Goal: Task Accomplishment & Management: Use online tool/utility

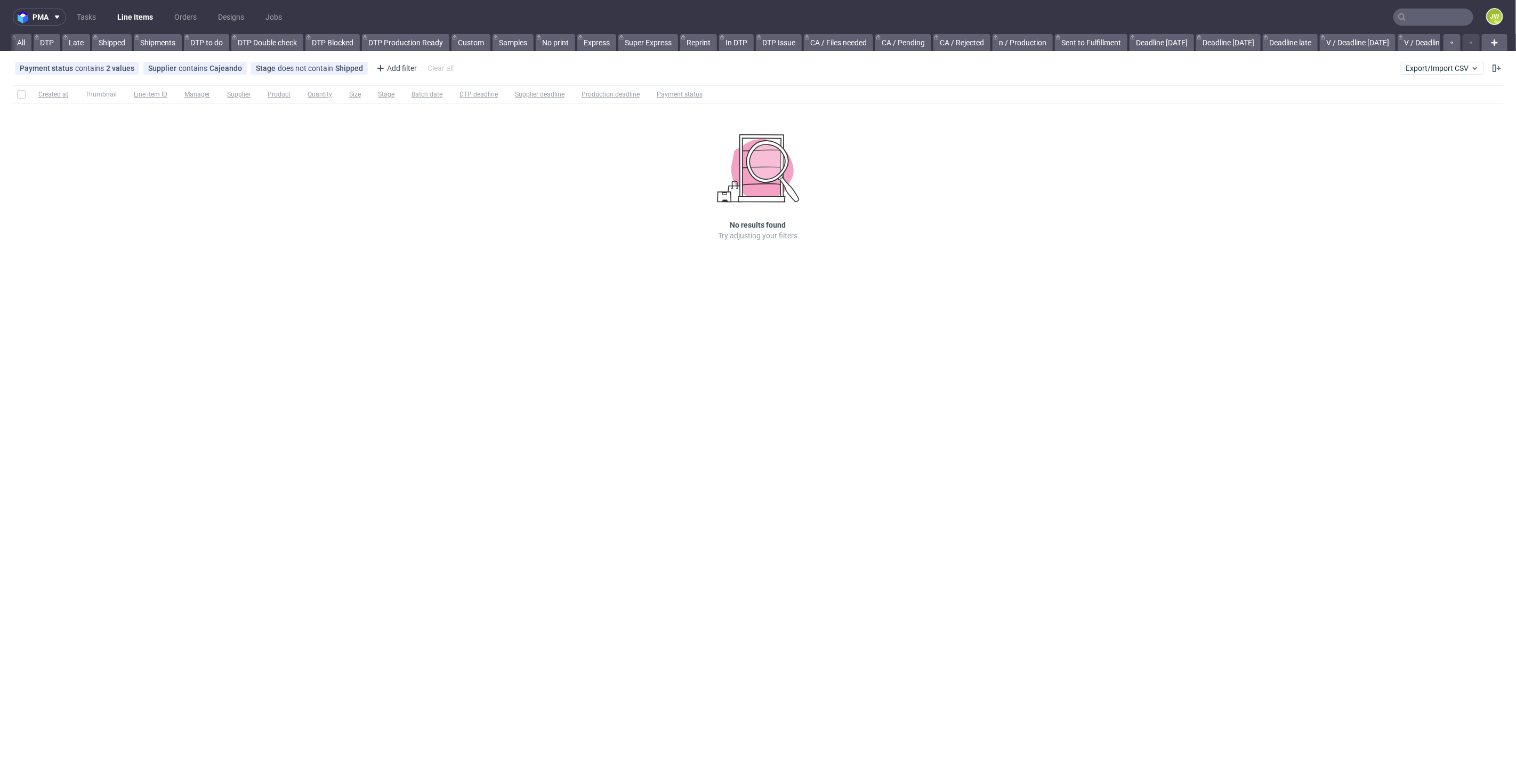
scroll to position [0, 2194]
click at [1177, 40] on link "All (copy)" at bounding box center [1189, 42] width 44 height 17
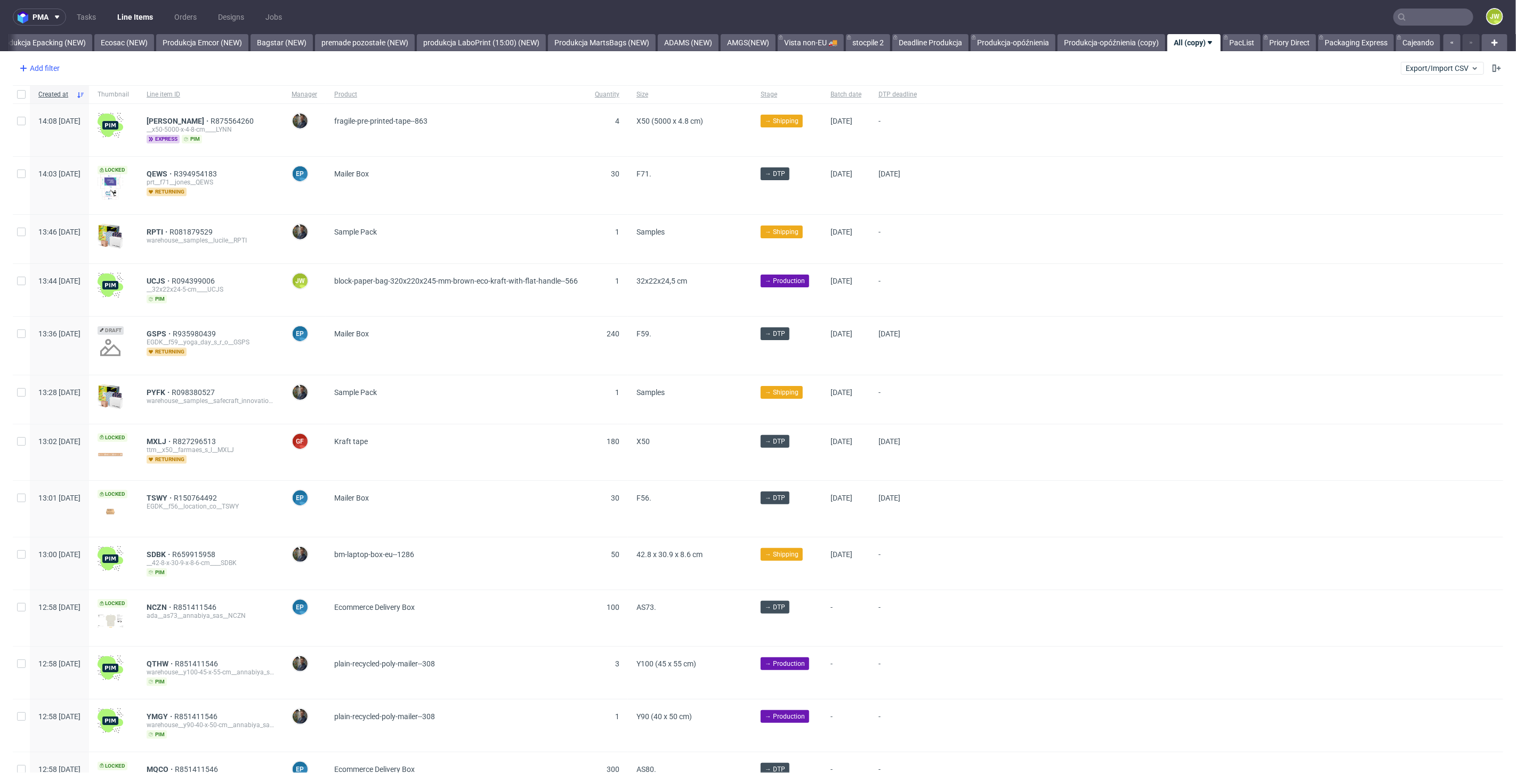
click at [45, 68] on div "Add filter" at bounding box center [38, 68] width 47 height 17
click at [51, 93] on input "text" at bounding box center [83, 91] width 128 height 17
type input "t"
type input "sup"
click at [54, 138] on span "Supplier" at bounding box center [37, 133] width 37 height 15
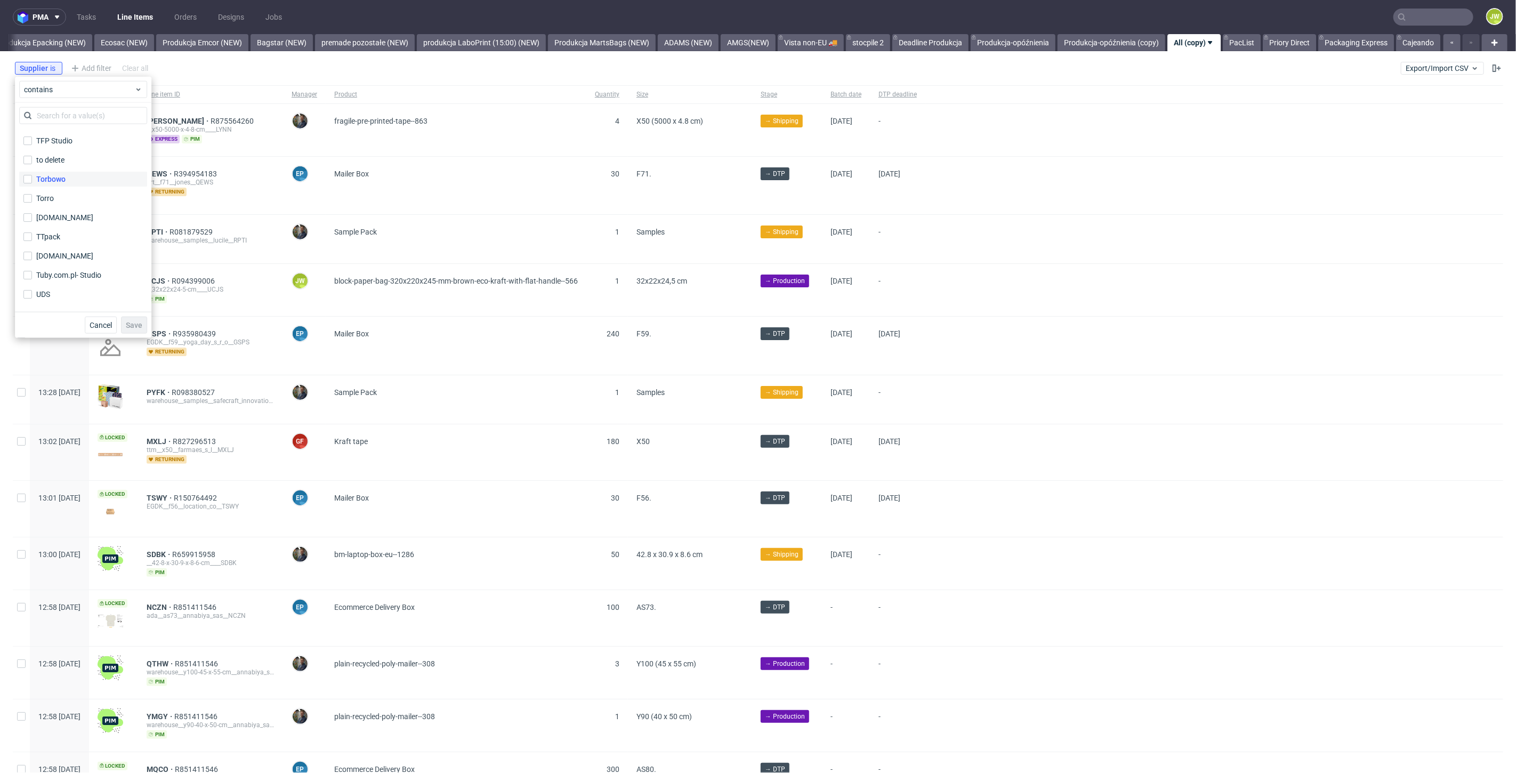
scroll to position [2967, 0]
click at [43, 246] on div "TTpack" at bounding box center [48, 248] width 25 height 11
click at [32, 246] on input "TTpack" at bounding box center [27, 248] width 9 height 9
checkbox input "true"
click at [130, 321] on span "Save" at bounding box center [134, 324] width 17 height 7
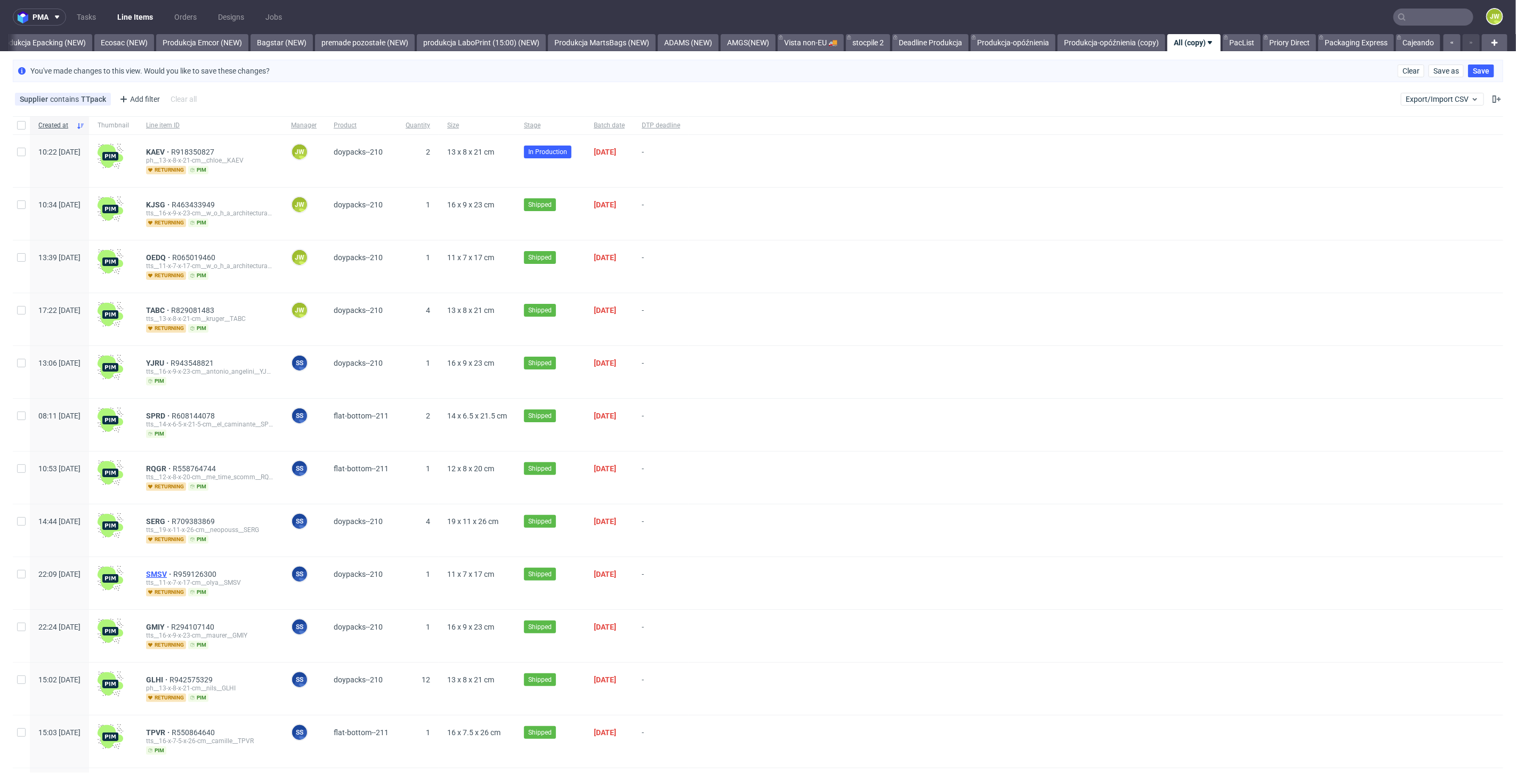
click at [173, 570] on span "SMSV" at bounding box center [159, 574] width 27 height 9
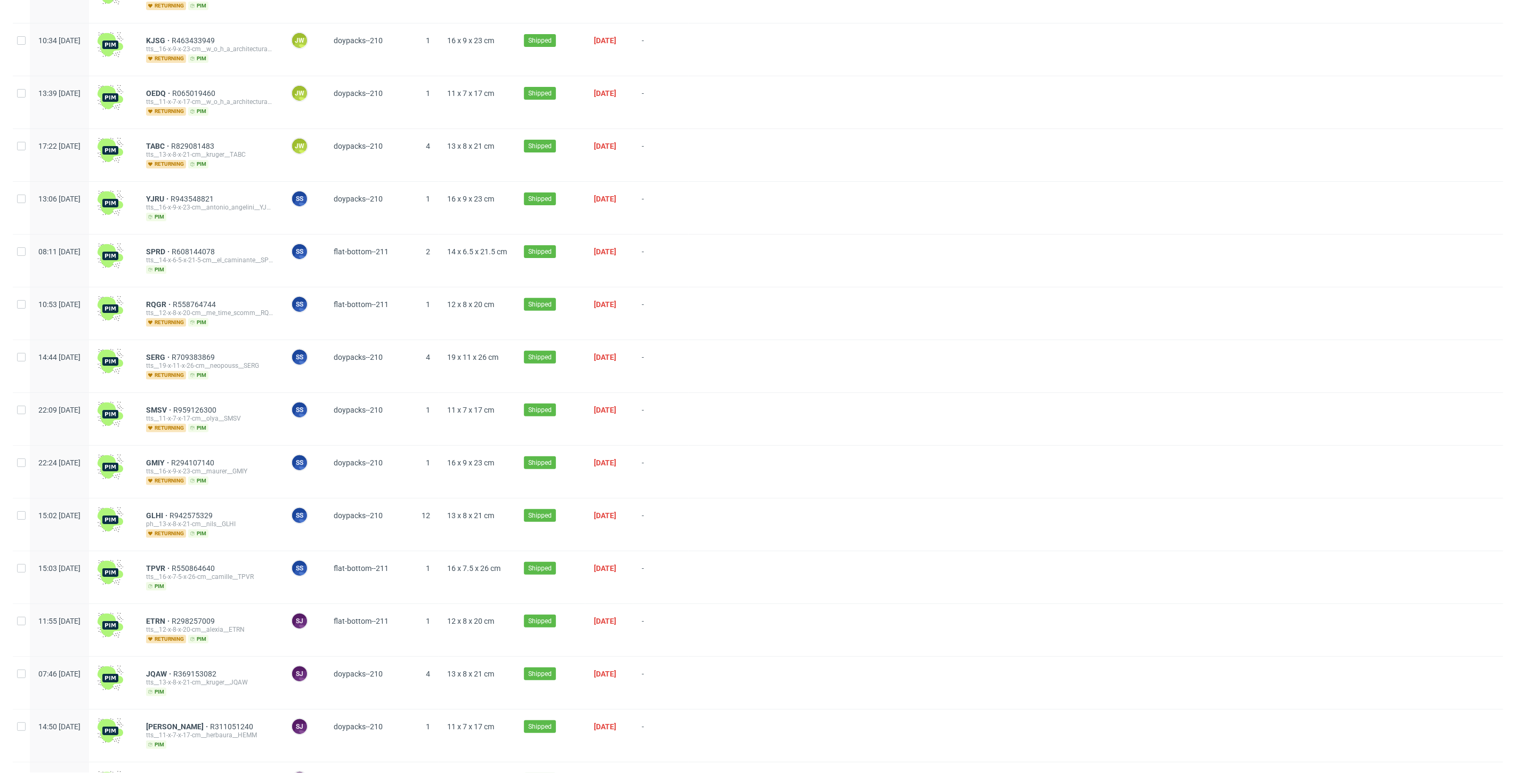
scroll to position [177, 0]
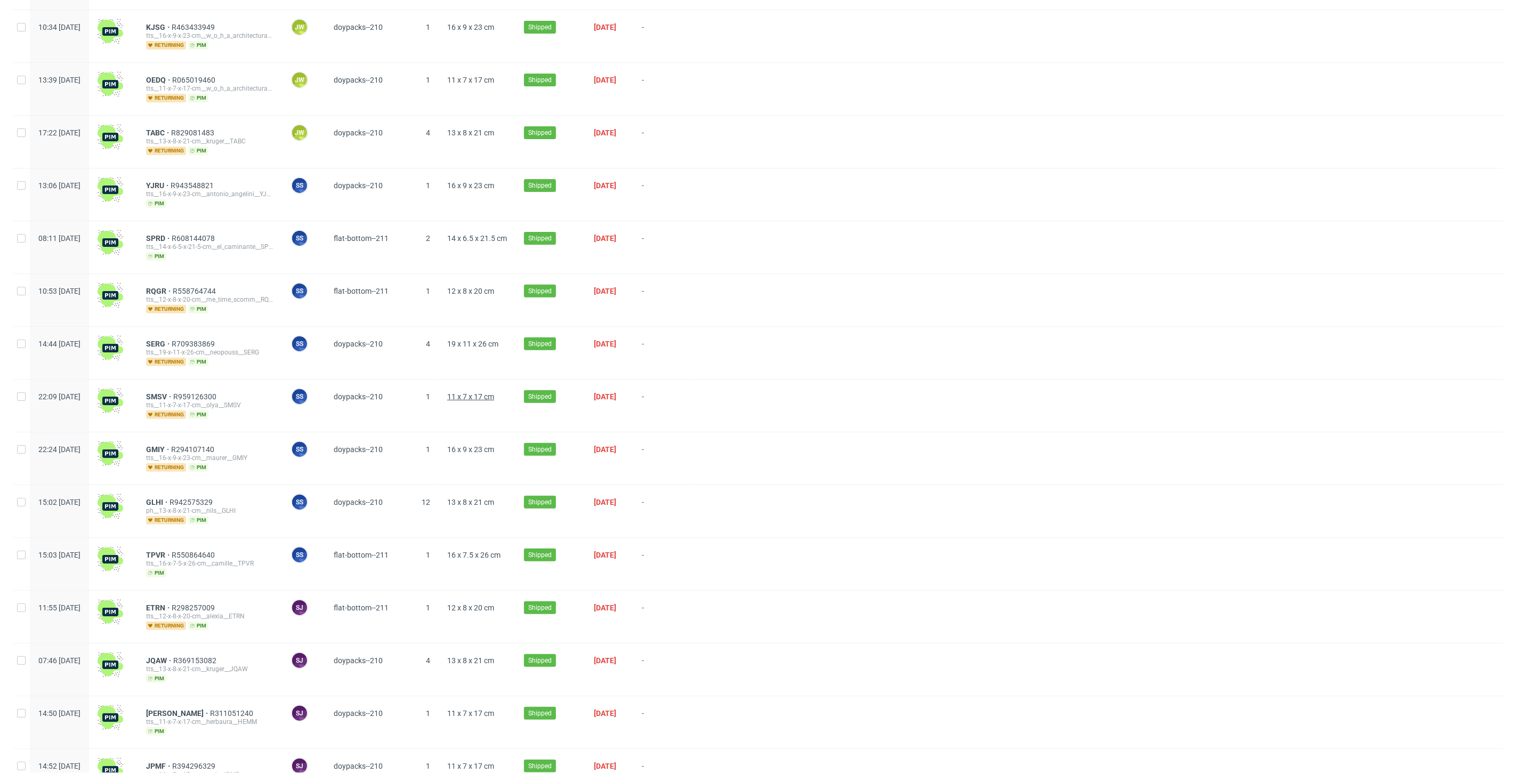
click at [494, 395] on span "11 x 7 x 17 cm" at bounding box center [470, 396] width 47 height 9
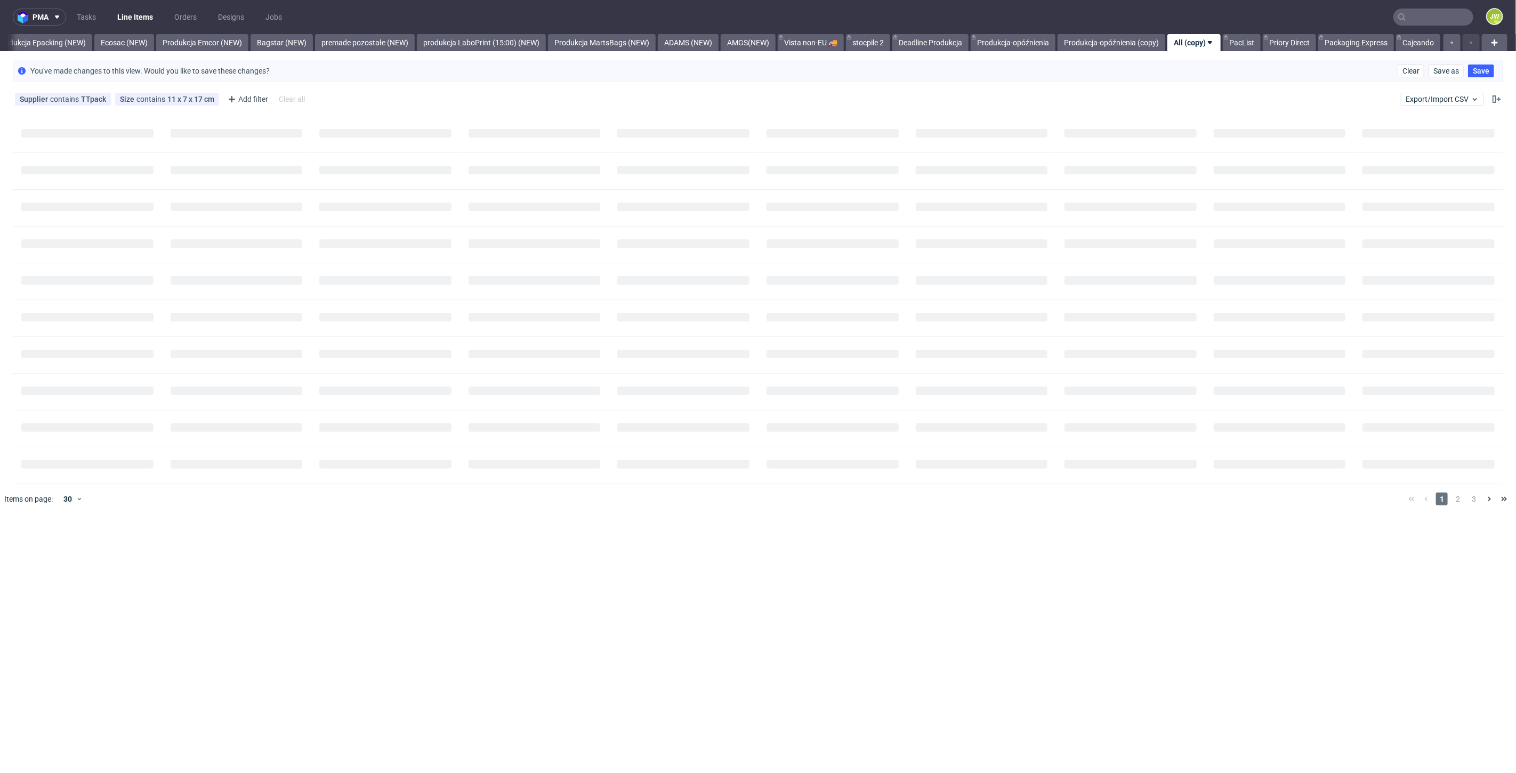
scroll to position [0, 0]
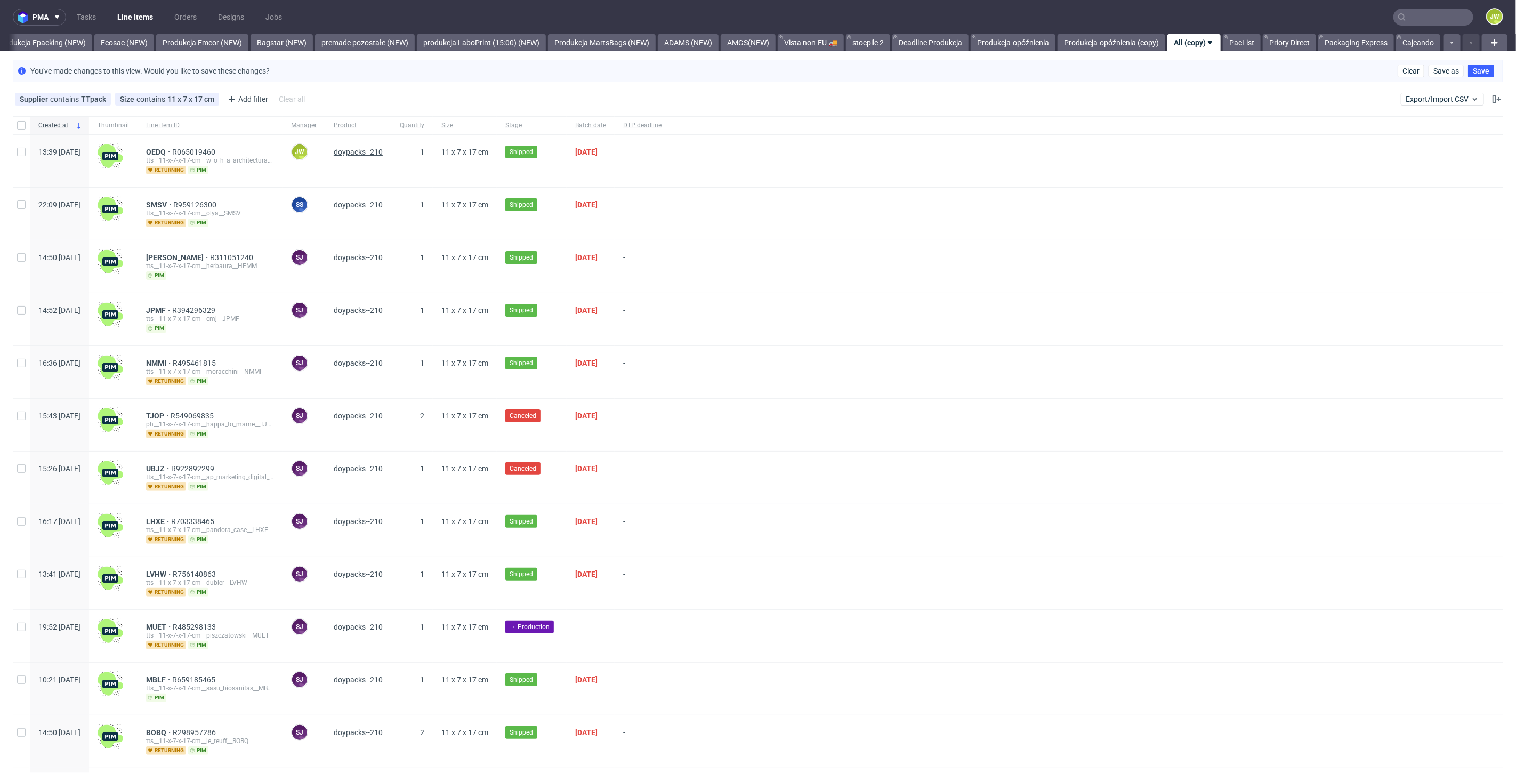
click at [377, 152] on span "doypacks--210" at bounding box center [358, 152] width 49 height 9
click at [172, 151] on span "OEDQ" at bounding box center [159, 152] width 26 height 9
click at [173, 205] on span "SMSV" at bounding box center [159, 204] width 27 height 9
click at [184, 257] on span "HEMM" at bounding box center [178, 257] width 64 height 9
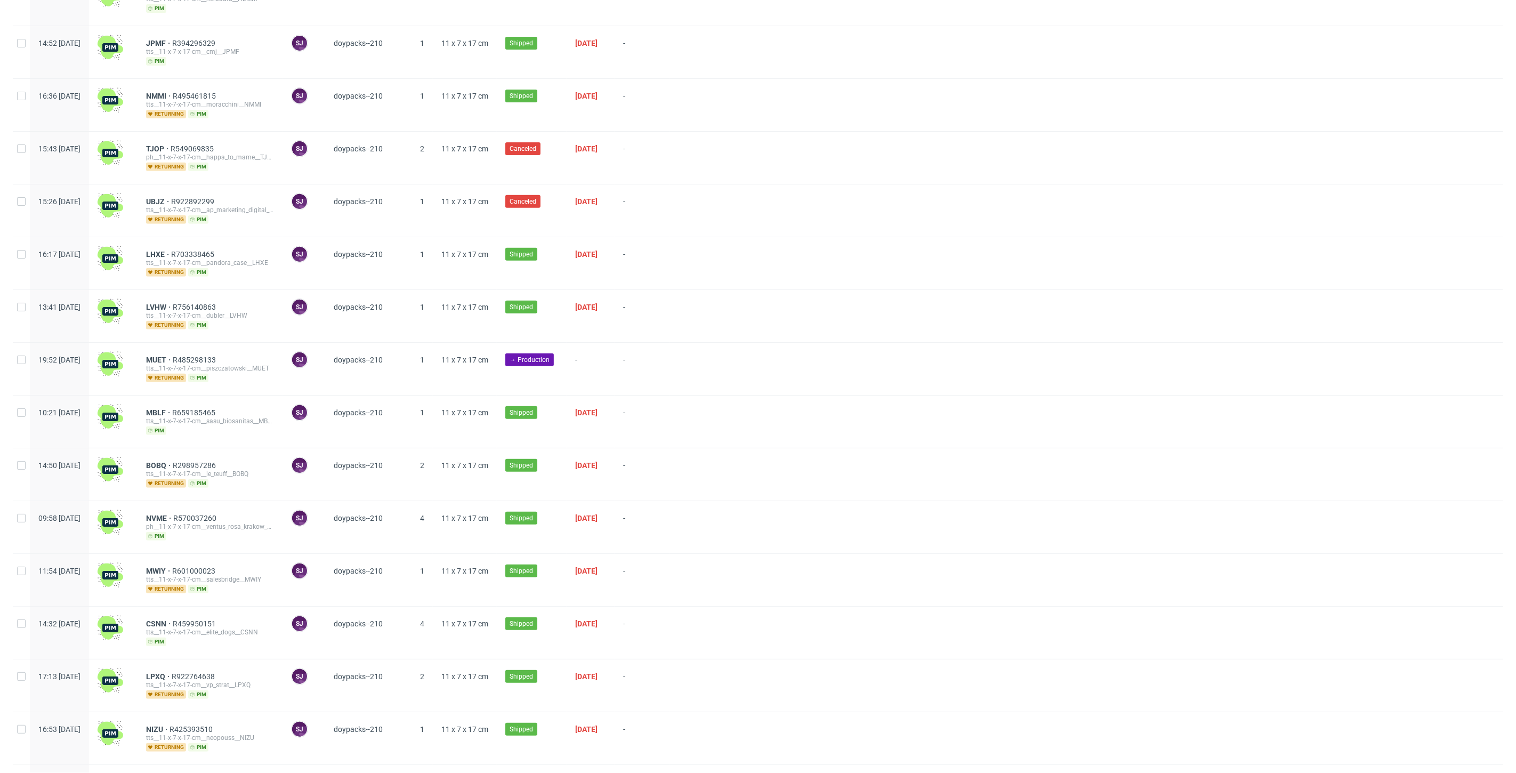
scroll to position [496, 0]
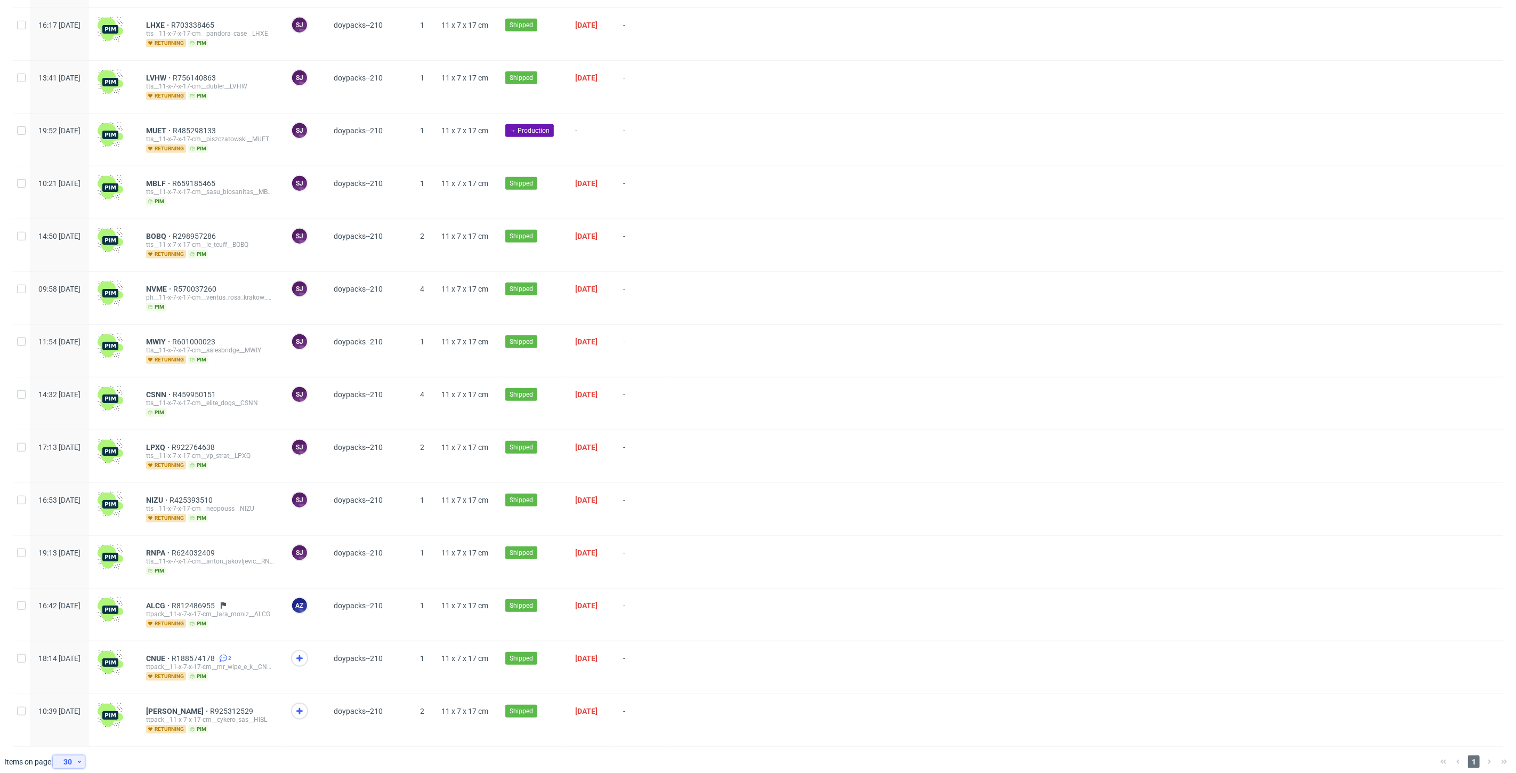
click at [73, 754] on div "30" at bounding box center [66, 761] width 19 height 15
click at [70, 729] on div "300" at bounding box center [72, 729] width 21 height 15
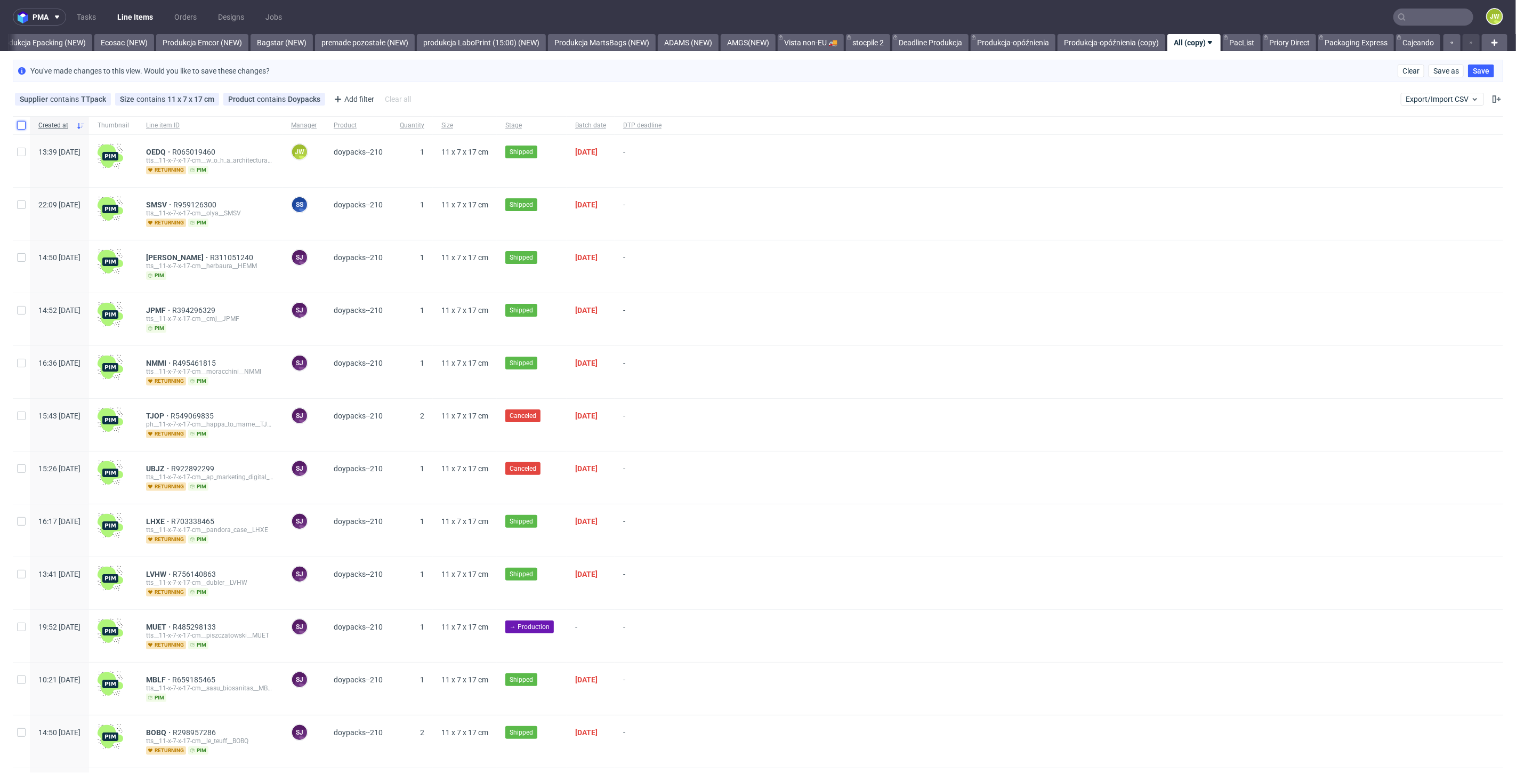
click at [21, 127] on input "checkbox" at bounding box center [21, 125] width 9 height 9
checkbox input "true"
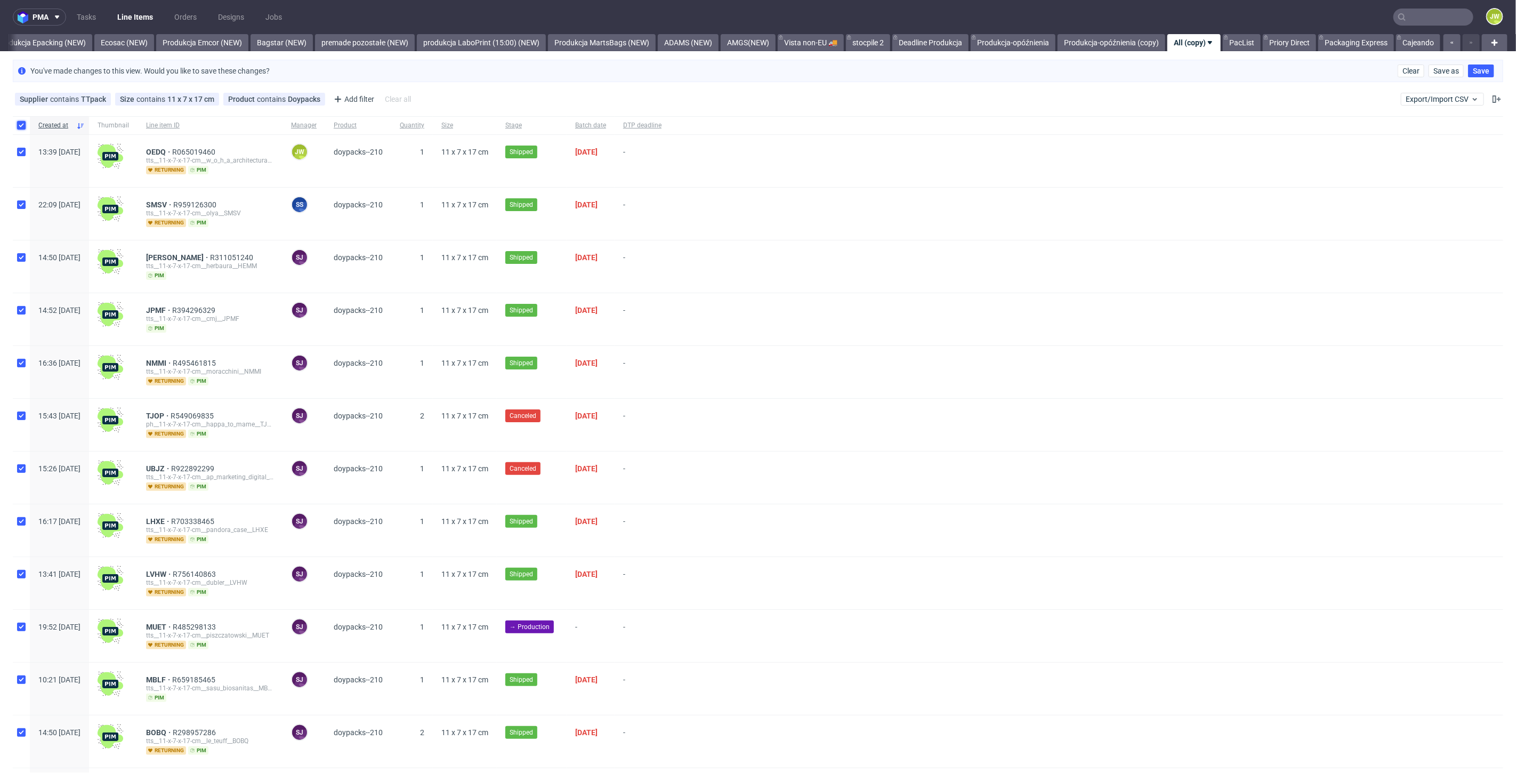
checkbox input "true"
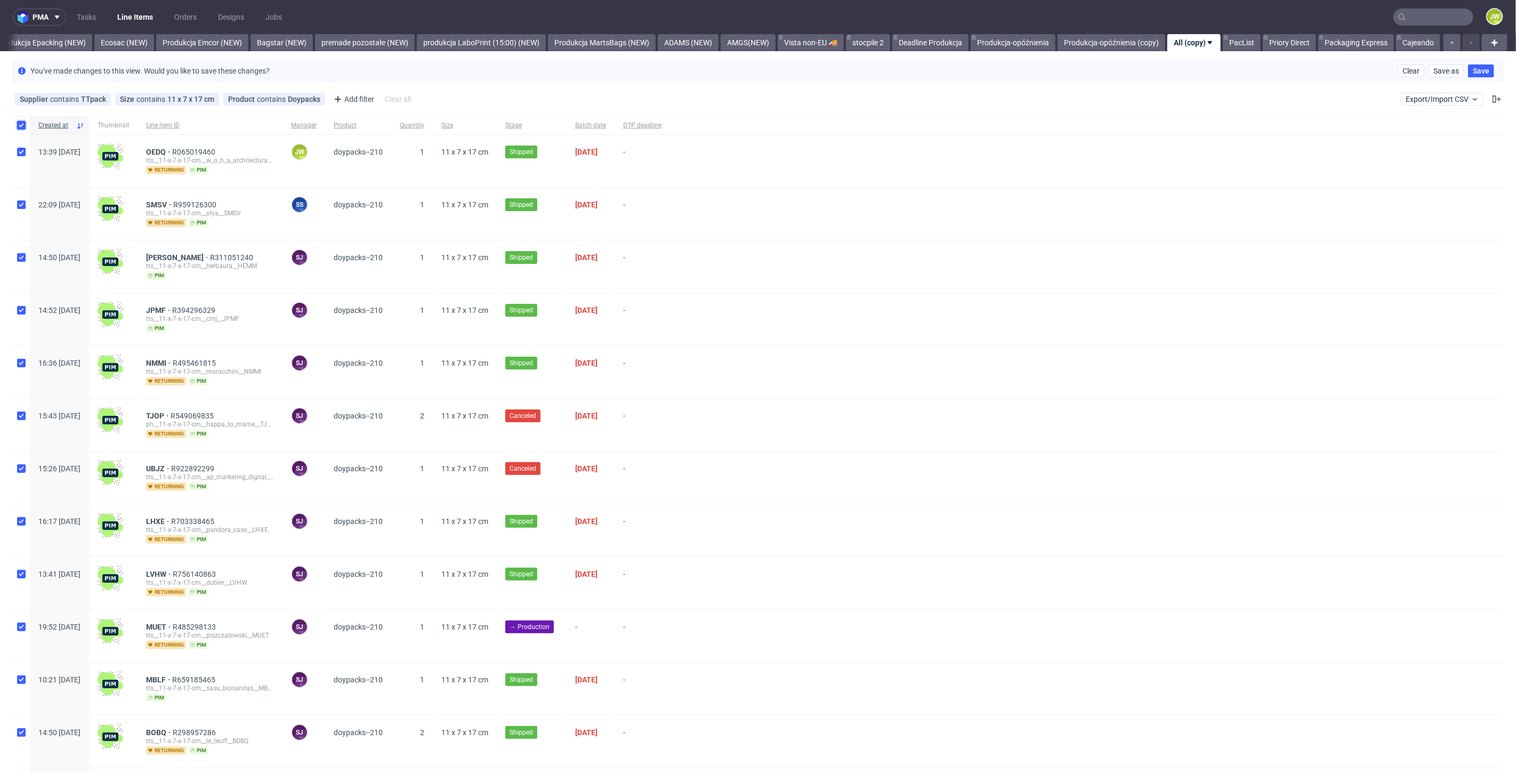
checkbox input "true"
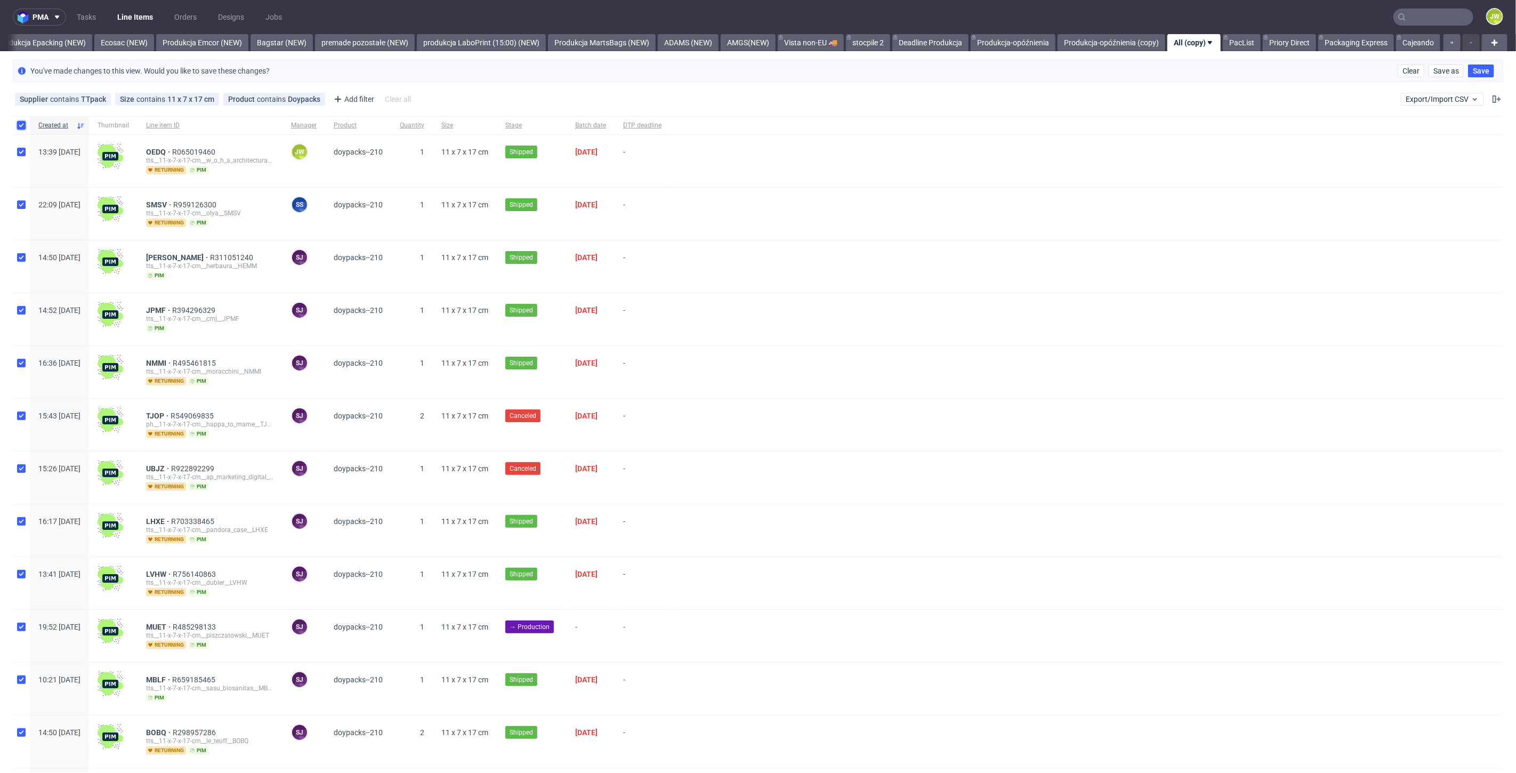
checkbox input "true"
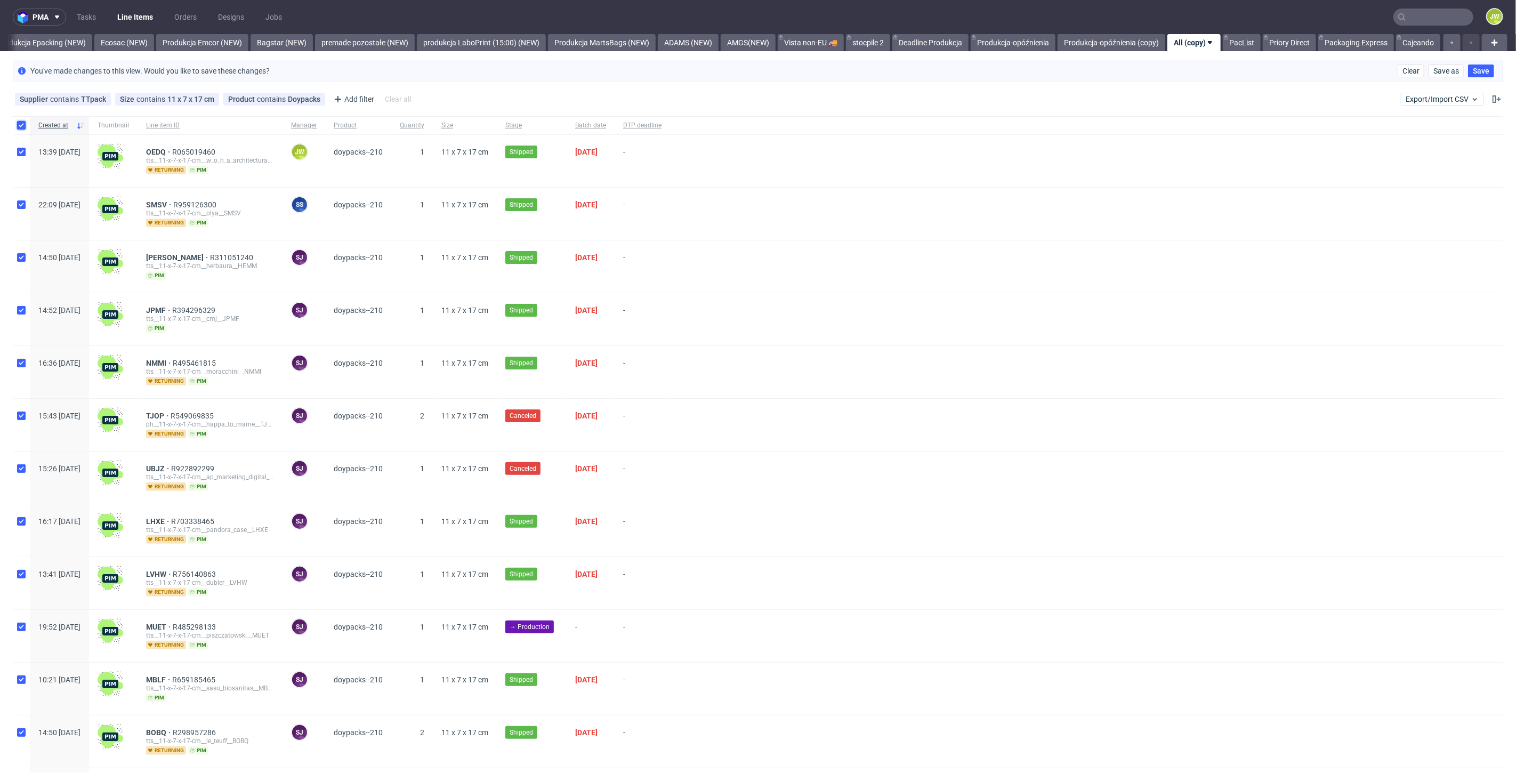
checkbox input "true"
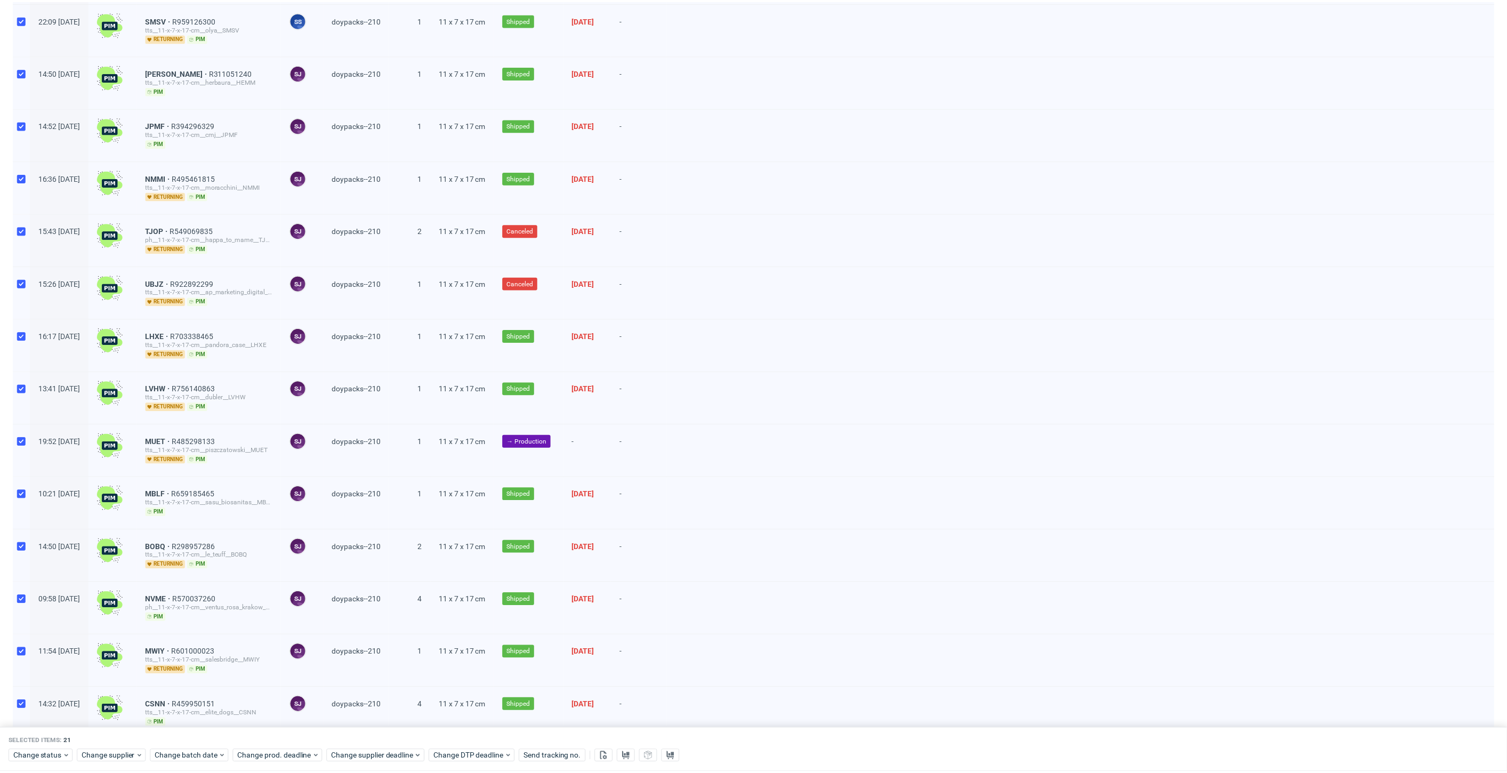
scroll to position [533, 0]
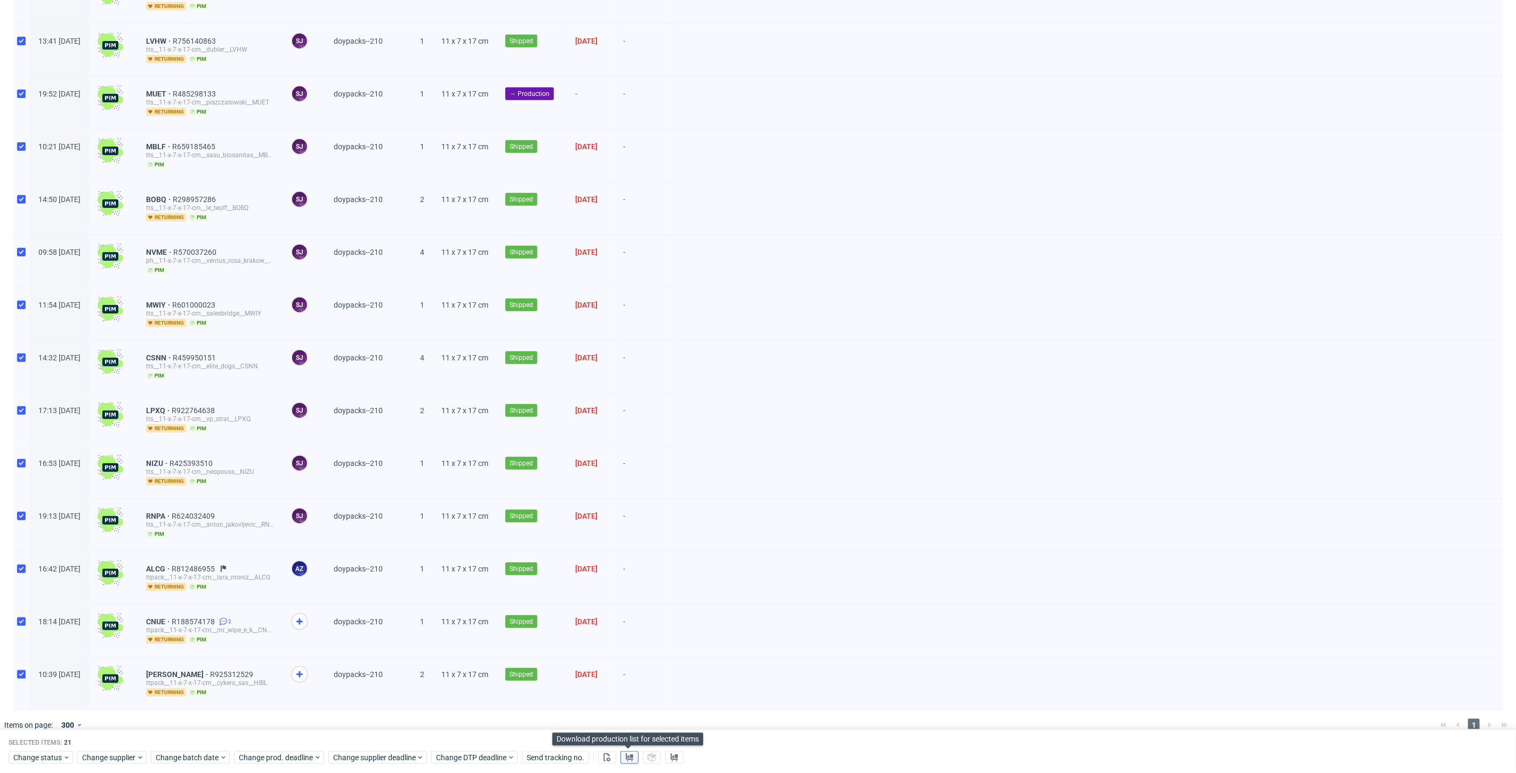
click at [626, 754] on icon at bounding box center [629, 757] width 9 height 9
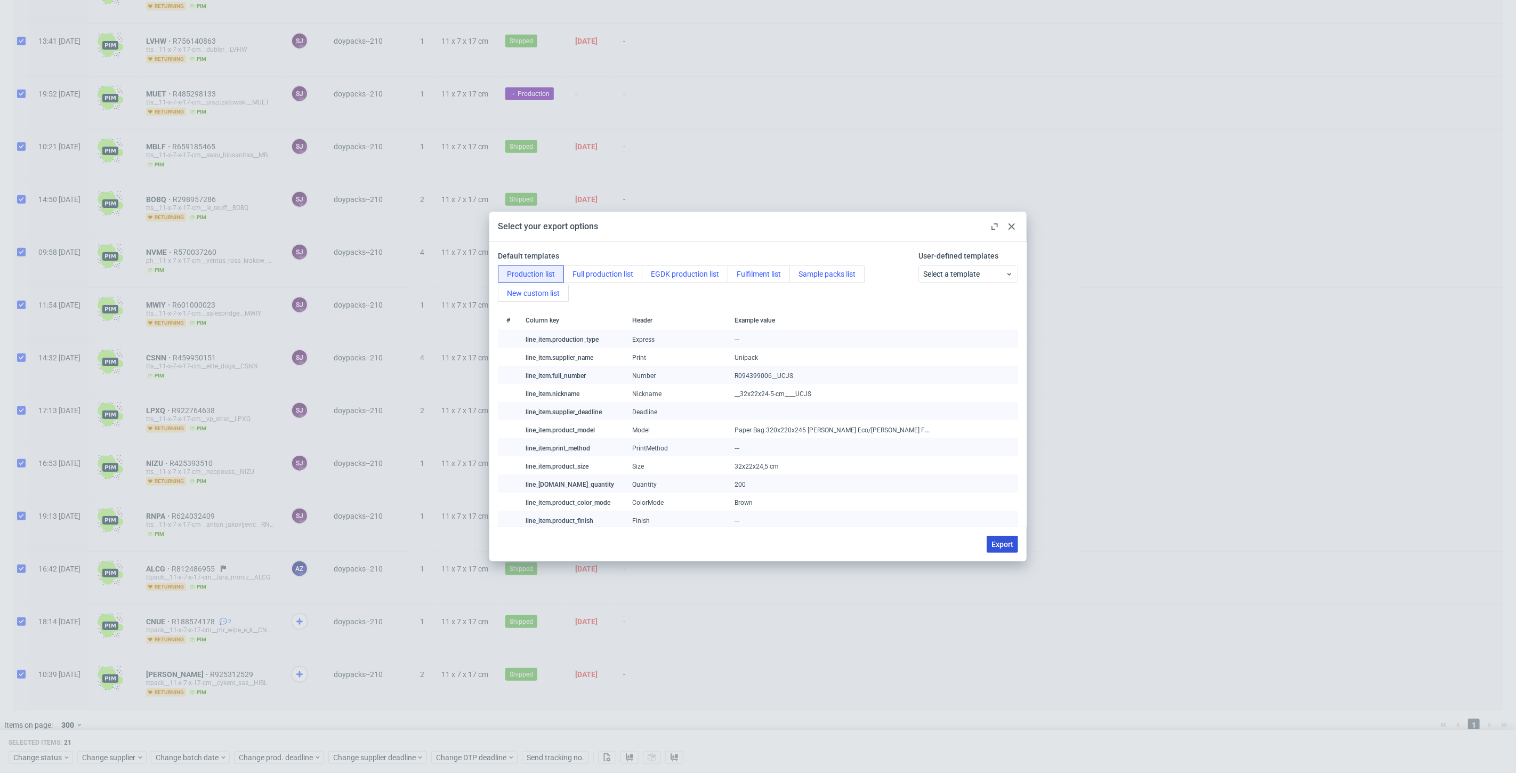
click at [999, 542] on span "Export" at bounding box center [1002, 543] width 22 height 7
checkbox input "false"
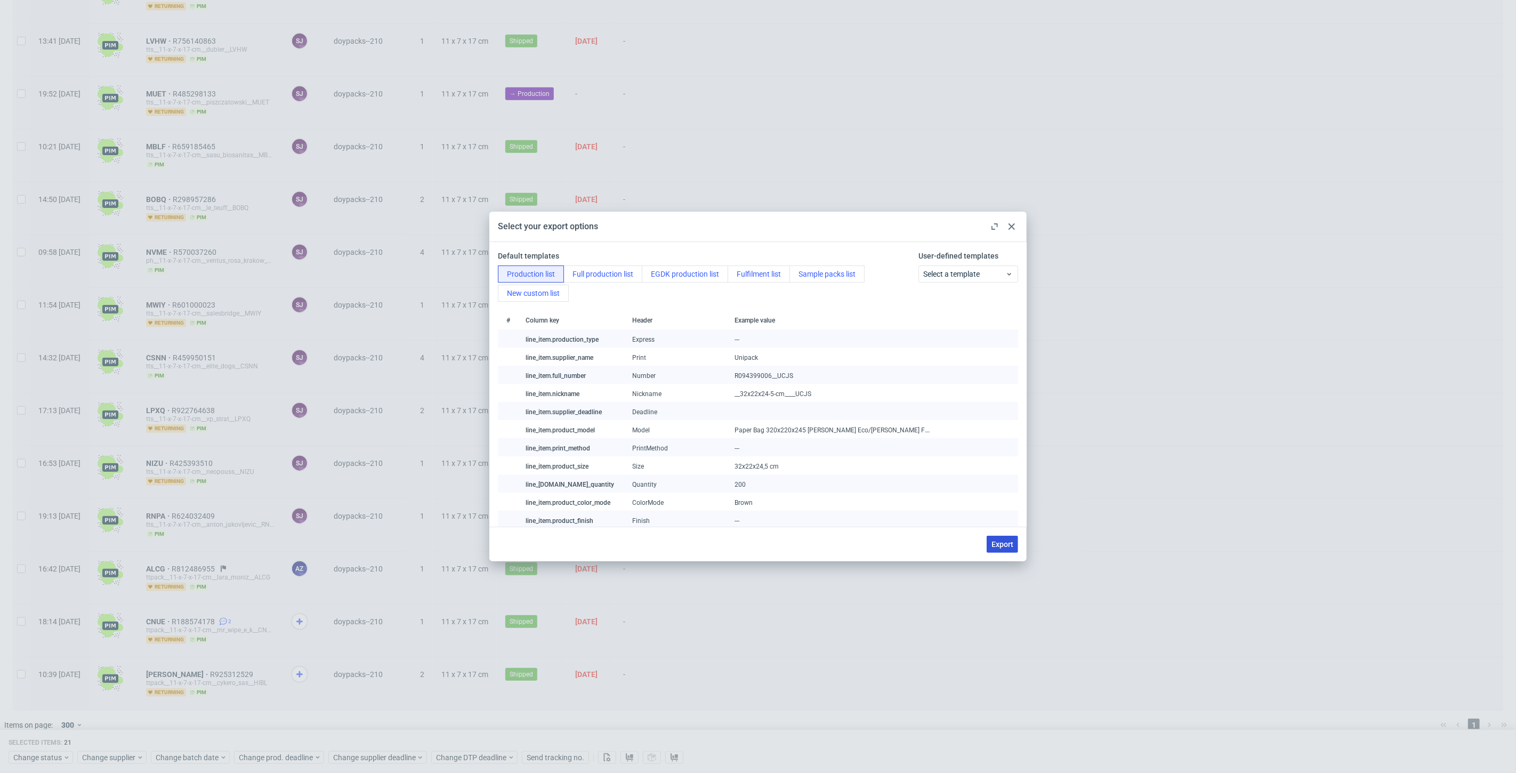
checkbox input "false"
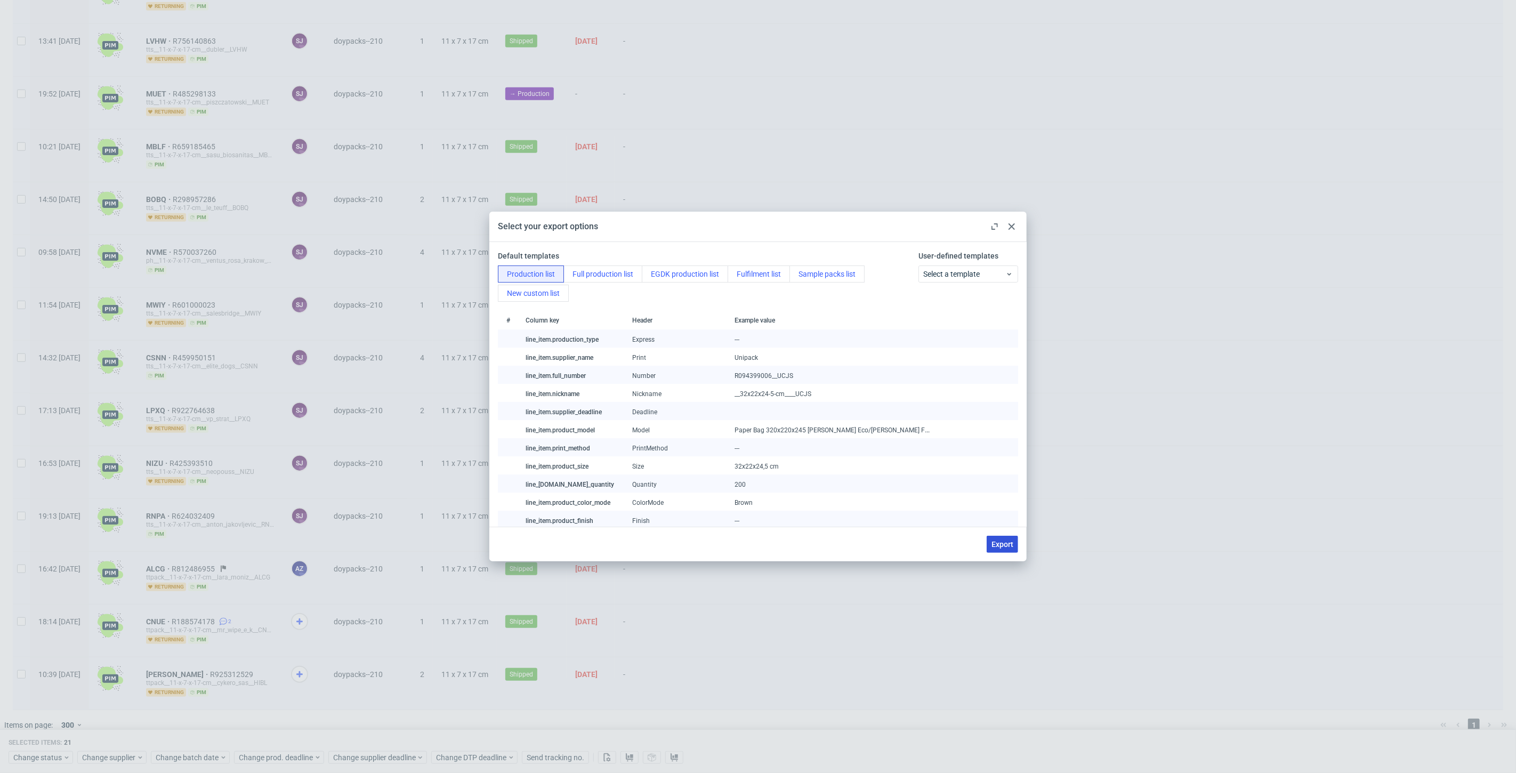
checkbox input "false"
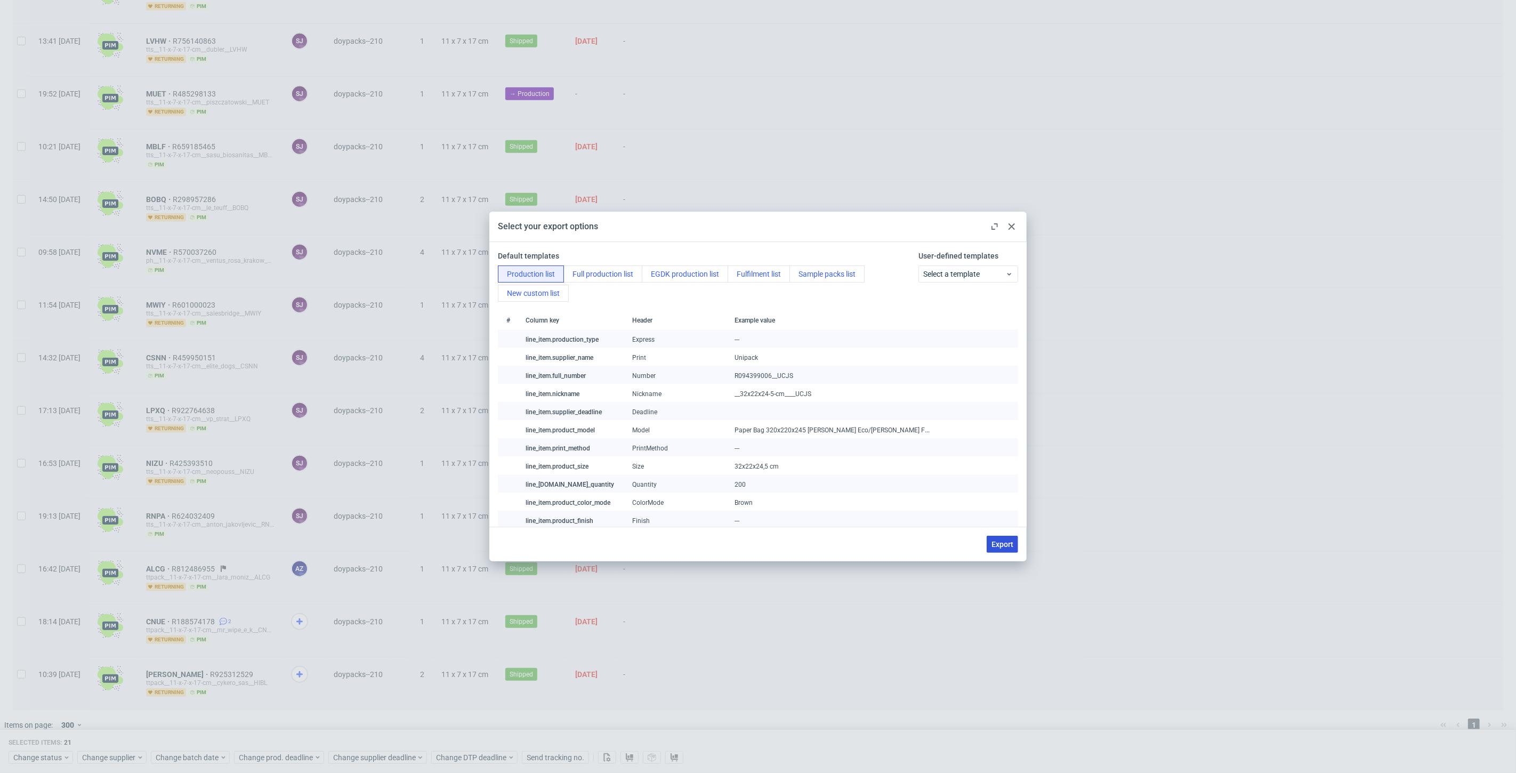
checkbox input "false"
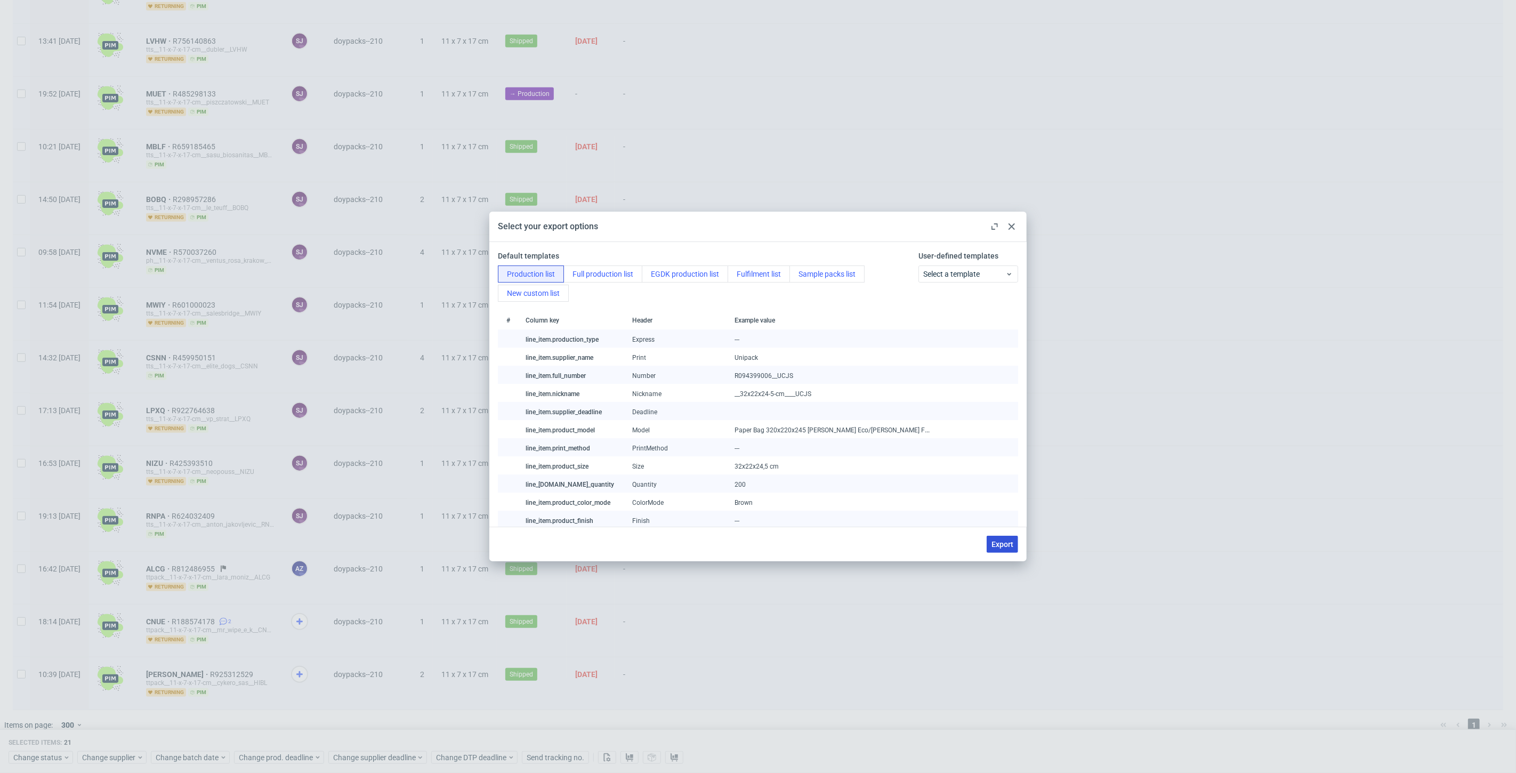
checkbox input "false"
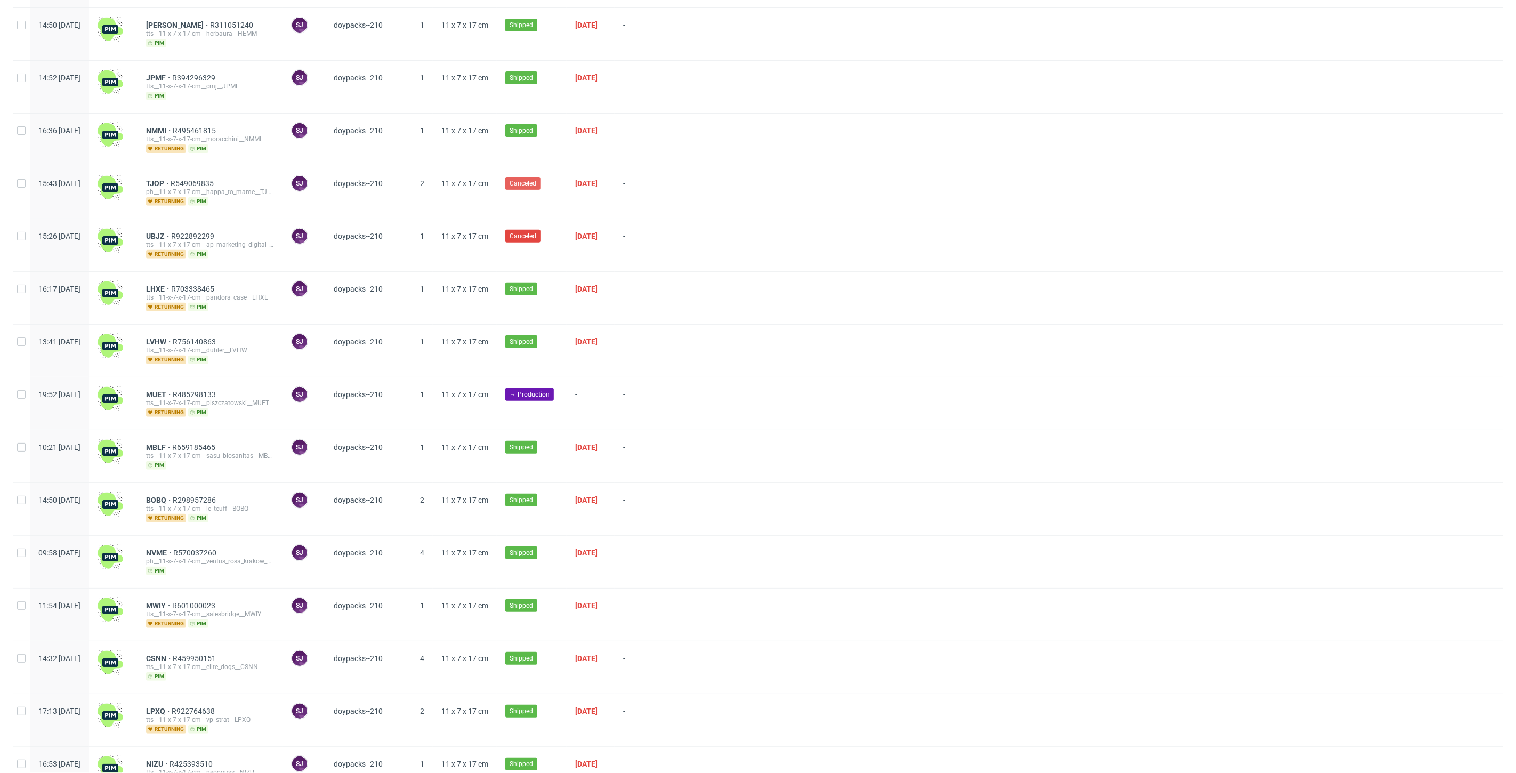
scroll to position [0, 0]
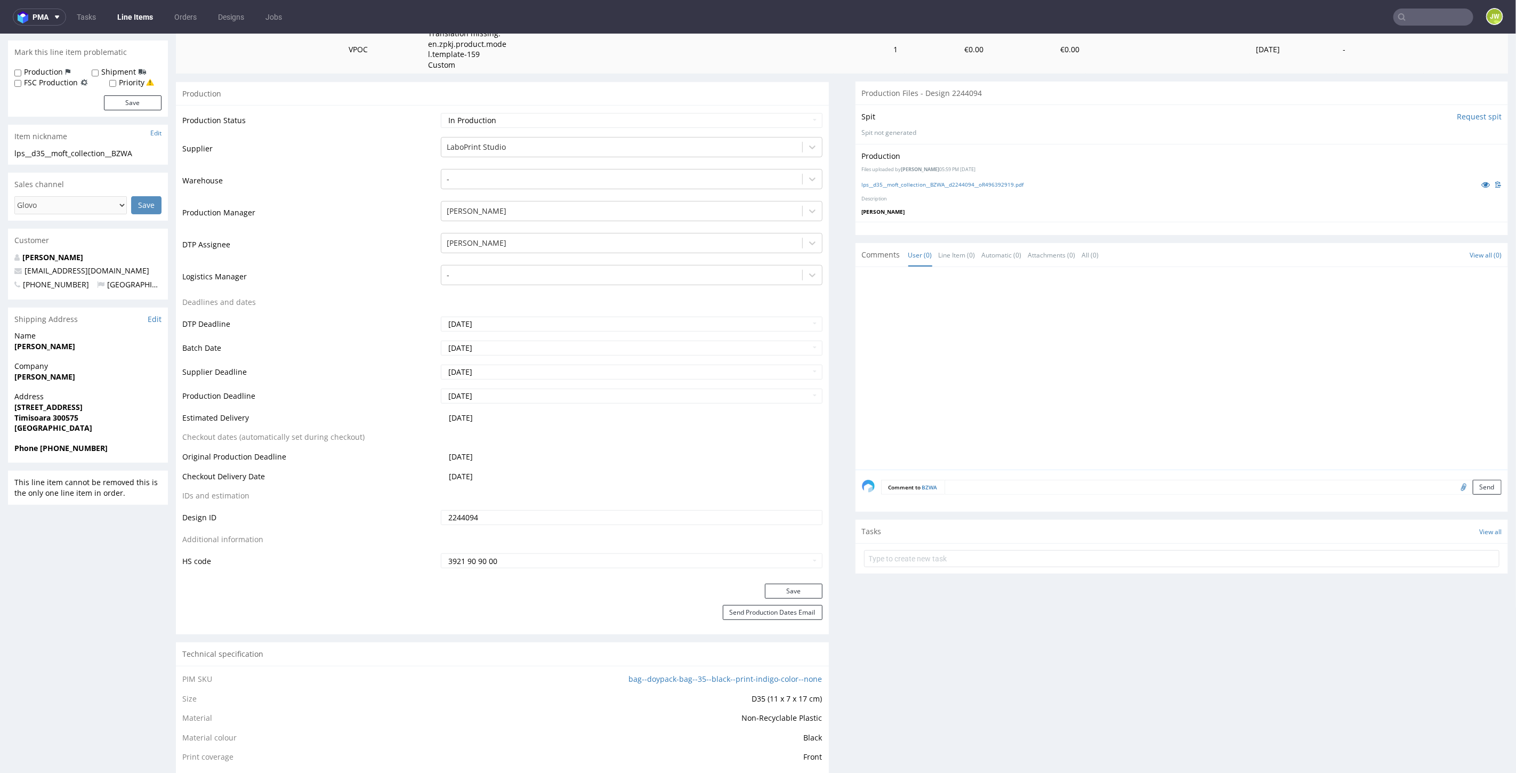
scroll to position [533, 0]
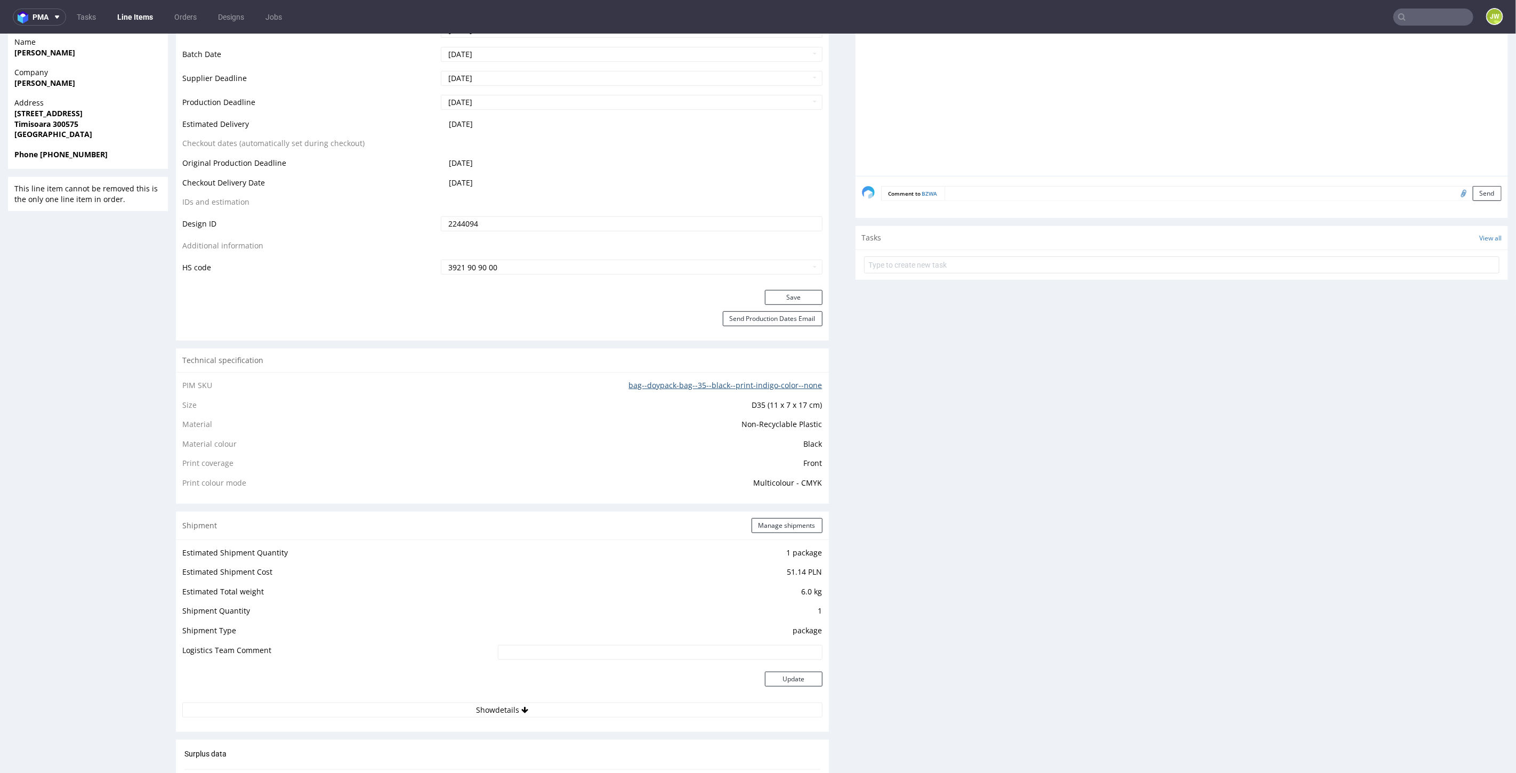
click at [667, 383] on link "bag--doypack-bag--35--black--print-indigo-color--none" at bounding box center [725, 384] width 193 height 10
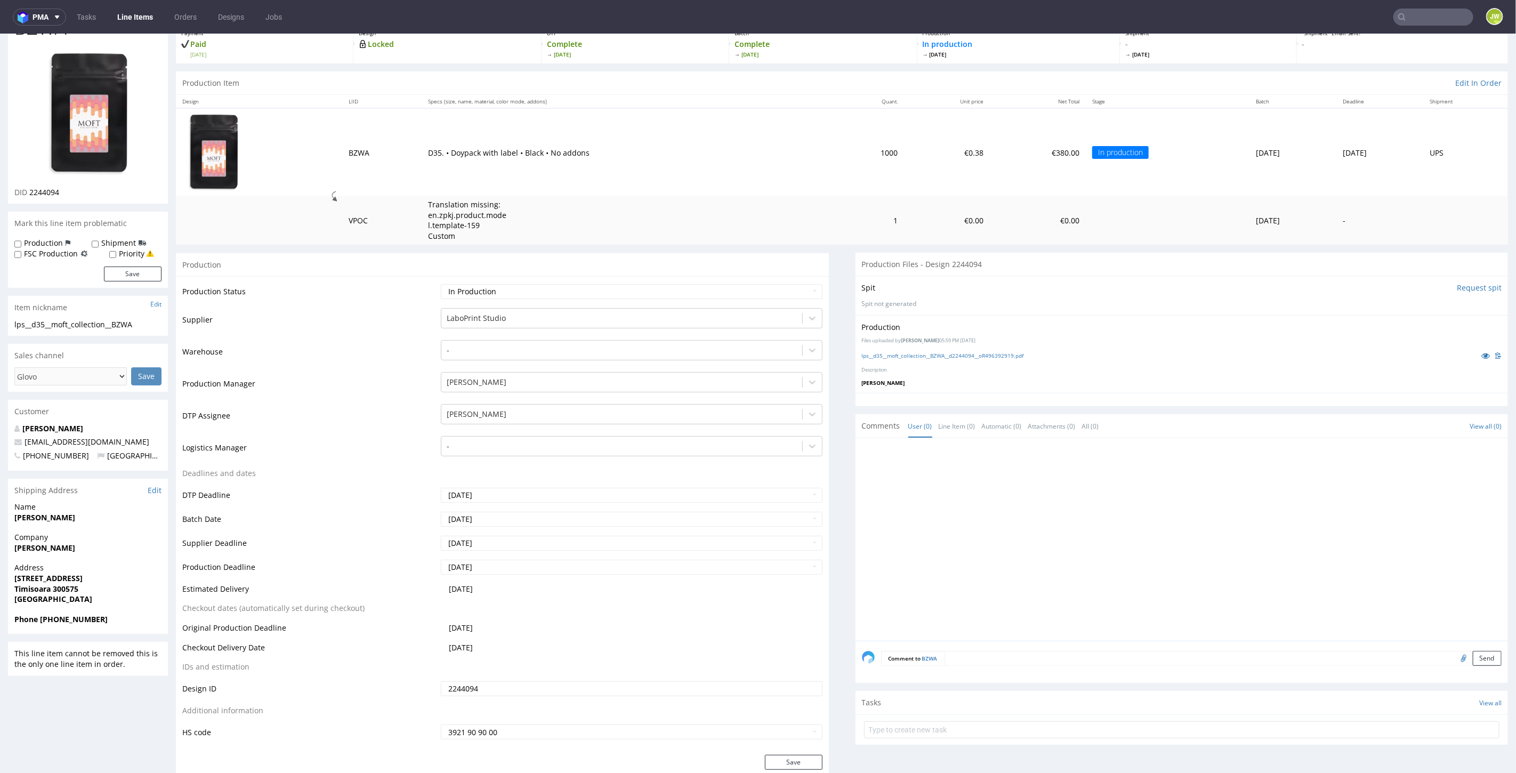
scroll to position [0, 0]
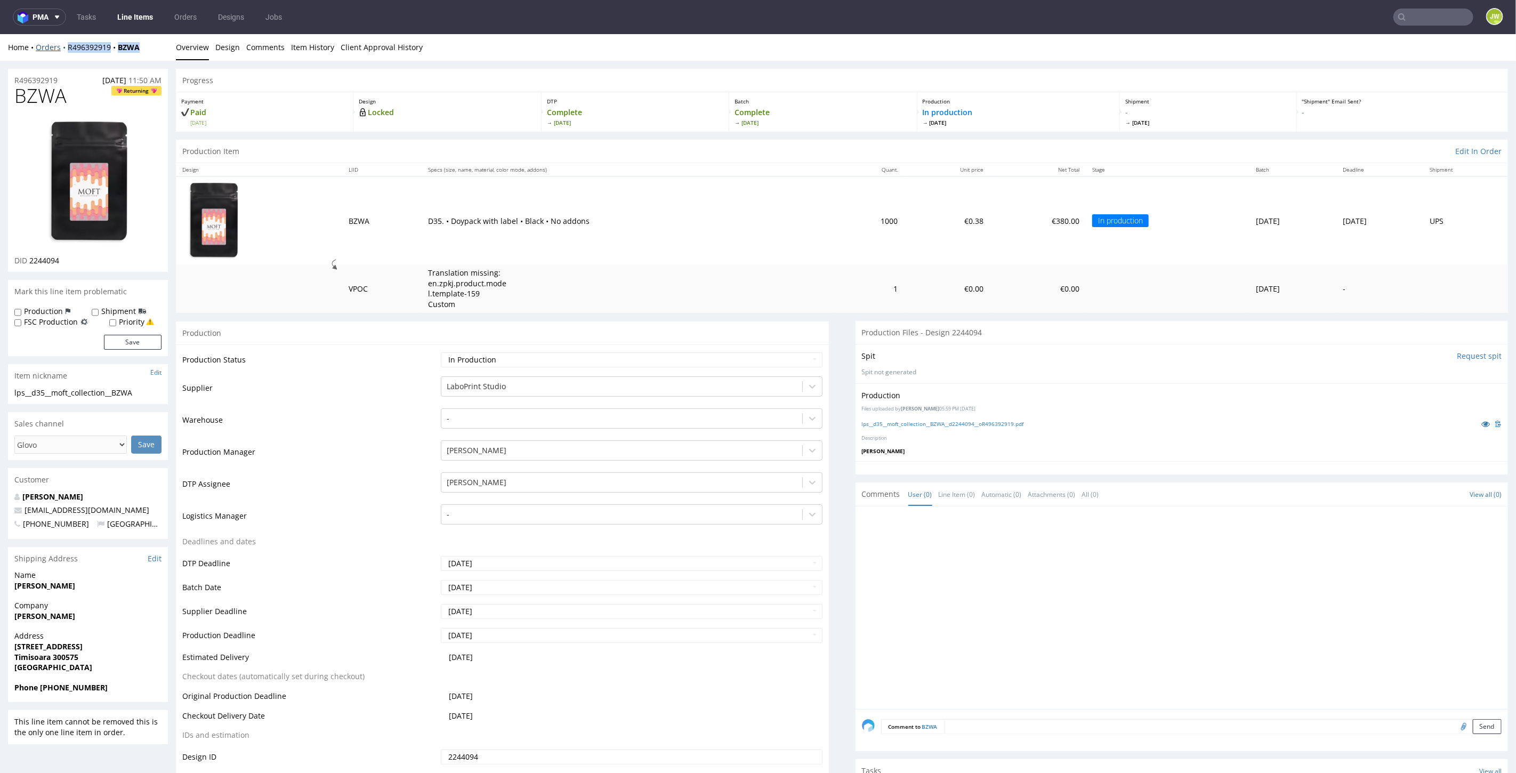
drag, startPoint x: 151, startPoint y: 49, endPoint x: 65, endPoint y: 49, distance: 86.3
click at [65, 50] on div "Home Orders R496392919 BZWA" at bounding box center [88, 47] width 160 height 11
copy div "R496392919 BZWA"
drag, startPoint x: 876, startPoint y: 602, endPoint x: 876, endPoint y: 591, distance: 10.7
click at [876, 602] on div at bounding box center [1185, 610] width 647 height 196
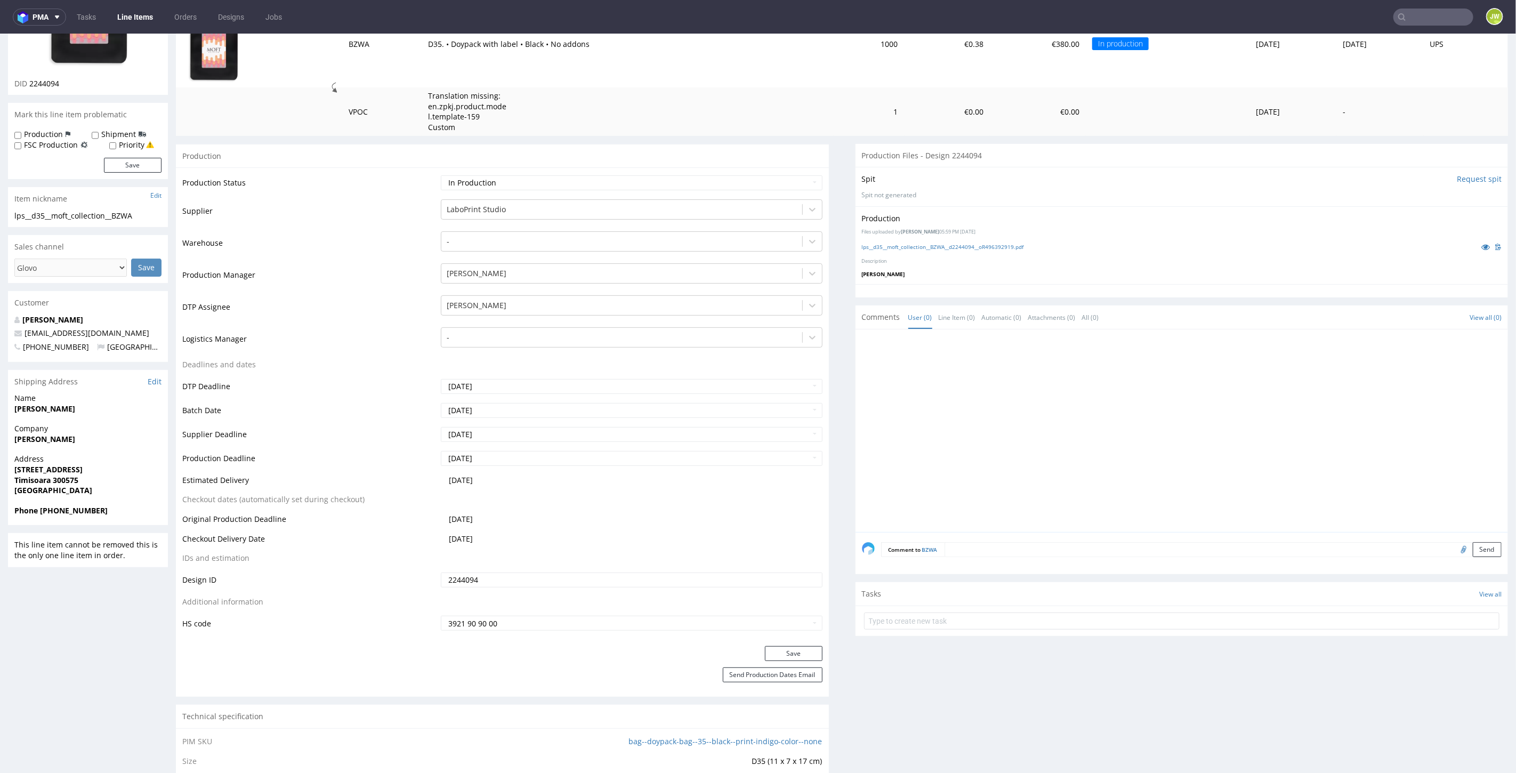
scroll to position [177, 0]
click at [965, 541] on textarea at bounding box center [1223, 548] width 558 height 15
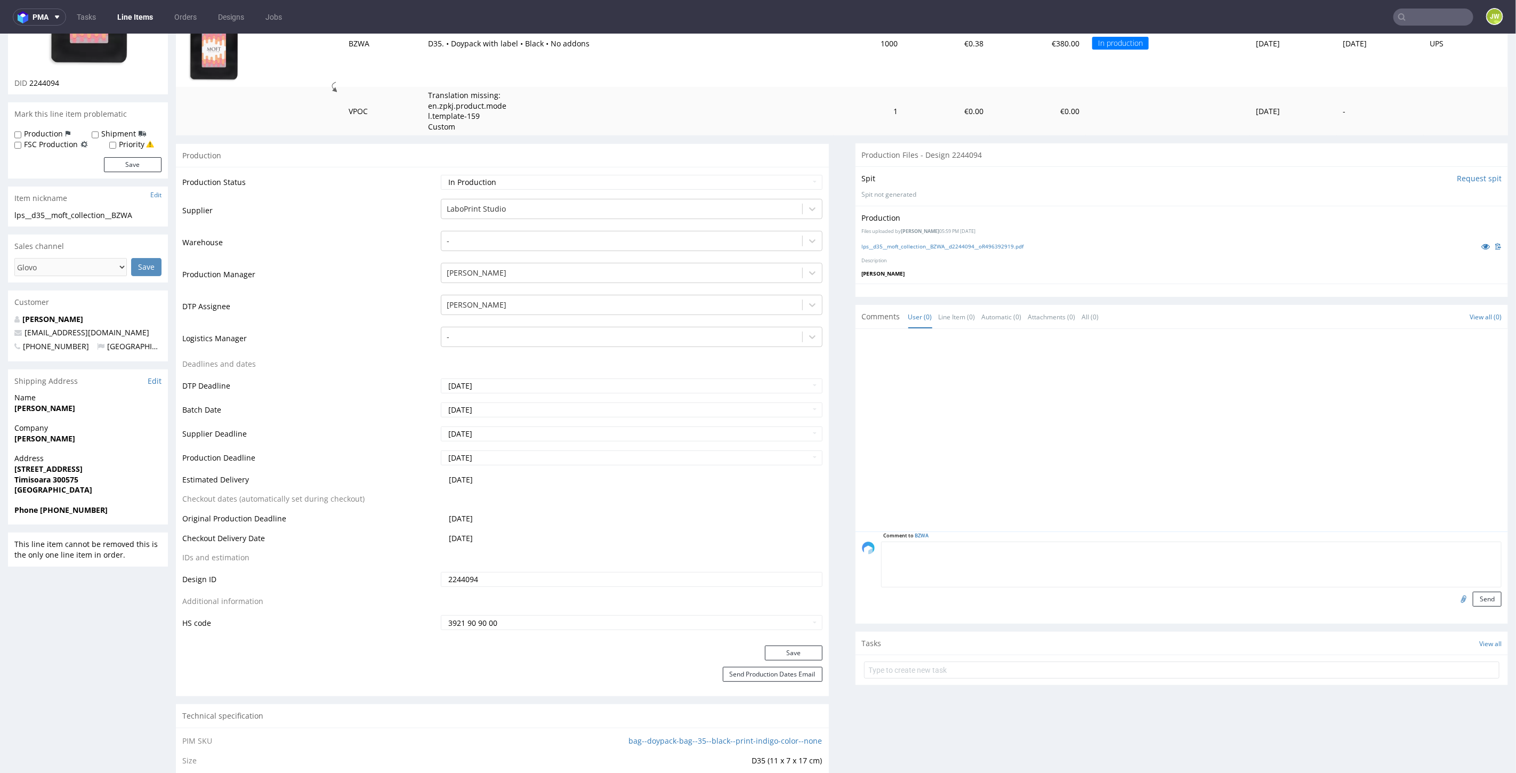
paste textarea "R496392919__BZWA_Doypack"
click at [1005, 552] on textarea "R496392919__BZWA_Doypack" at bounding box center [1191, 564] width 621 height 46
click at [1003, 551] on textarea "R496392919__BZWA_Doypack" at bounding box center [1191, 564] width 621 height 46
type textarea "R496392919__BZWA_Doypack - Zlecone do TTpack 20.08.2025"
click at [984, 684] on div "Production Files - Design 2244094 Spit Request spit Spit not generated Producti…" at bounding box center [1181, 757] width 653 height 1228
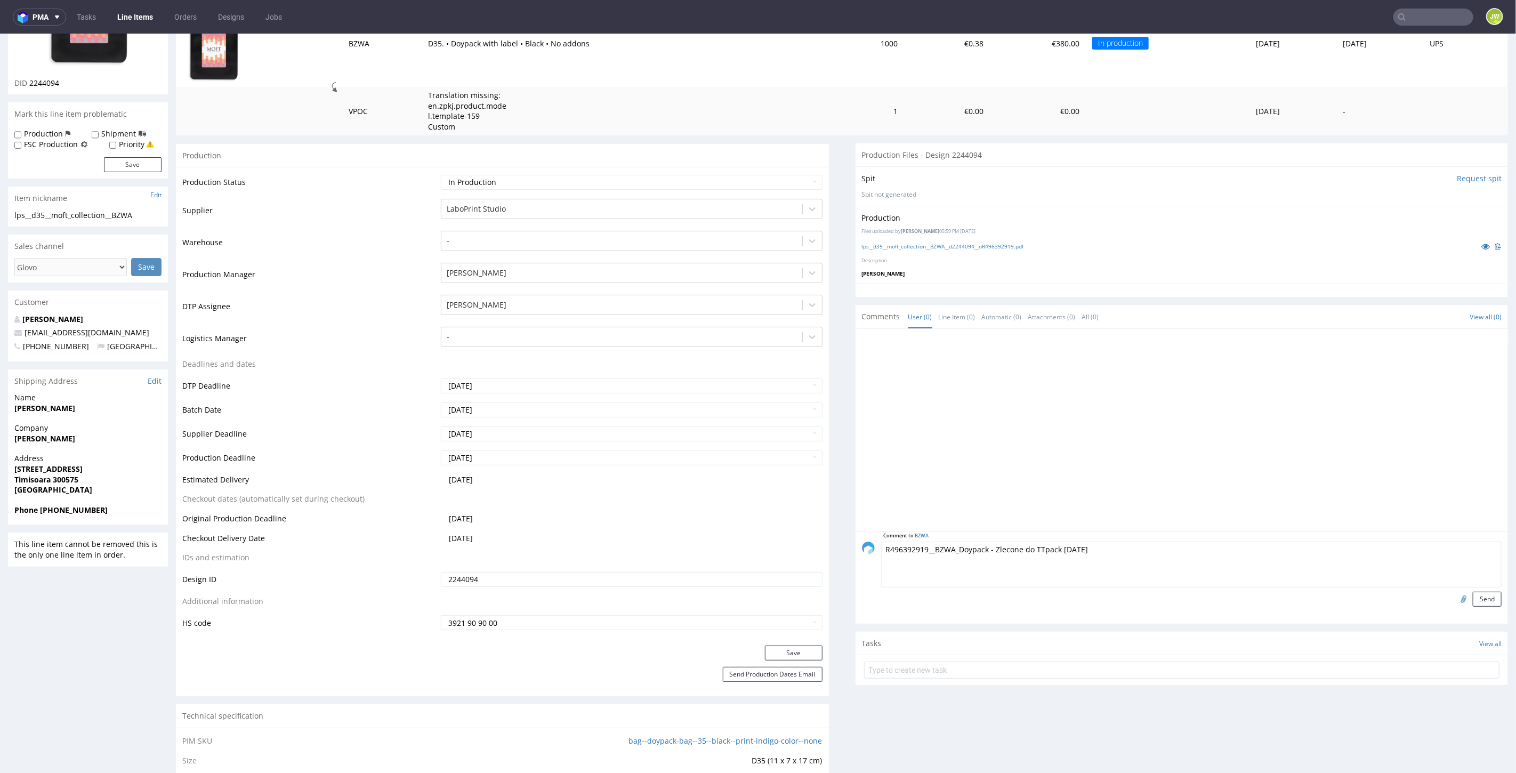
click at [987, 707] on div "Production Files - Design 2244094 Spit Request spit Spit not generated Producti…" at bounding box center [1181, 757] width 653 height 1228
click at [1473, 597] on button "Send" at bounding box center [1487, 598] width 29 height 15
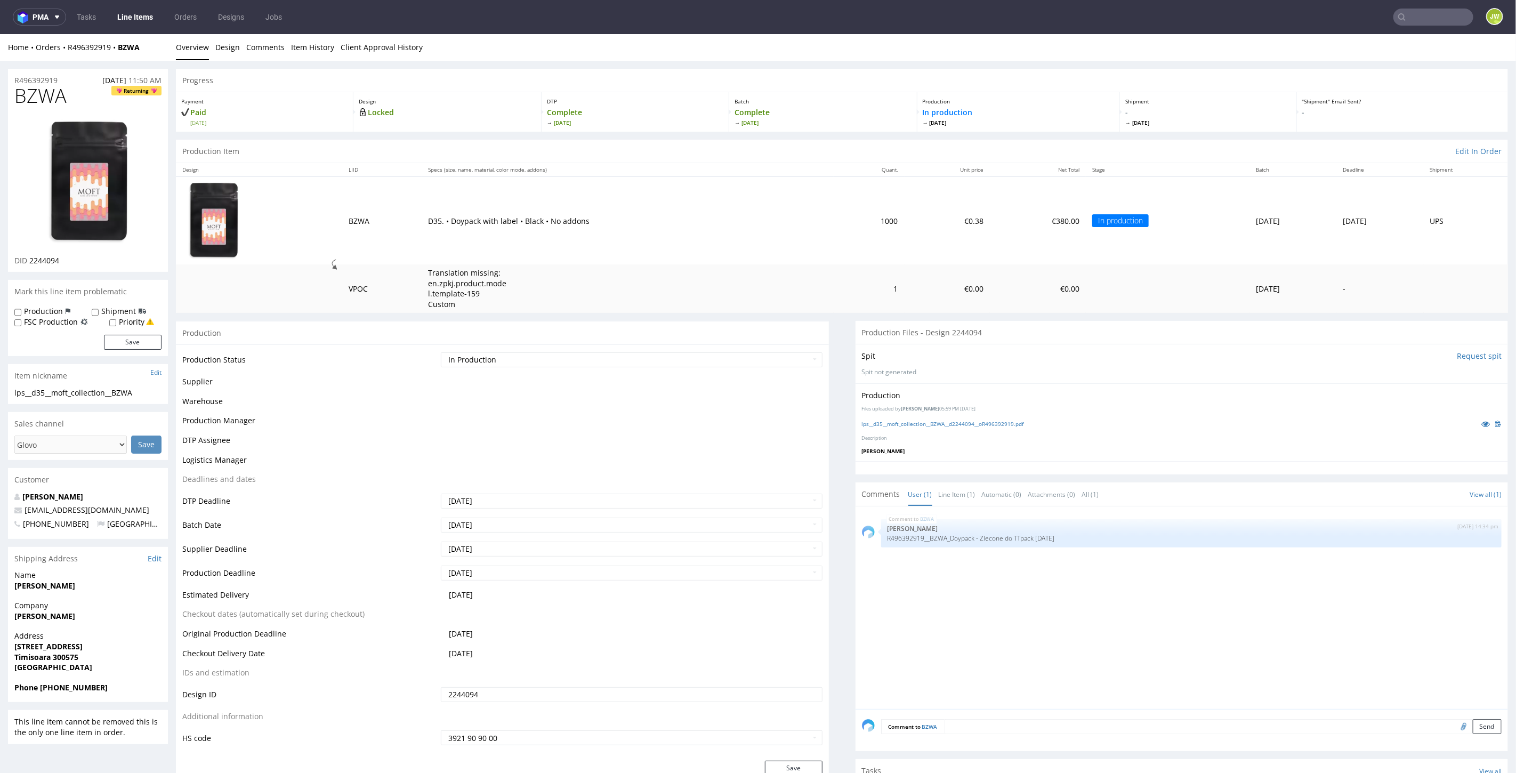
scroll to position [0, 0]
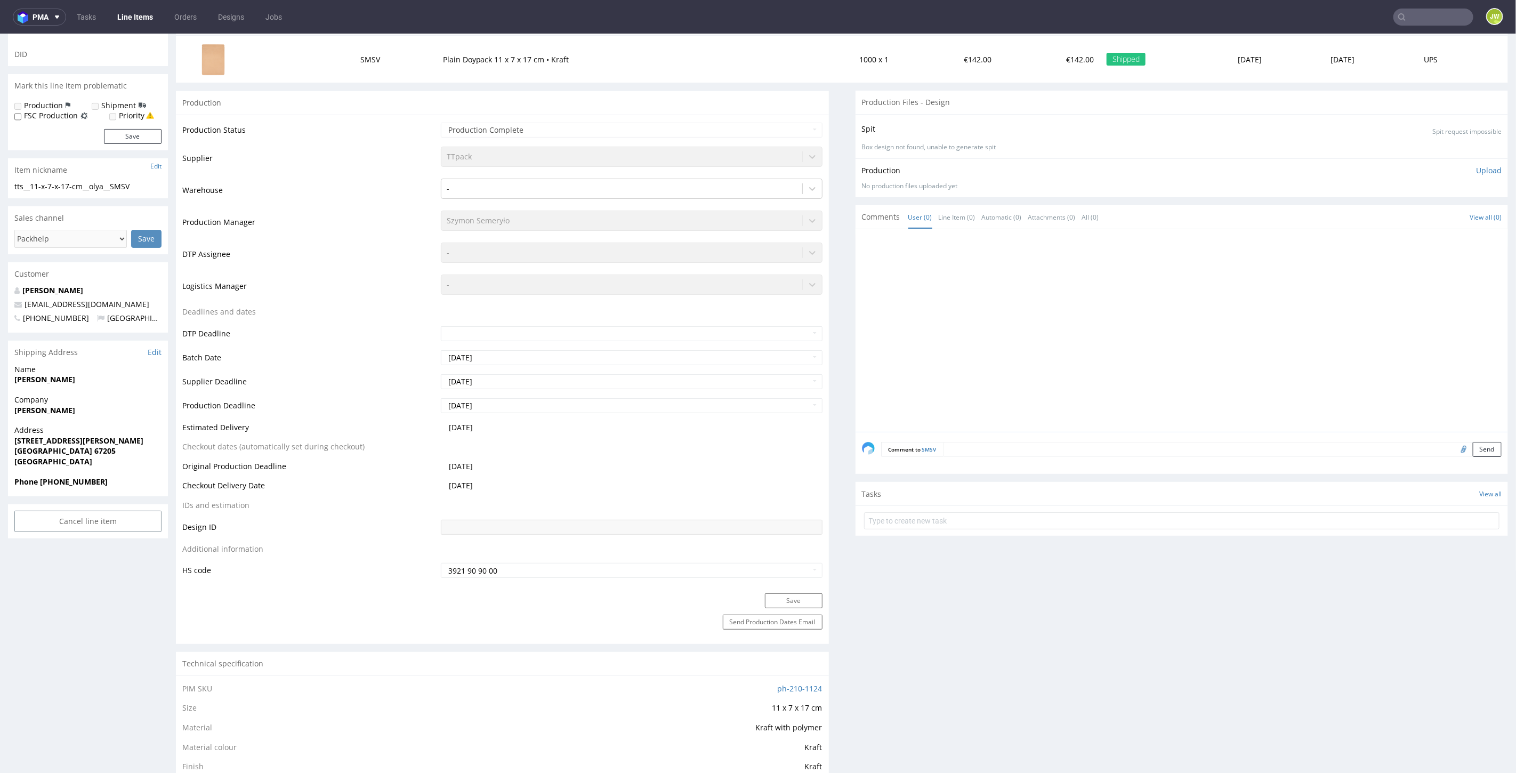
scroll to position [59, 0]
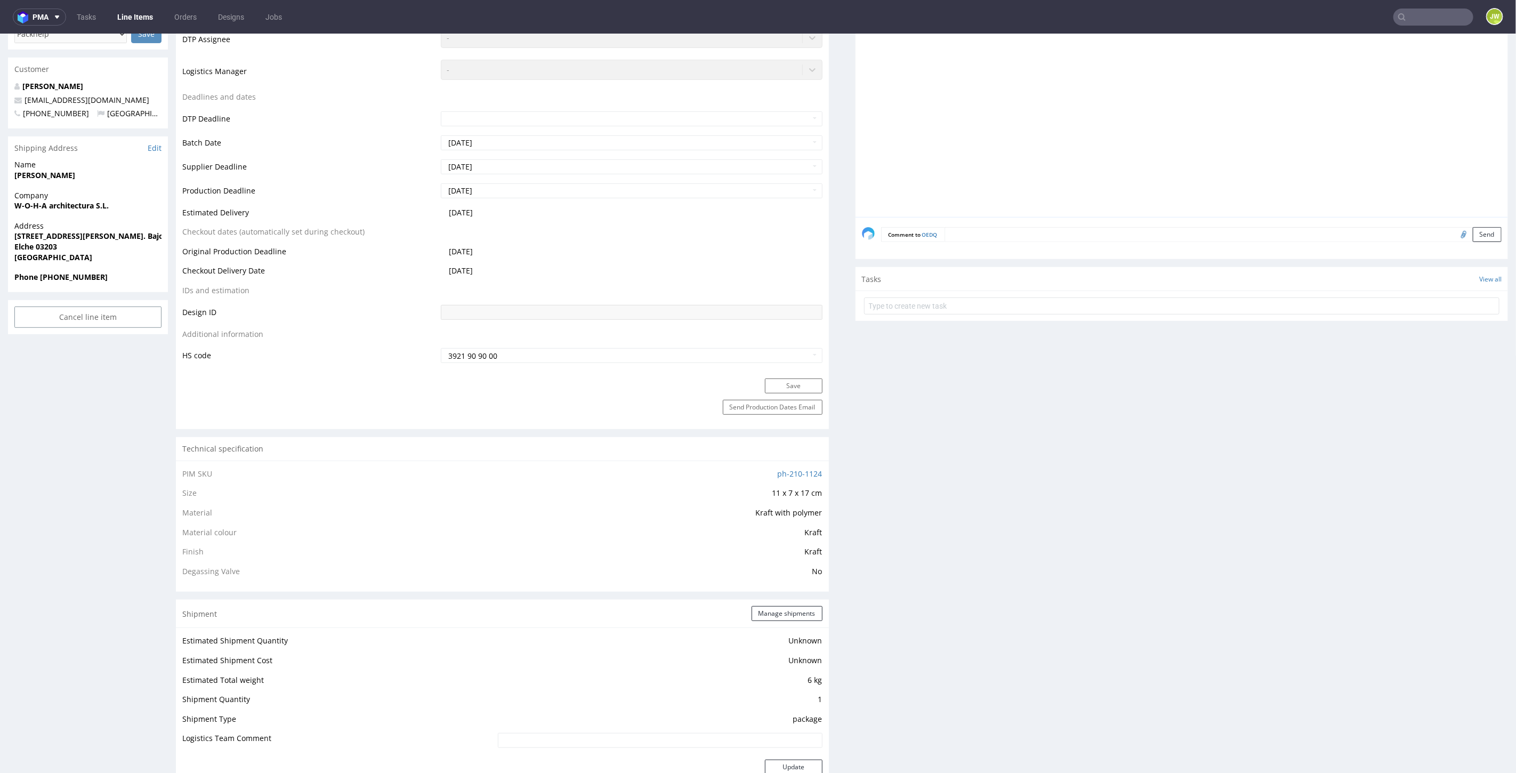
scroll to position [533, 0]
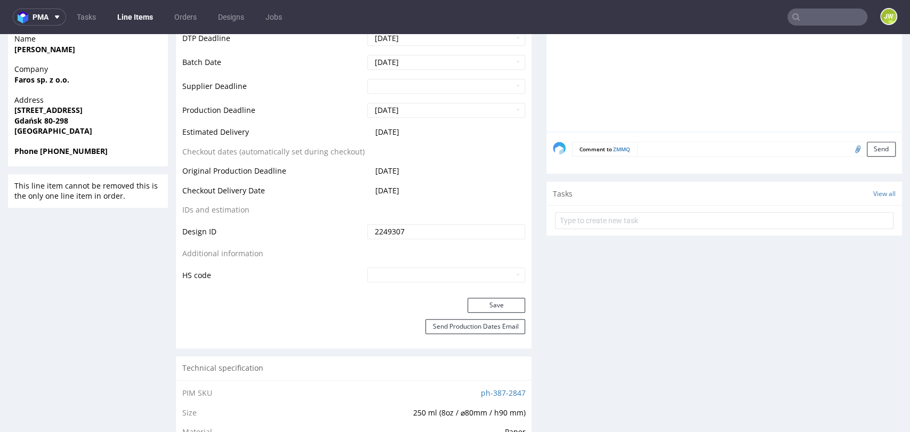
scroll to position [118, 0]
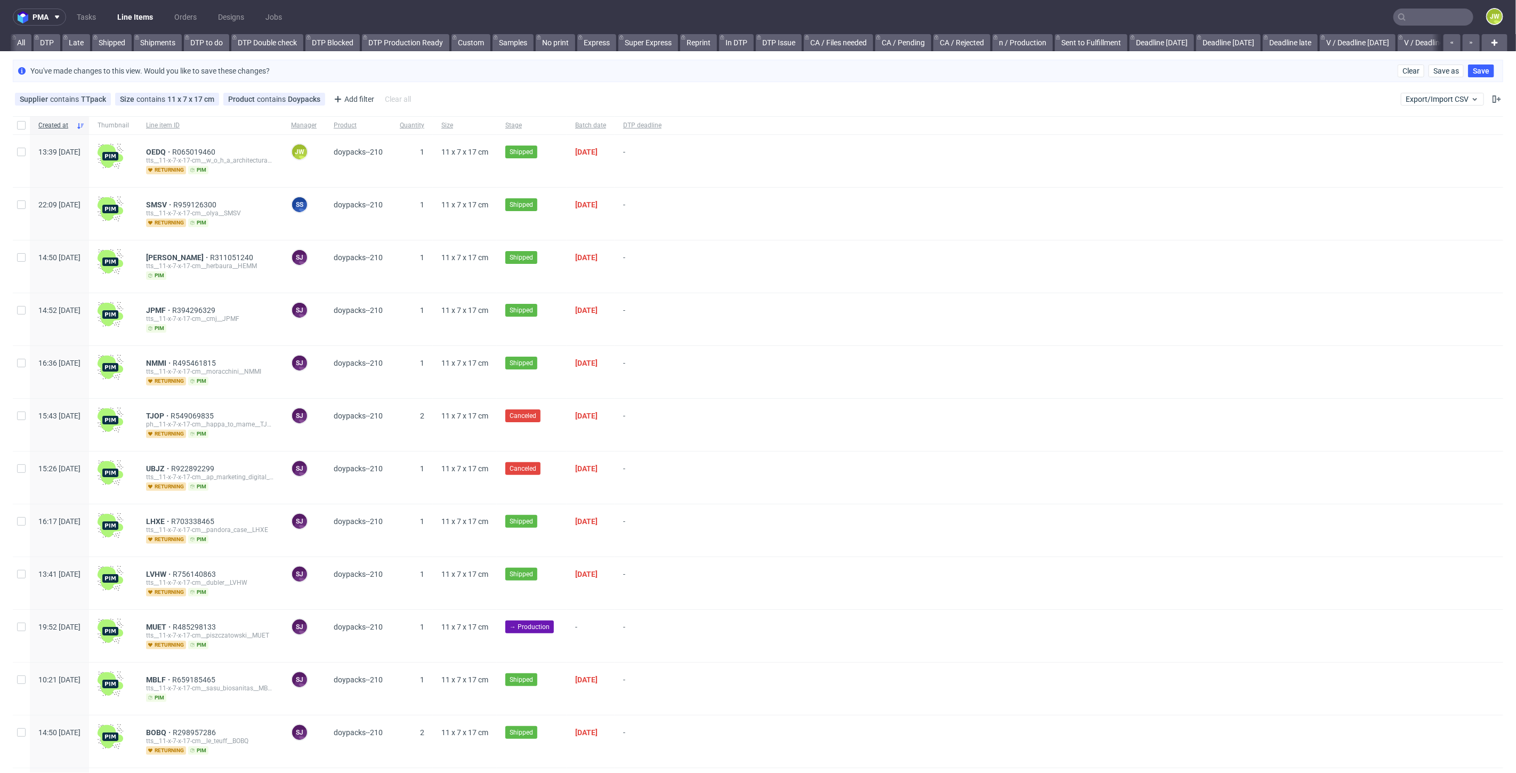
scroll to position [0, 2204]
click at [409, 53] on div "pma Tasks Line Items Orders Designs Jobs JW All DTP Late Shipped Shipments DTP …" at bounding box center [758, 386] width 1516 height 773
click at [327, 36] on link "premade pozostałe (NEW)" at bounding box center [365, 42] width 100 height 17
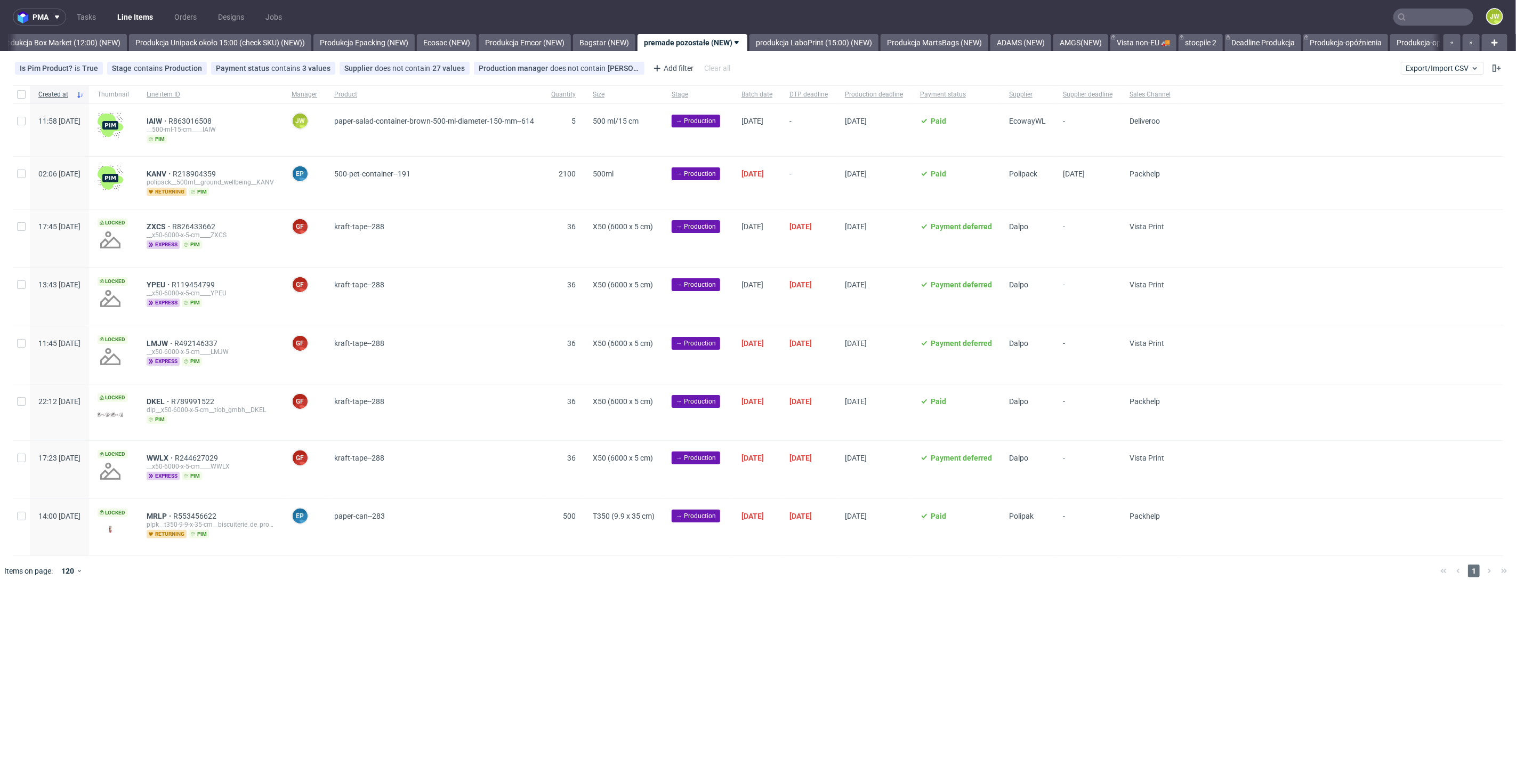
scroll to position [0, 1839]
click at [239, 46] on link "Produkcja Unipack około 15:00 (check SKU) (NEW))" at bounding box center [222, 42] width 182 height 17
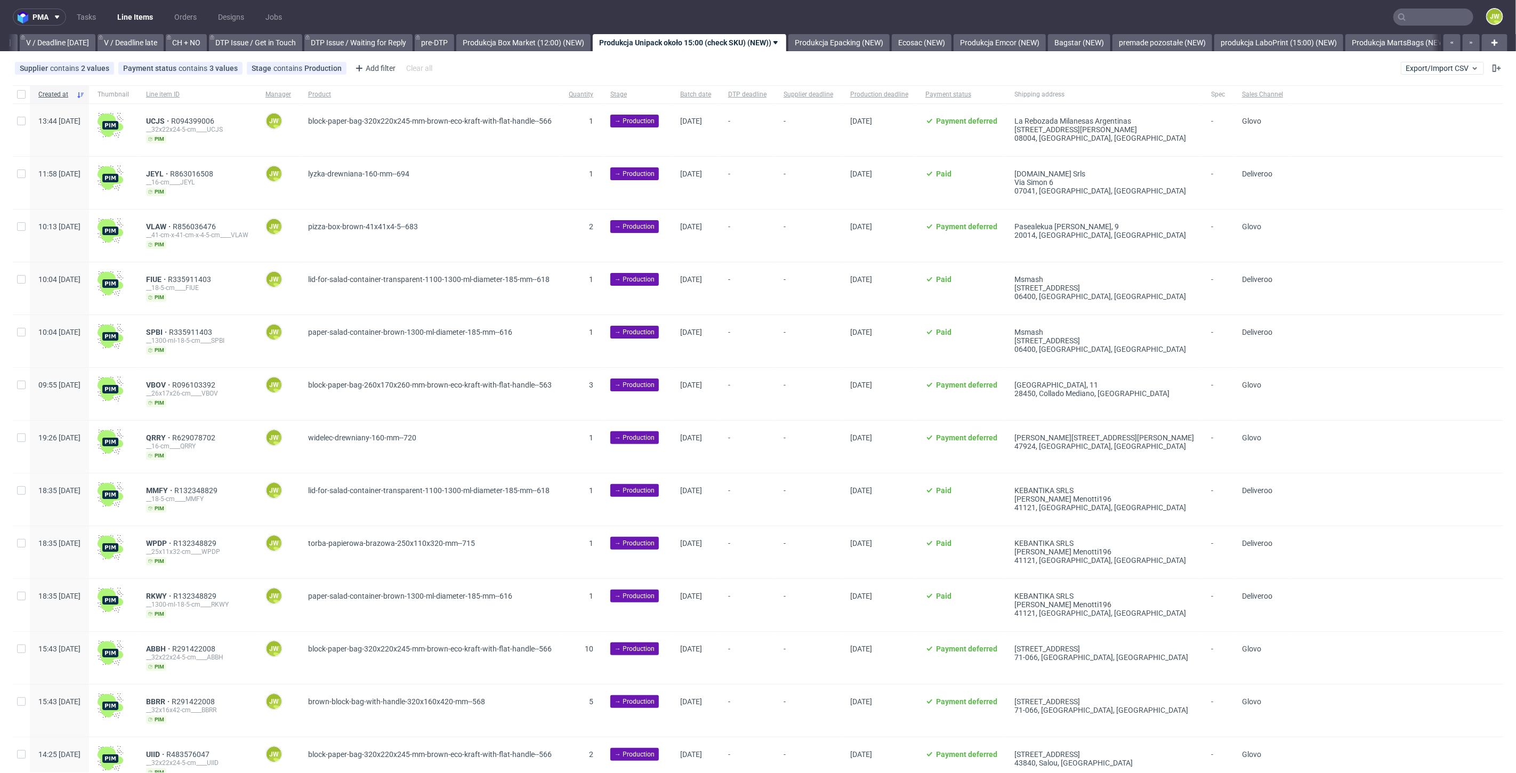
scroll to position [0, 1376]
click at [24, 98] on input "checkbox" at bounding box center [21, 94] width 9 height 9
checkbox input "true"
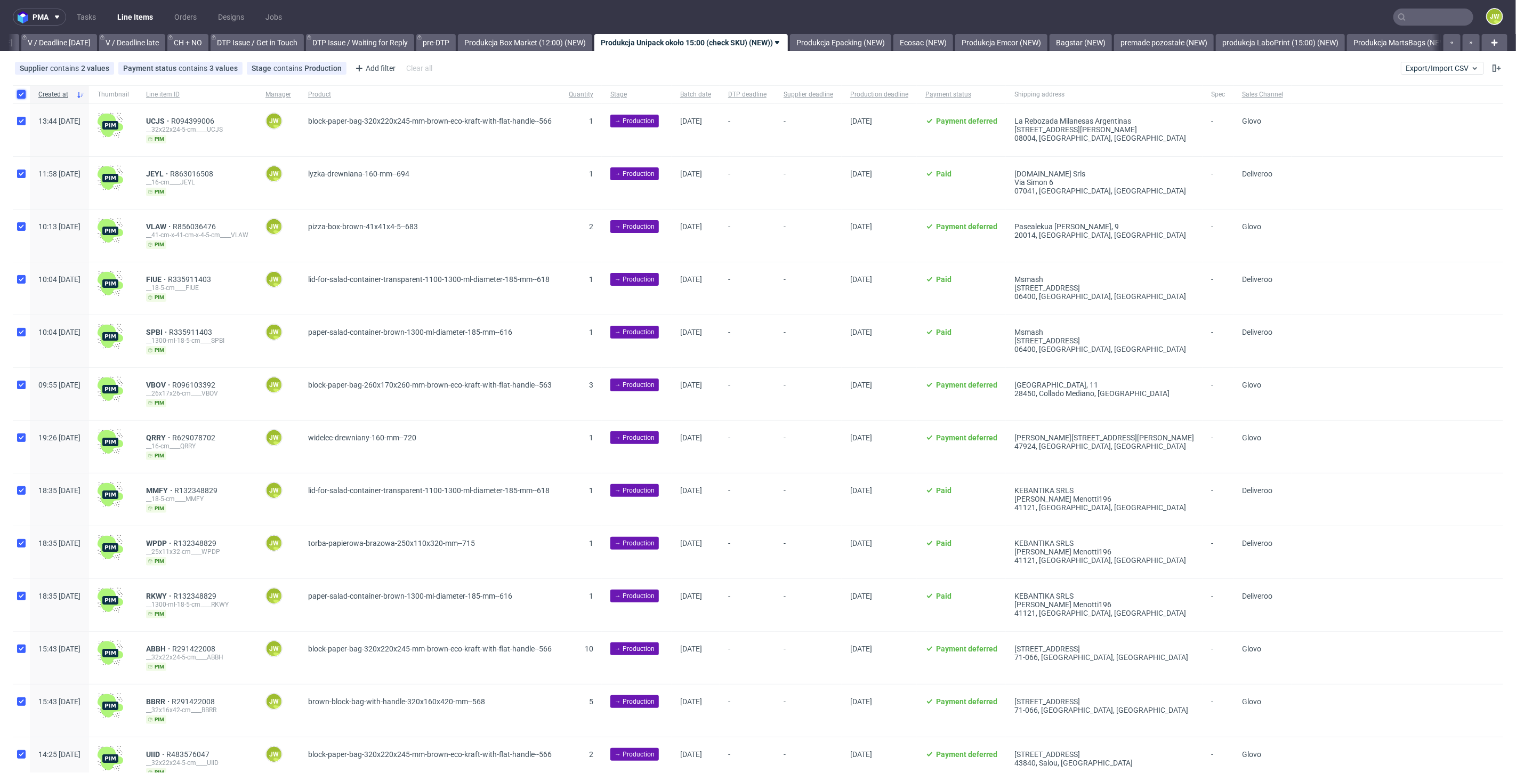
checkbox input "true"
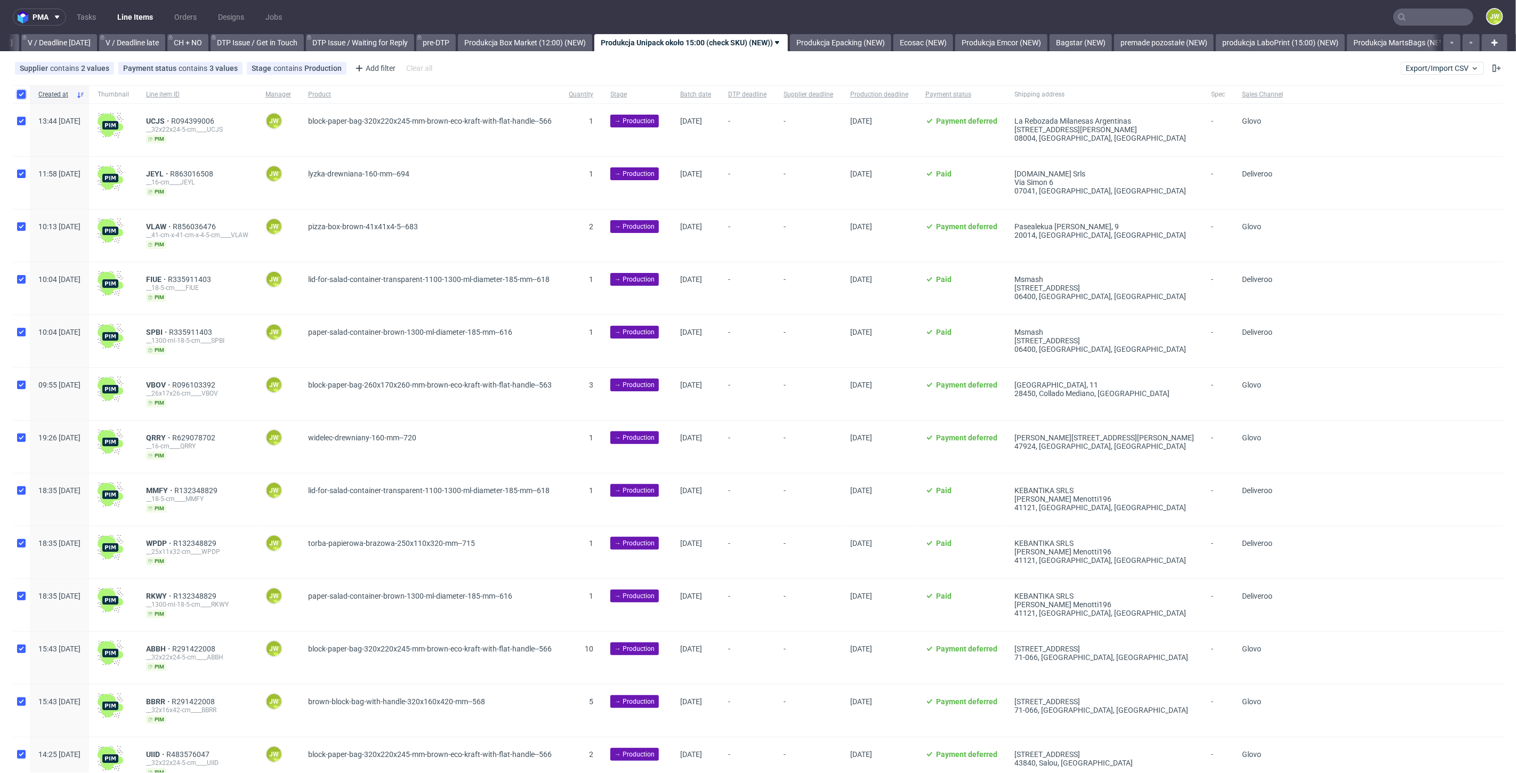
checkbox input "true"
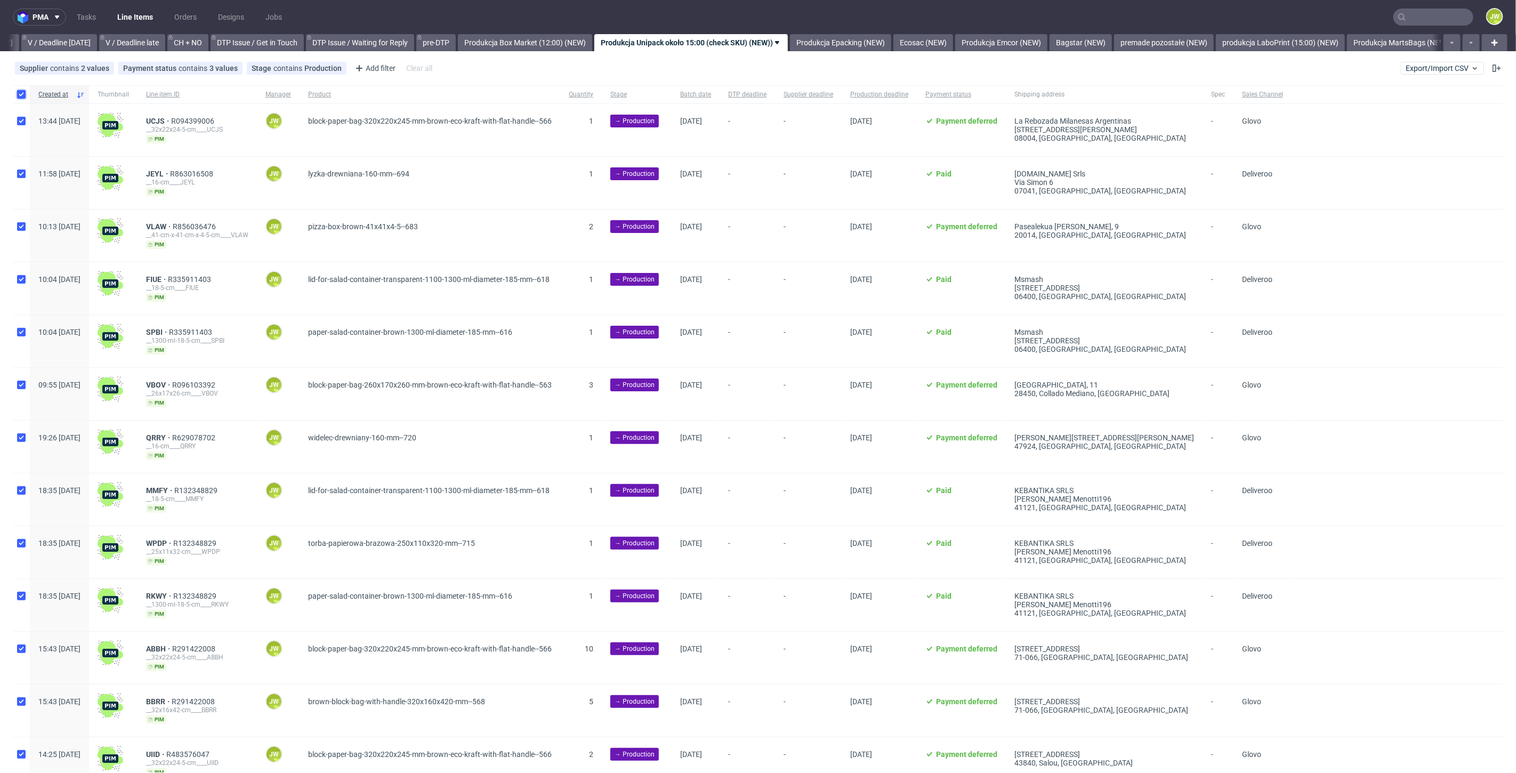
checkbox input "true"
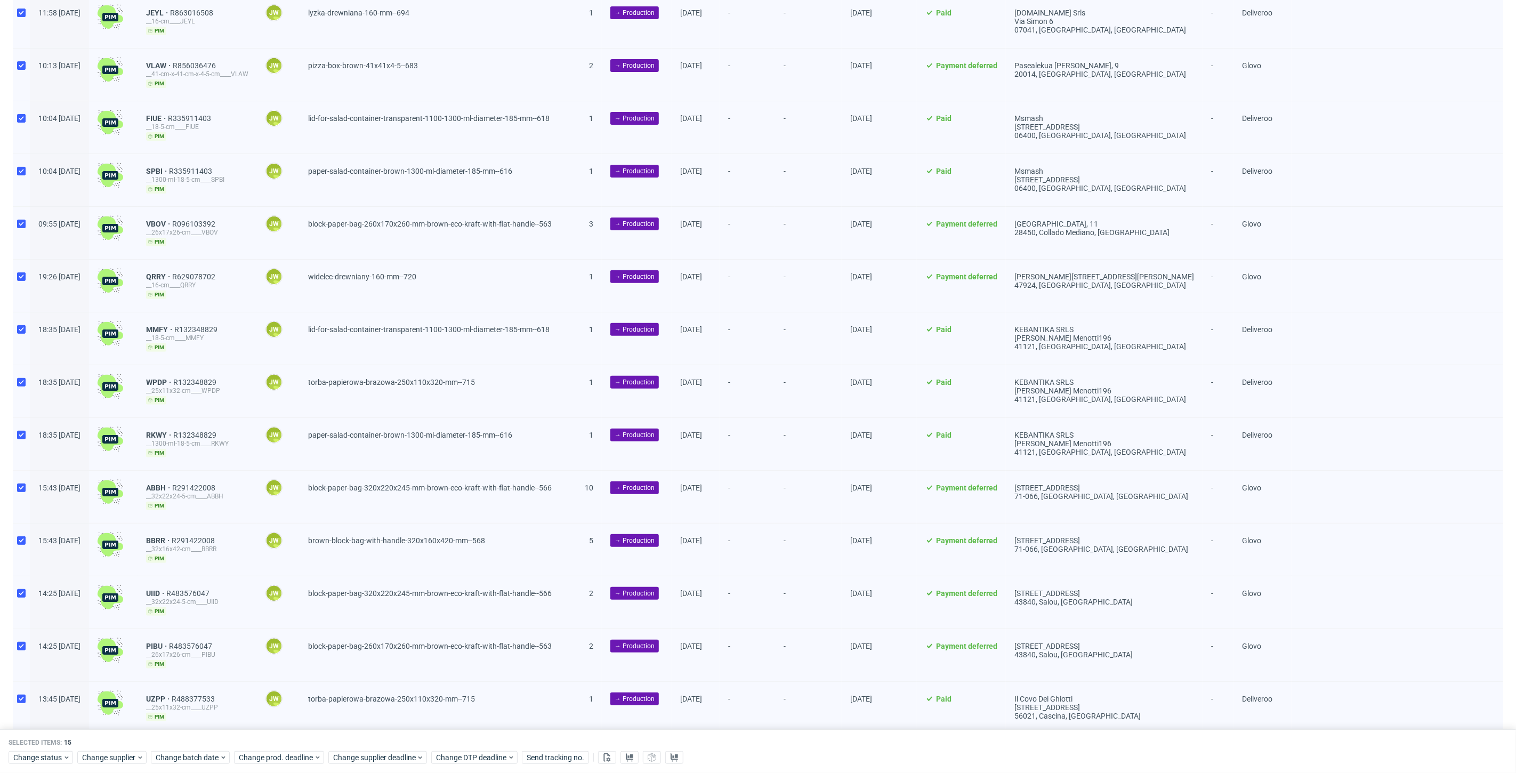
scroll to position [195, 0]
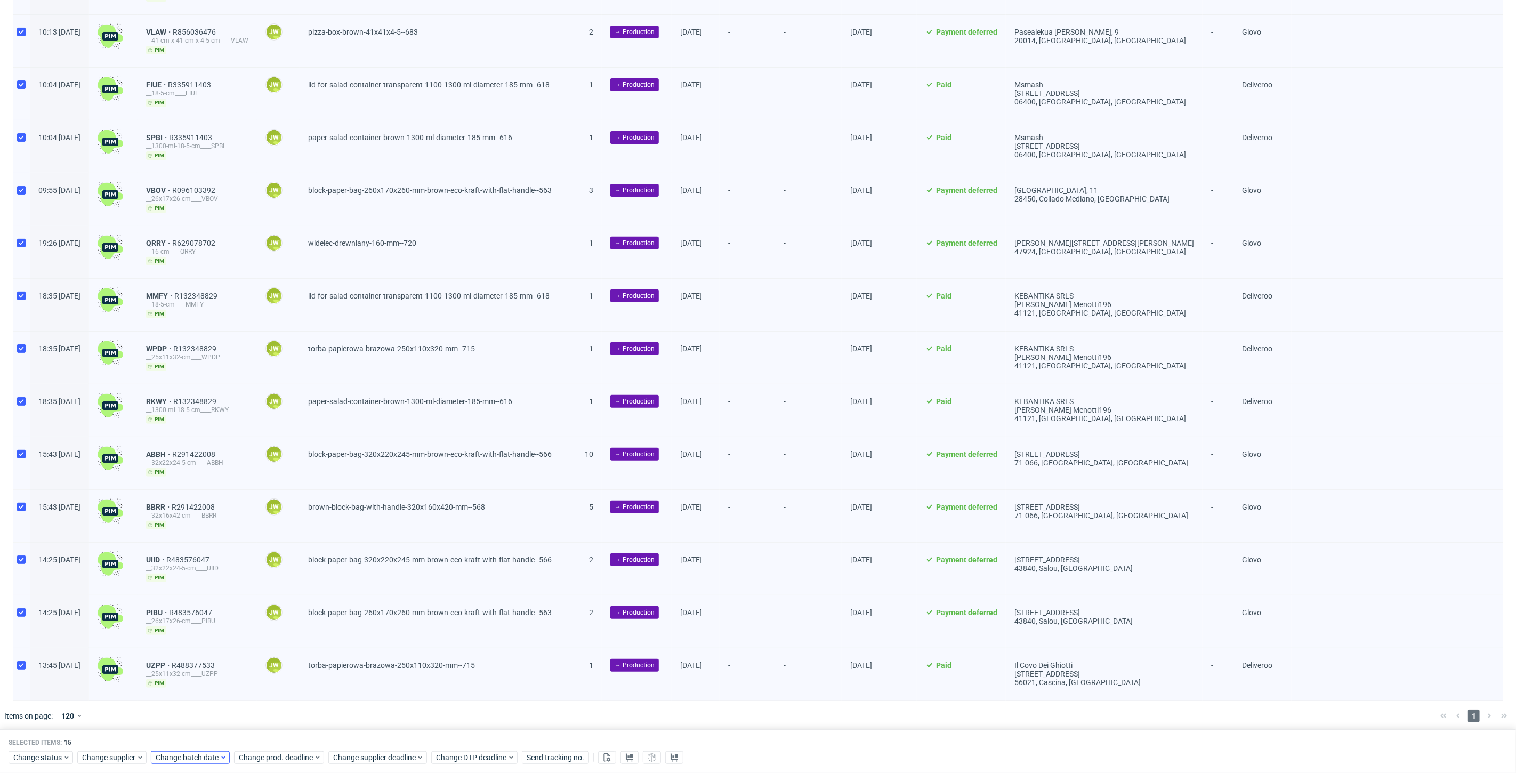
drag, startPoint x: 198, startPoint y: 741, endPoint x: 187, endPoint y: 752, distance: 15.1
click at [197, 744] on div "Selected items: 15" at bounding box center [758, 742] width 1499 height 9
click at [187, 756] on span "Change batch date" at bounding box center [188, 757] width 64 height 11
click at [220, 675] on span "20" at bounding box center [222, 676] width 9 height 11
click at [275, 738] on span "Save" at bounding box center [277, 736] width 17 height 7
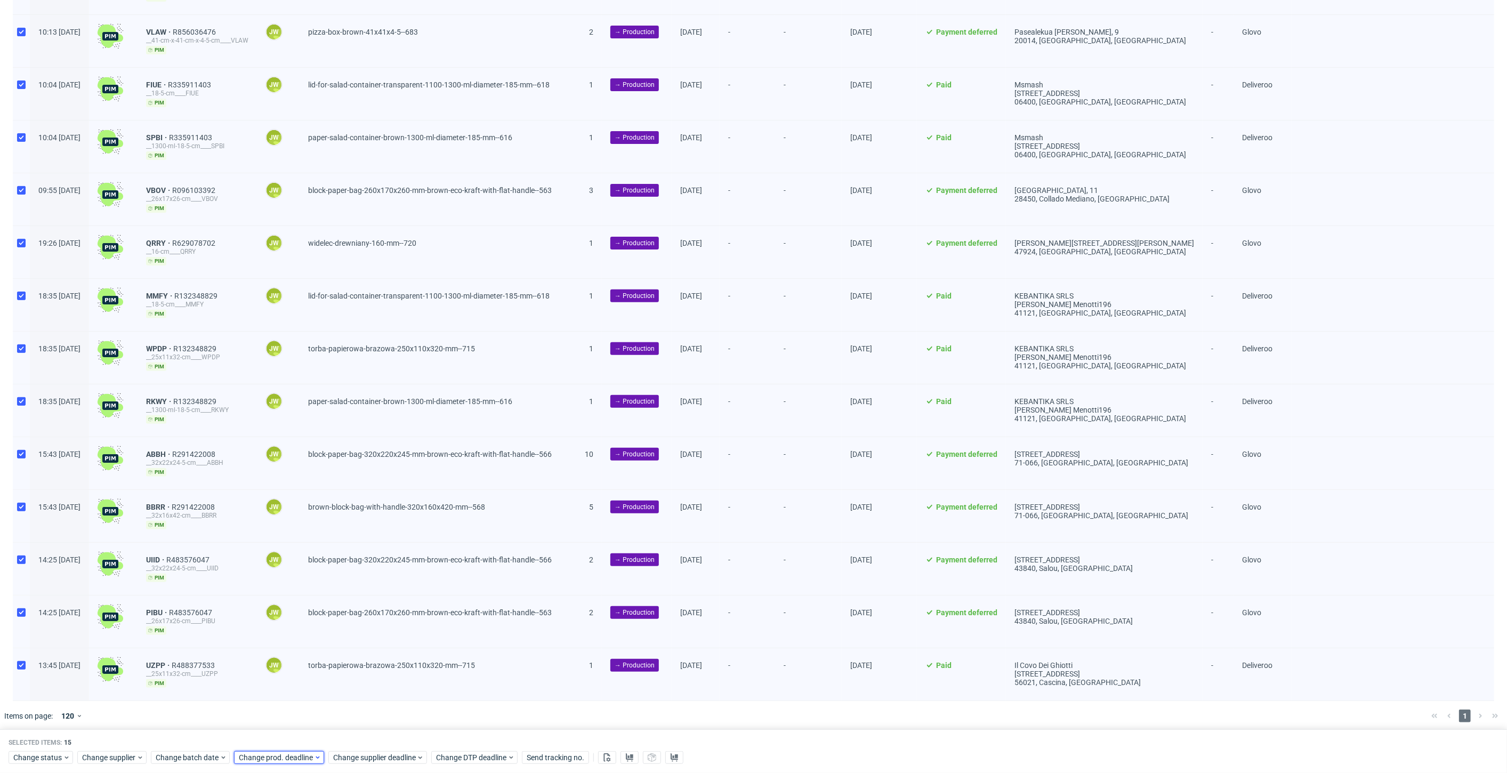
click at [266, 760] on span "Change prod. deadline" at bounding box center [276, 757] width 75 height 11
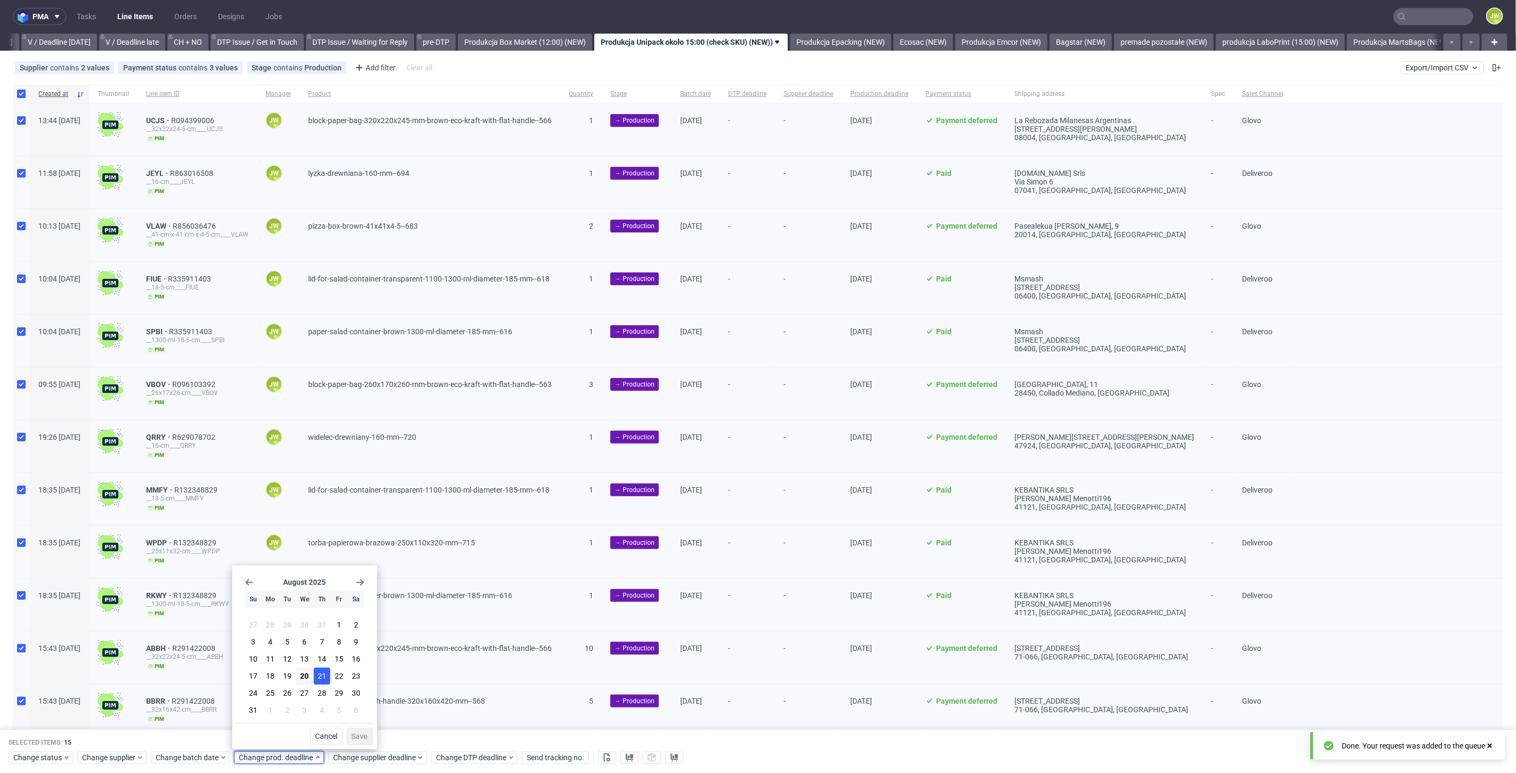
scroll to position [0, 0]
click at [315, 675] on button "21" at bounding box center [321, 676] width 17 height 17
click at [353, 730] on button "Save" at bounding box center [360, 736] width 26 height 17
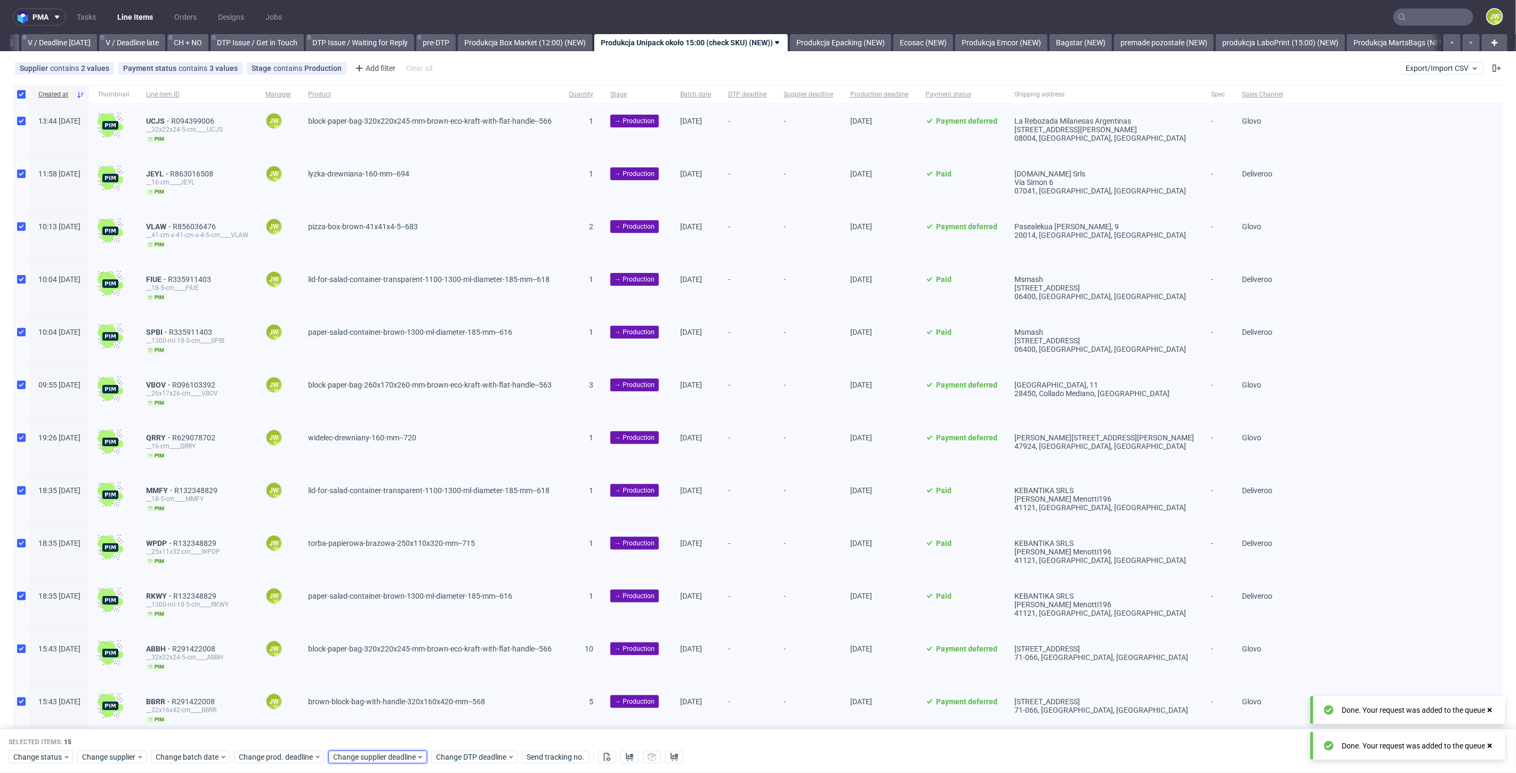
click at [362, 758] on span "Change supplier deadline" at bounding box center [374, 757] width 83 height 11
click at [413, 674] on span "21" at bounding box center [416, 676] width 9 height 11
click at [465, 737] on button "Save" at bounding box center [454, 736] width 26 height 17
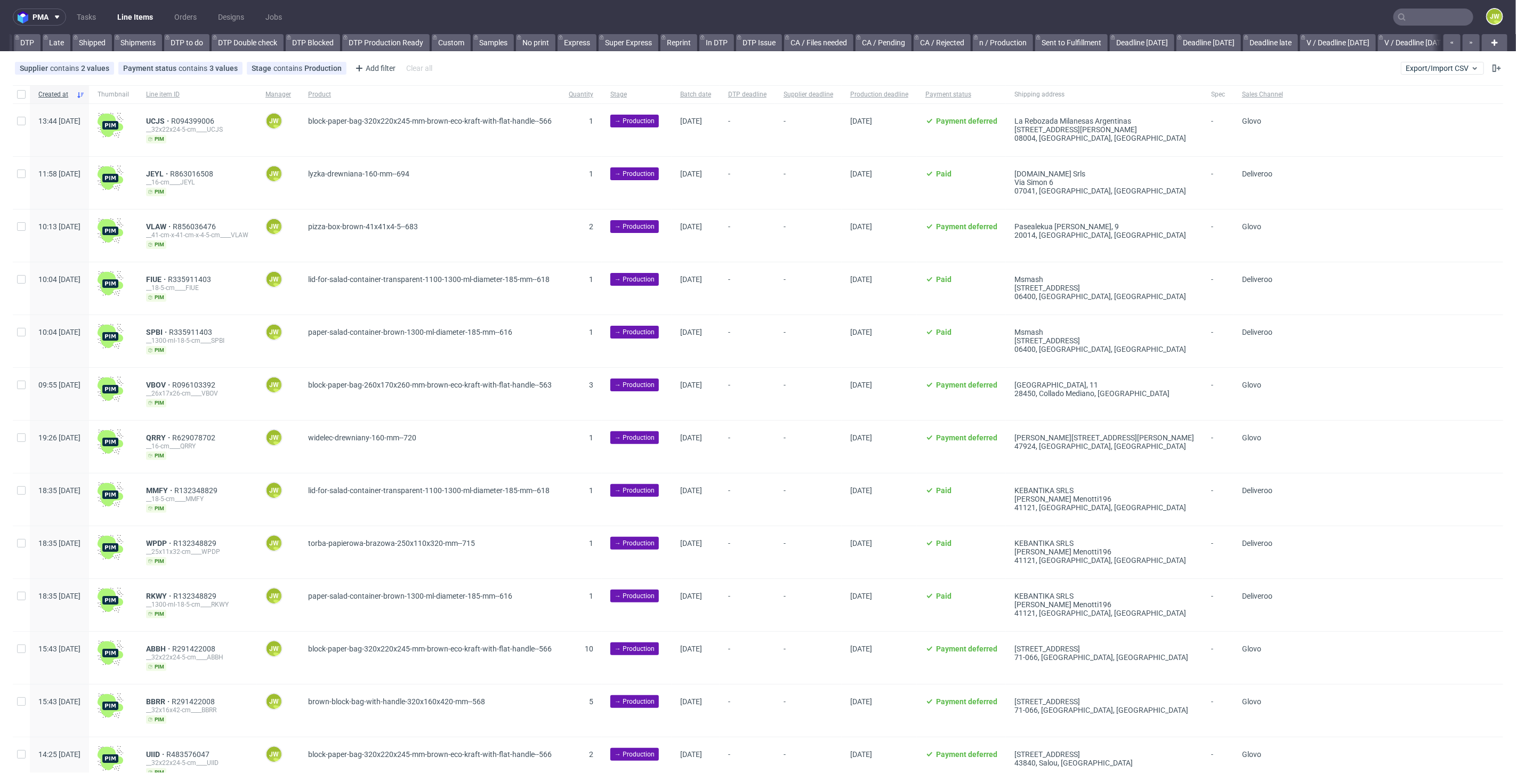
scroll to position [0, 100]
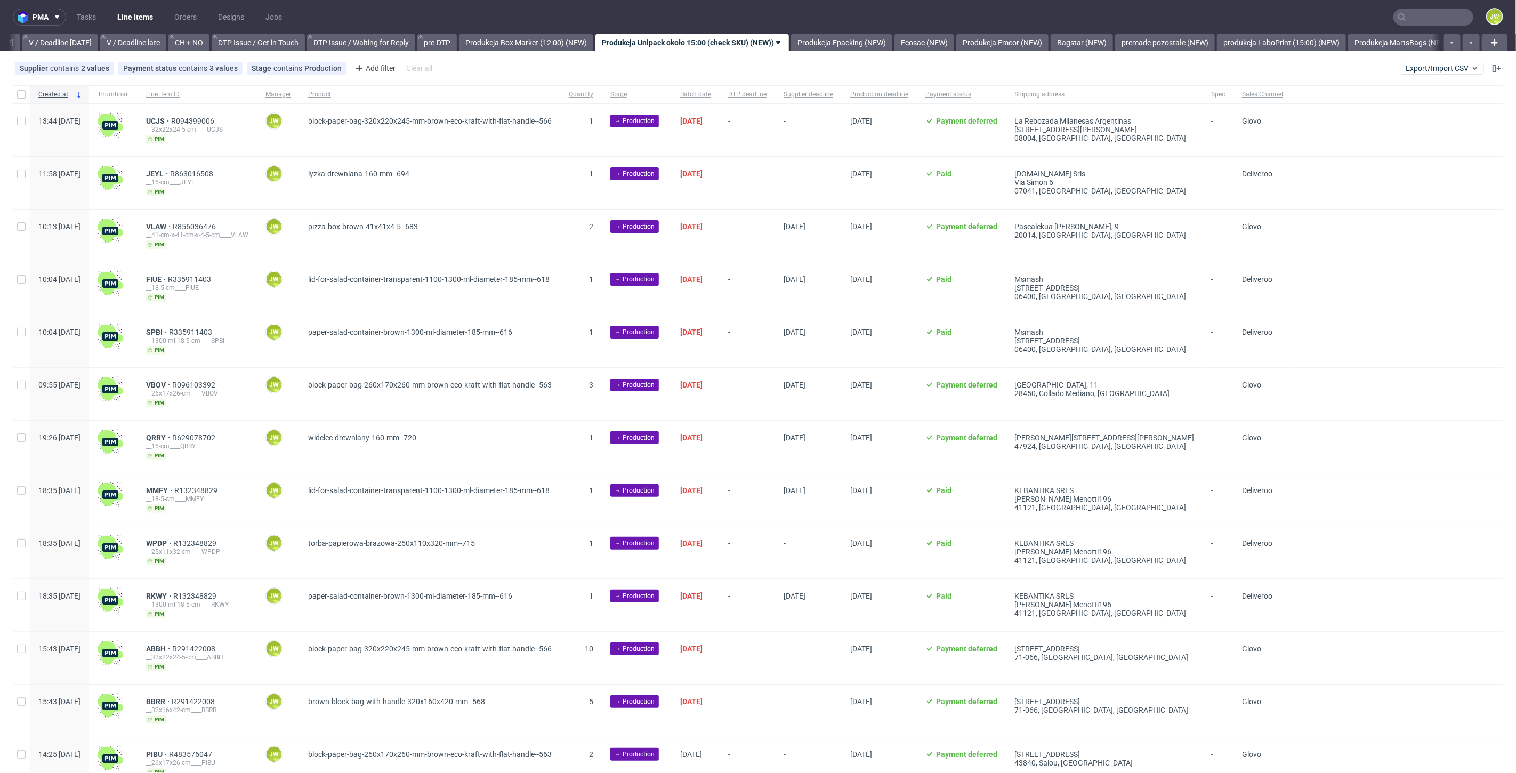
scroll to position [0, 1376]
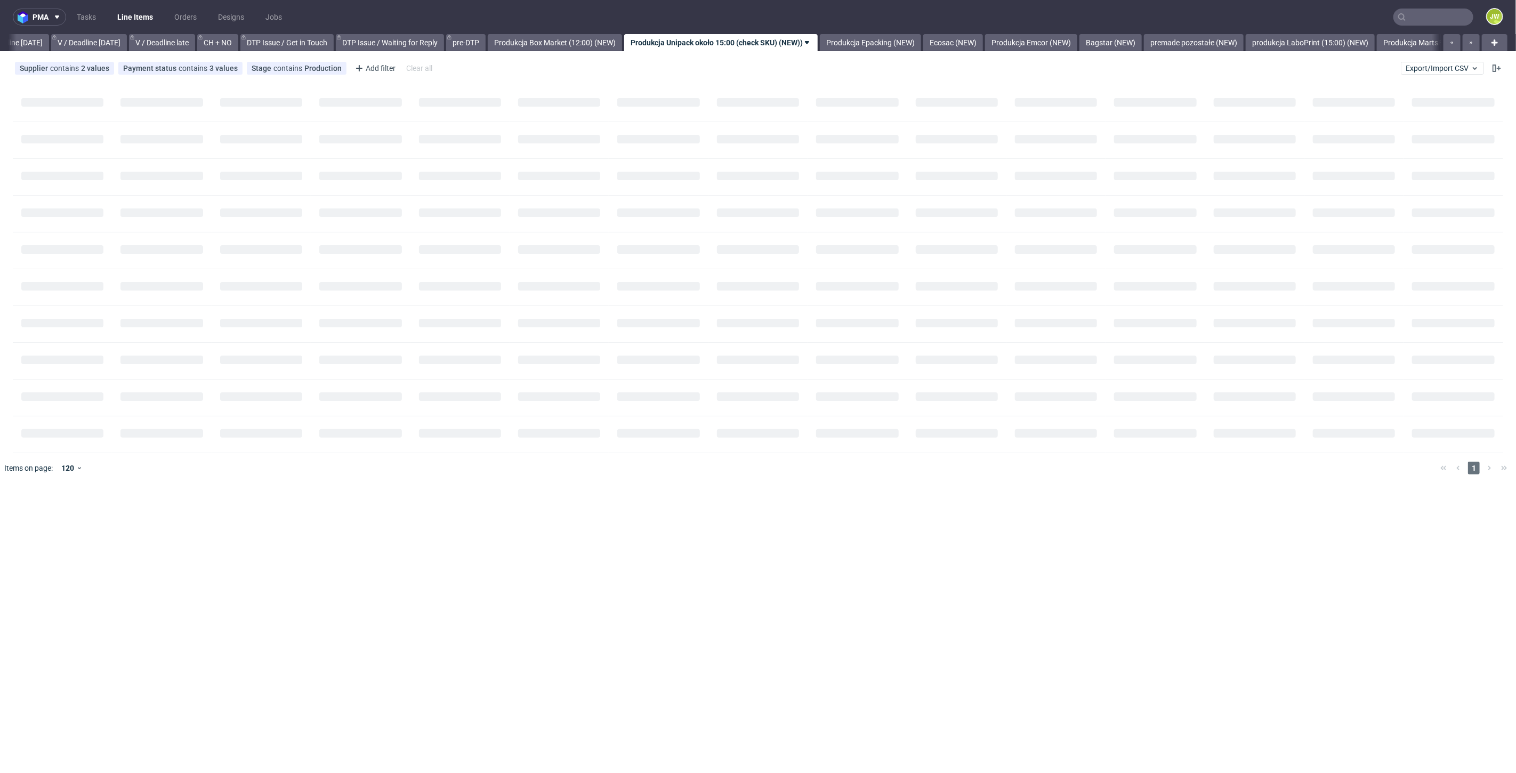
scroll to position [0, 1376]
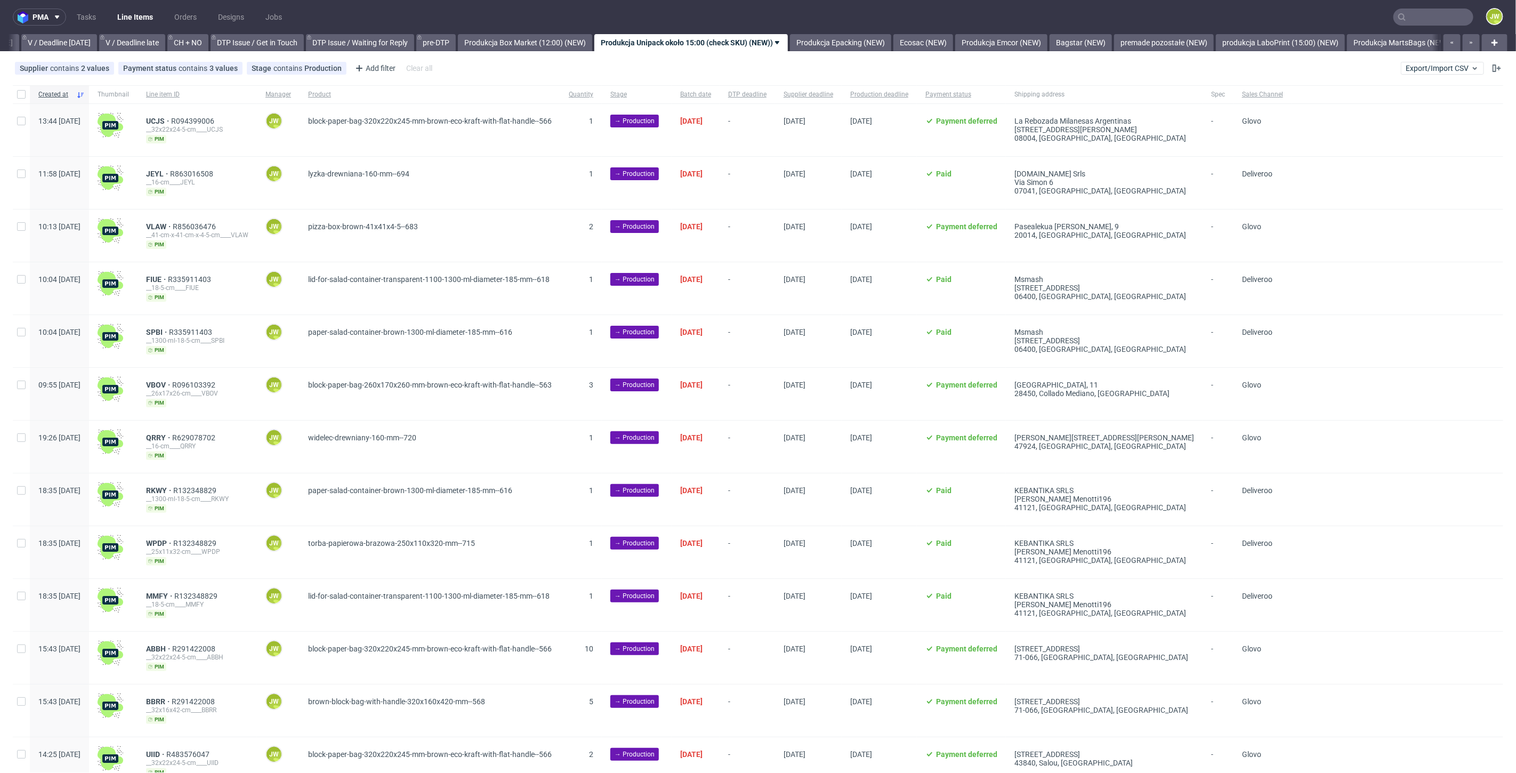
click at [27, 95] on div at bounding box center [21, 94] width 17 height 18
checkbox input "true"
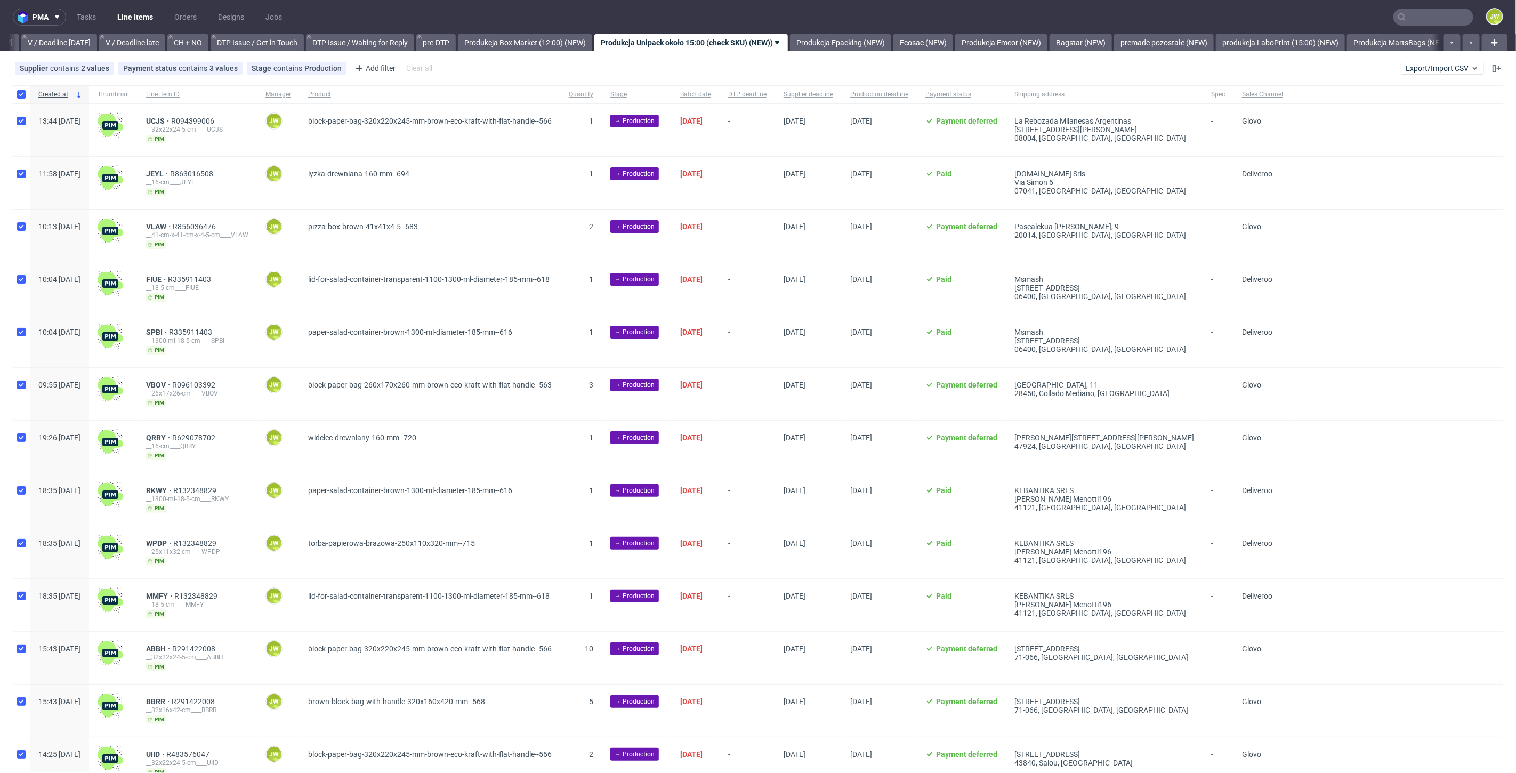
checkbox input "true"
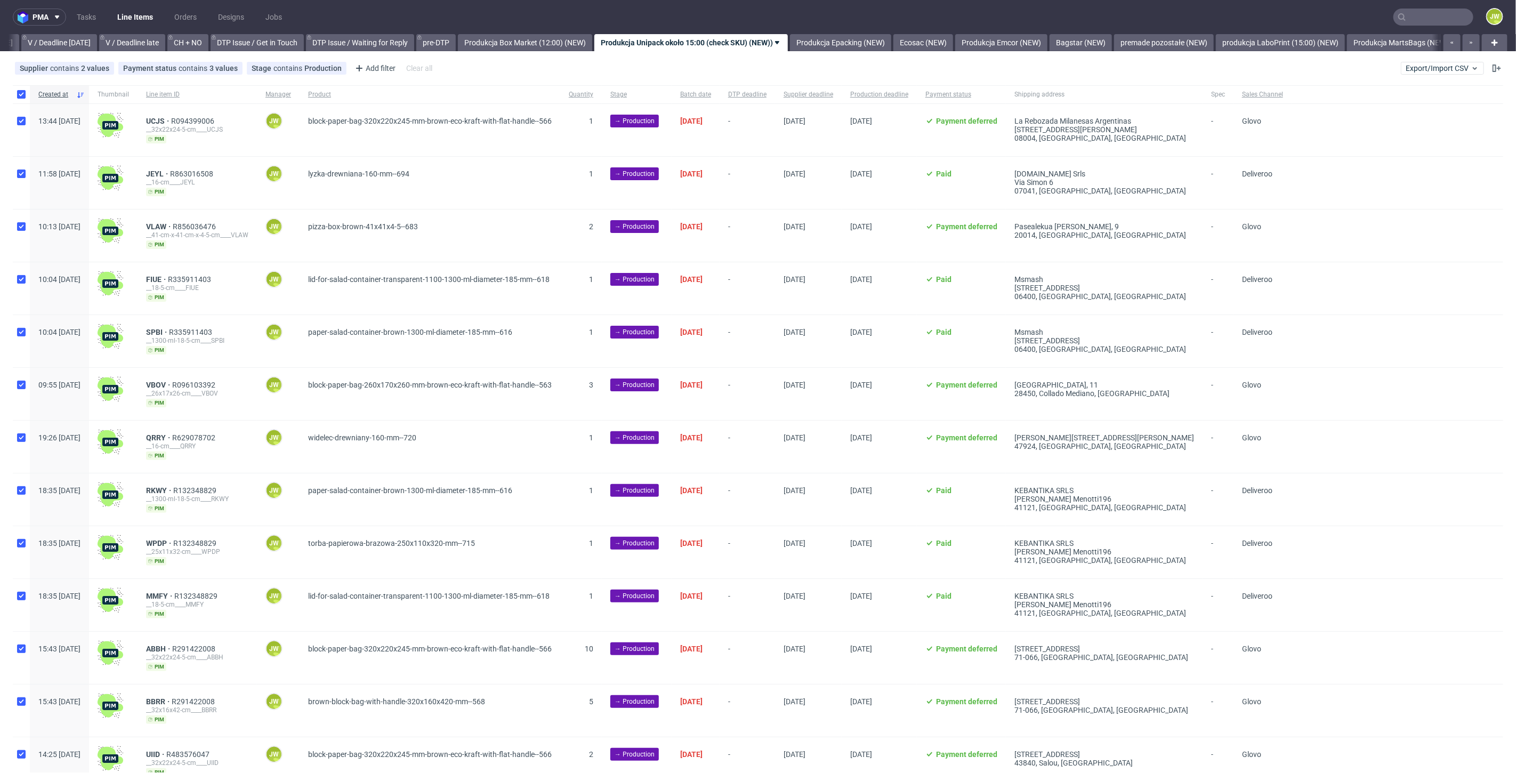
checkbox input "true"
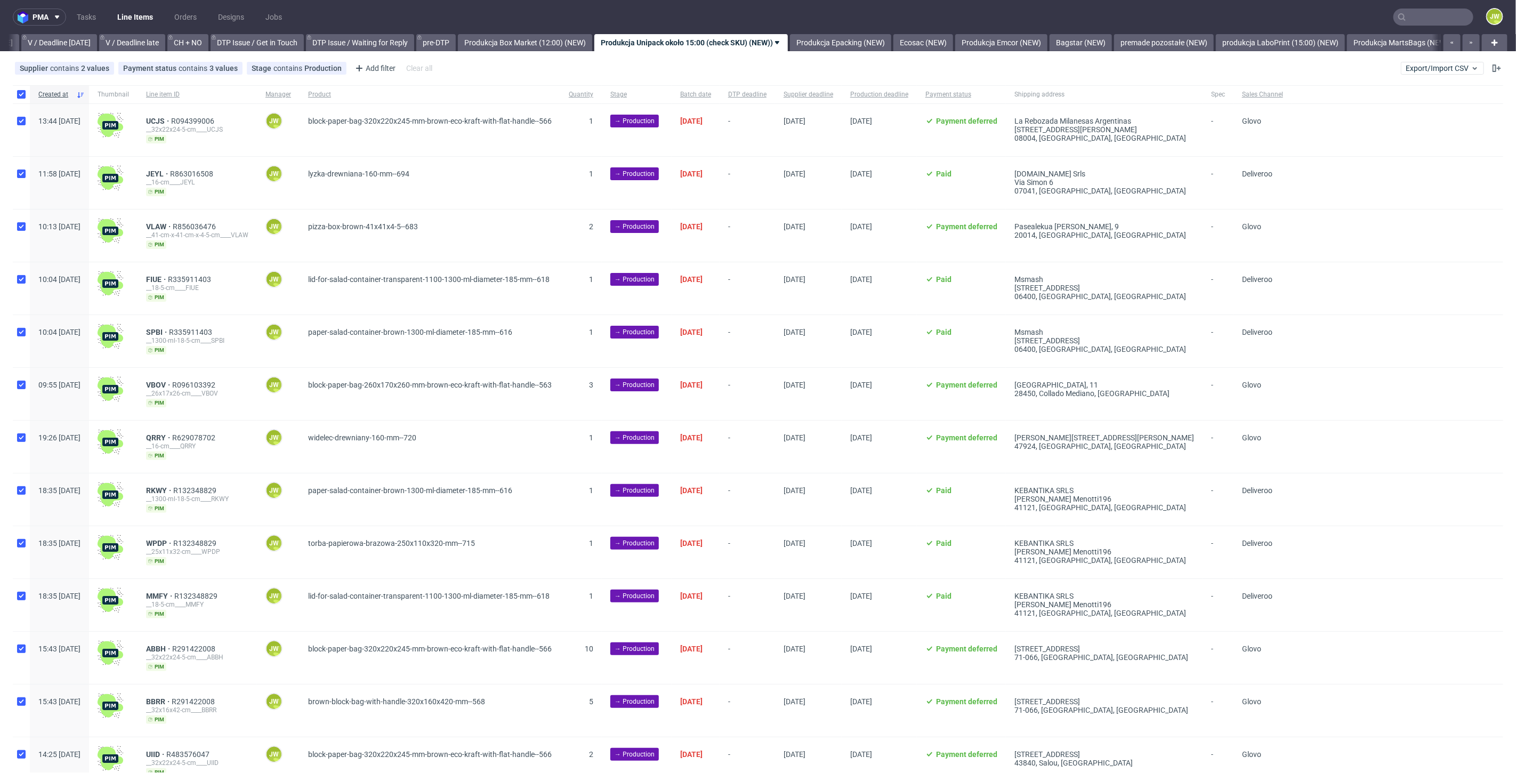
checkbox input "true"
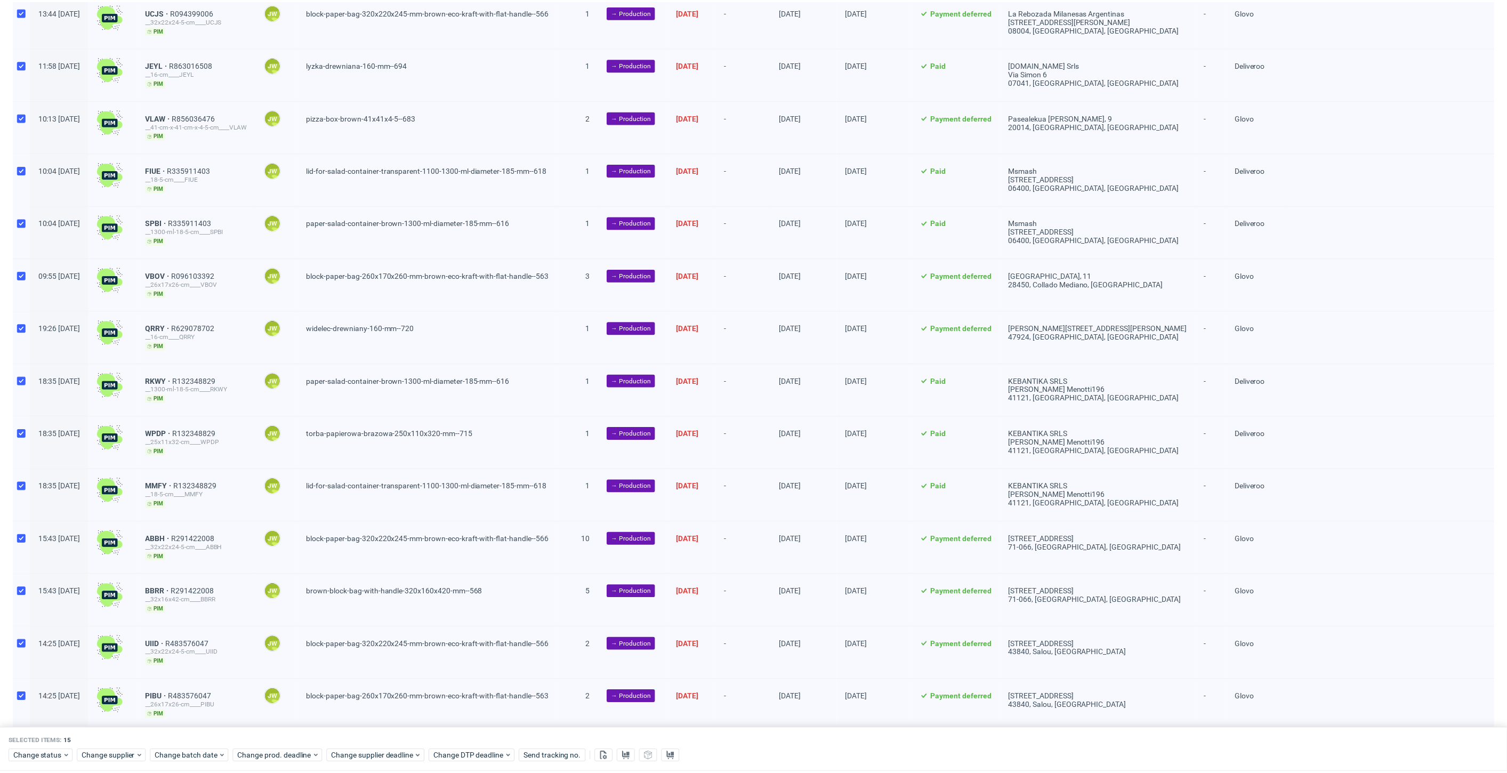
scroll to position [195, 0]
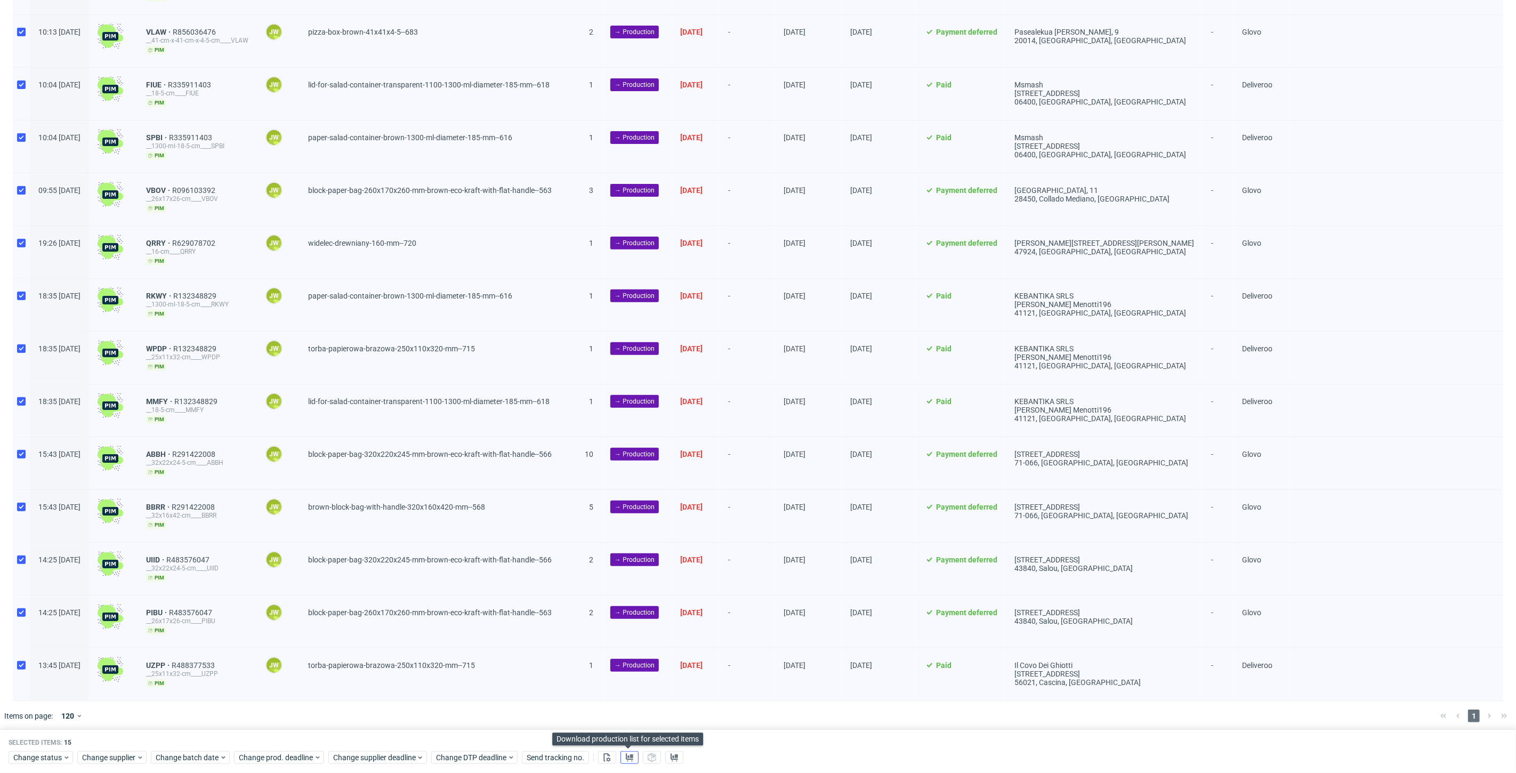
click at [625, 751] on button at bounding box center [629, 757] width 18 height 13
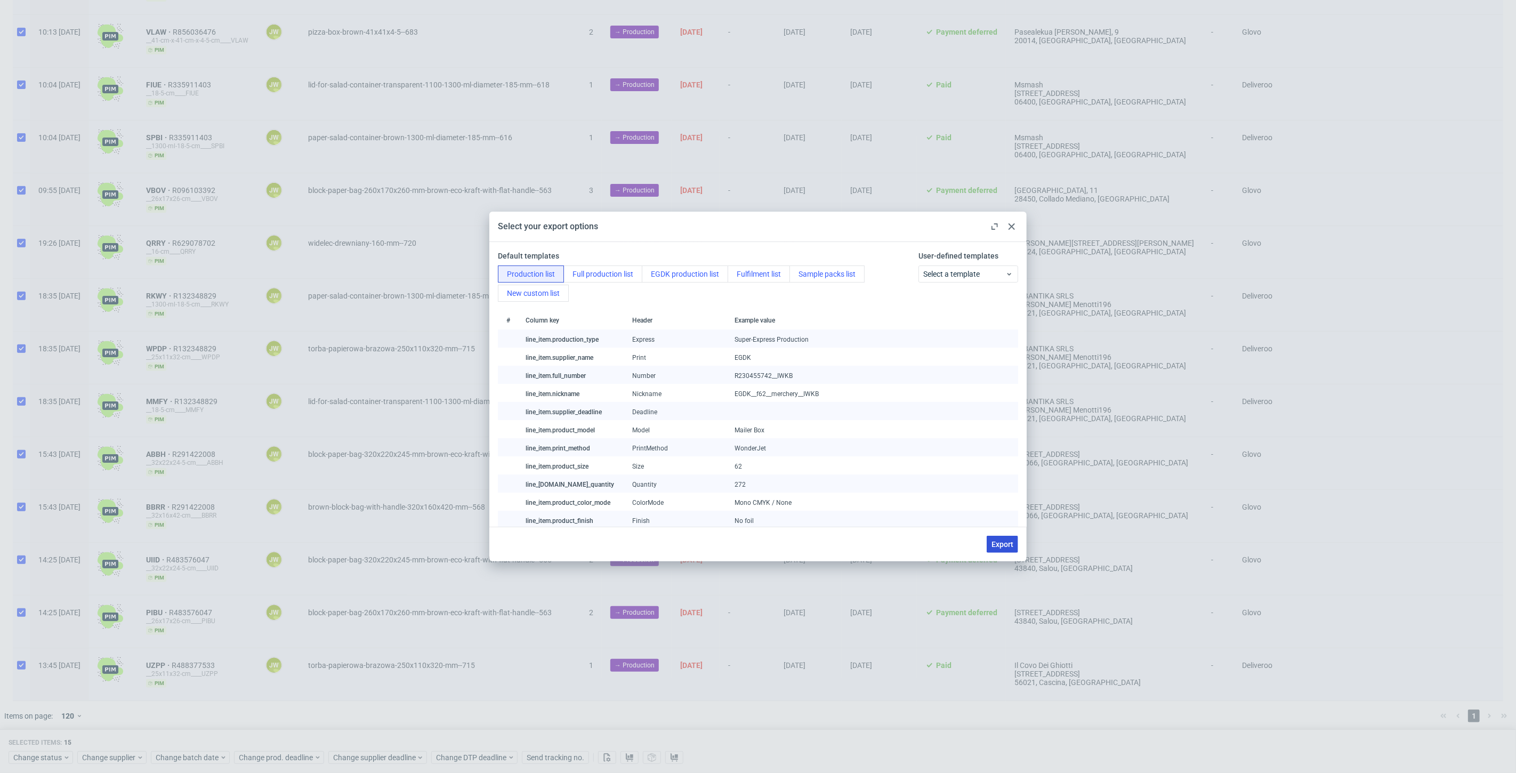
click at [992, 540] on span "Export" at bounding box center [1002, 543] width 22 height 7
checkbox input "false"
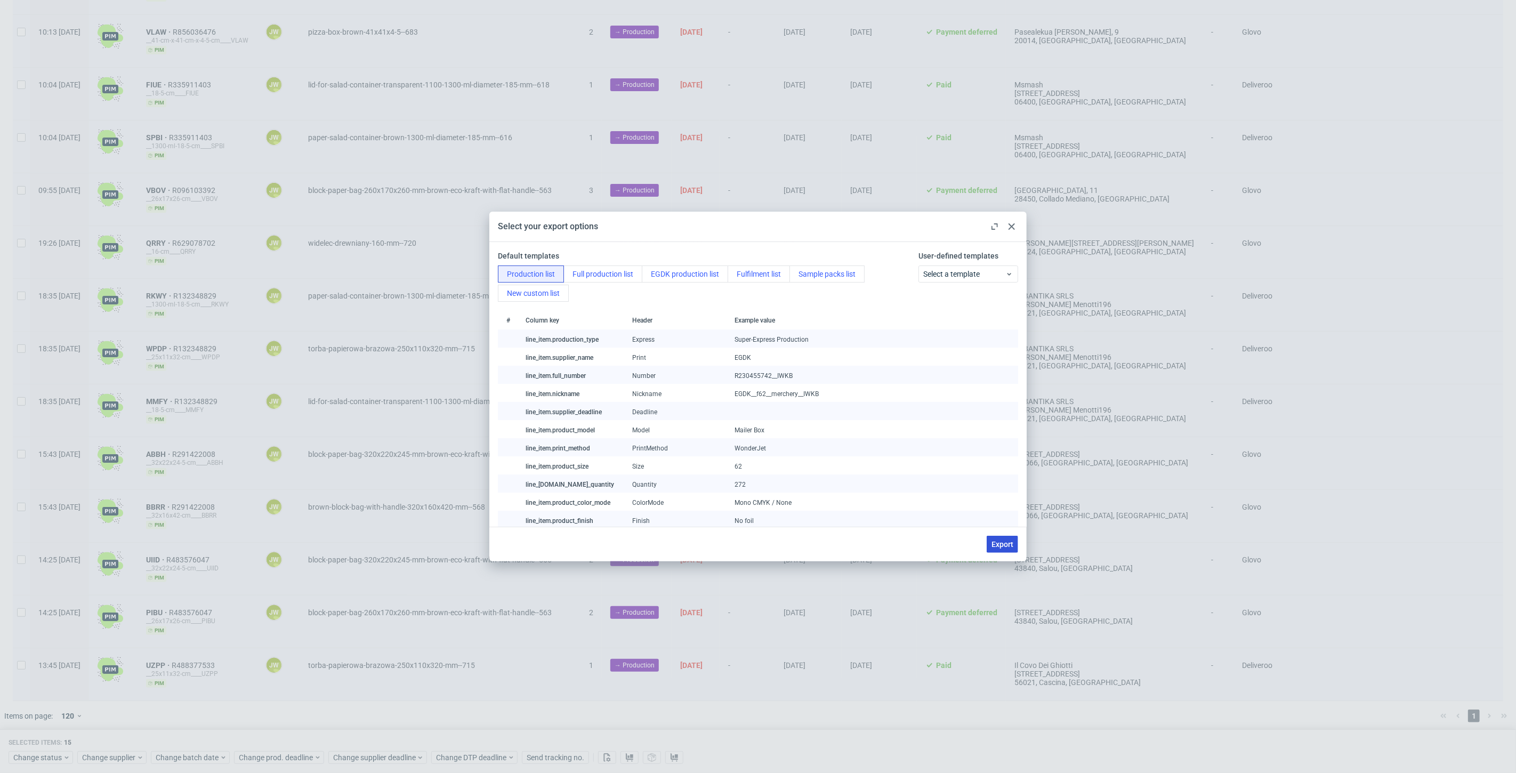
checkbox input "false"
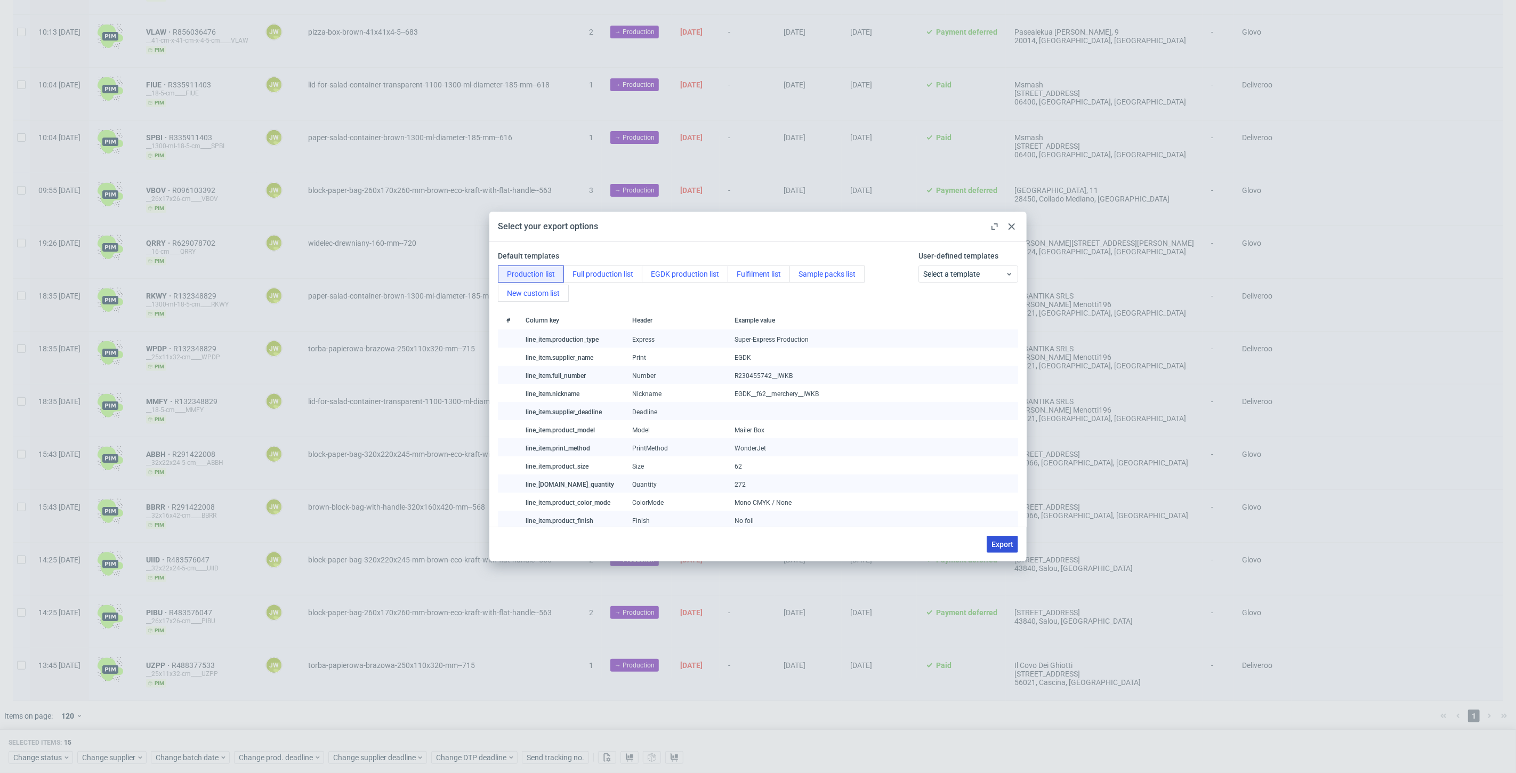
checkbox input "false"
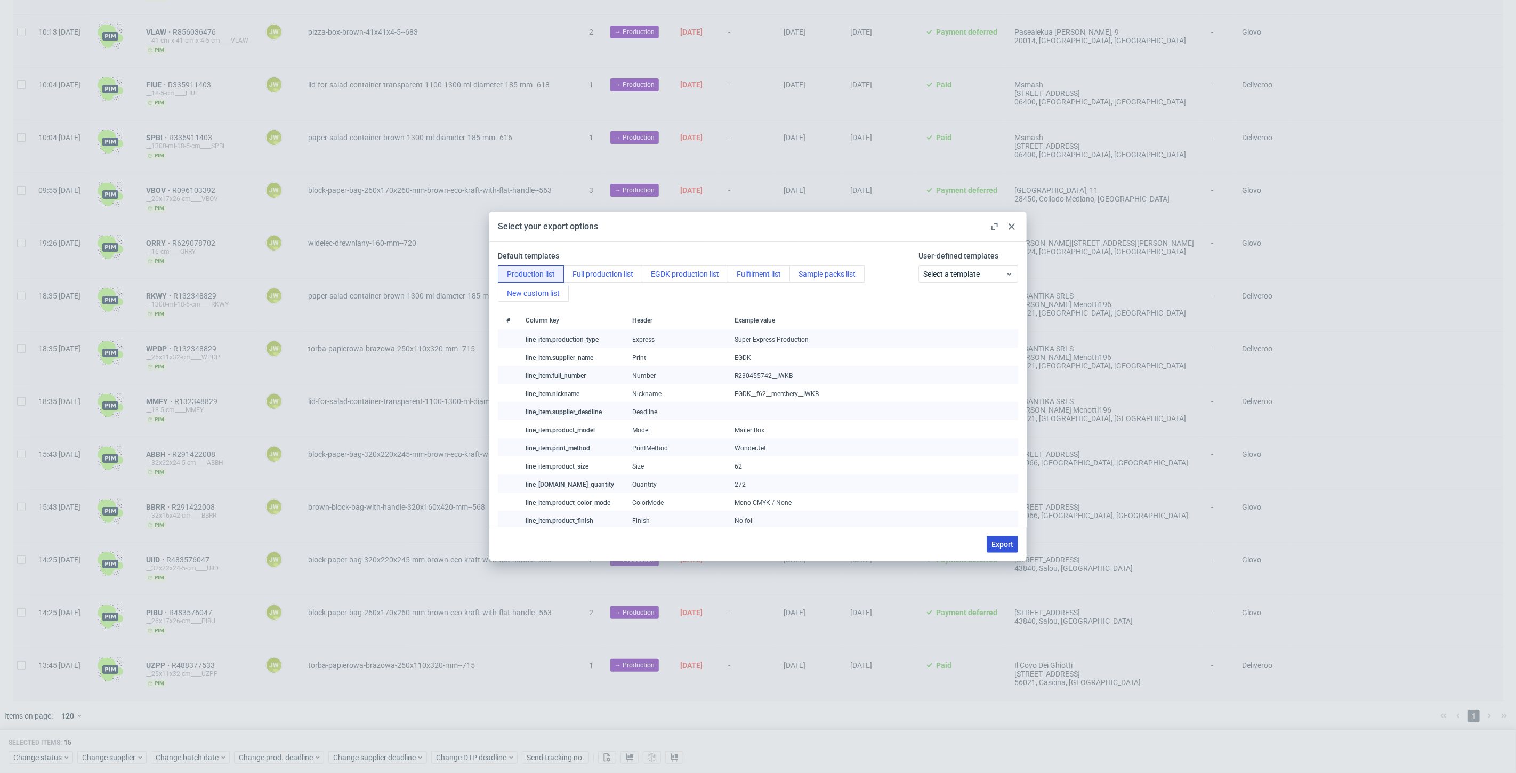
checkbox input "false"
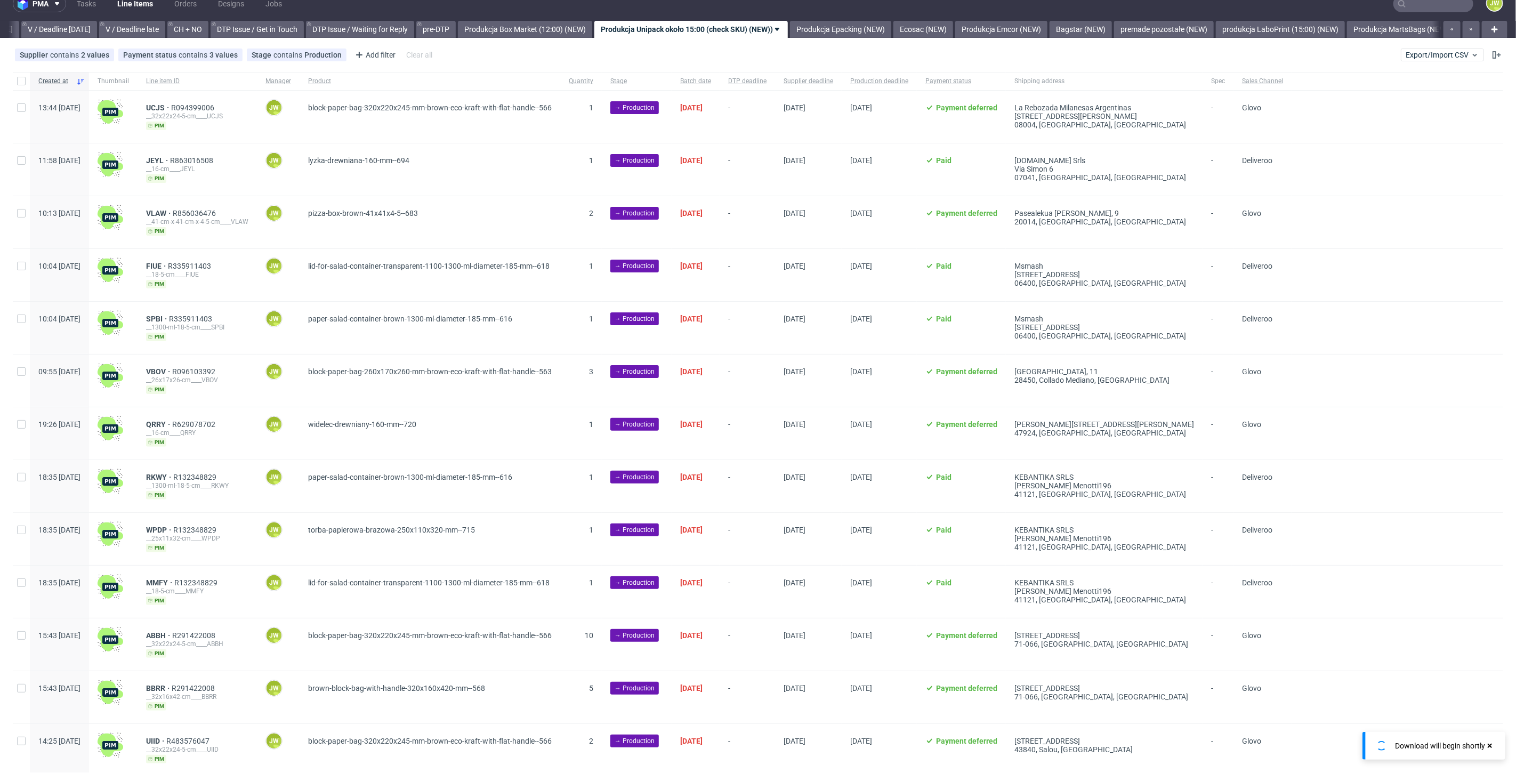
scroll to position [0, 0]
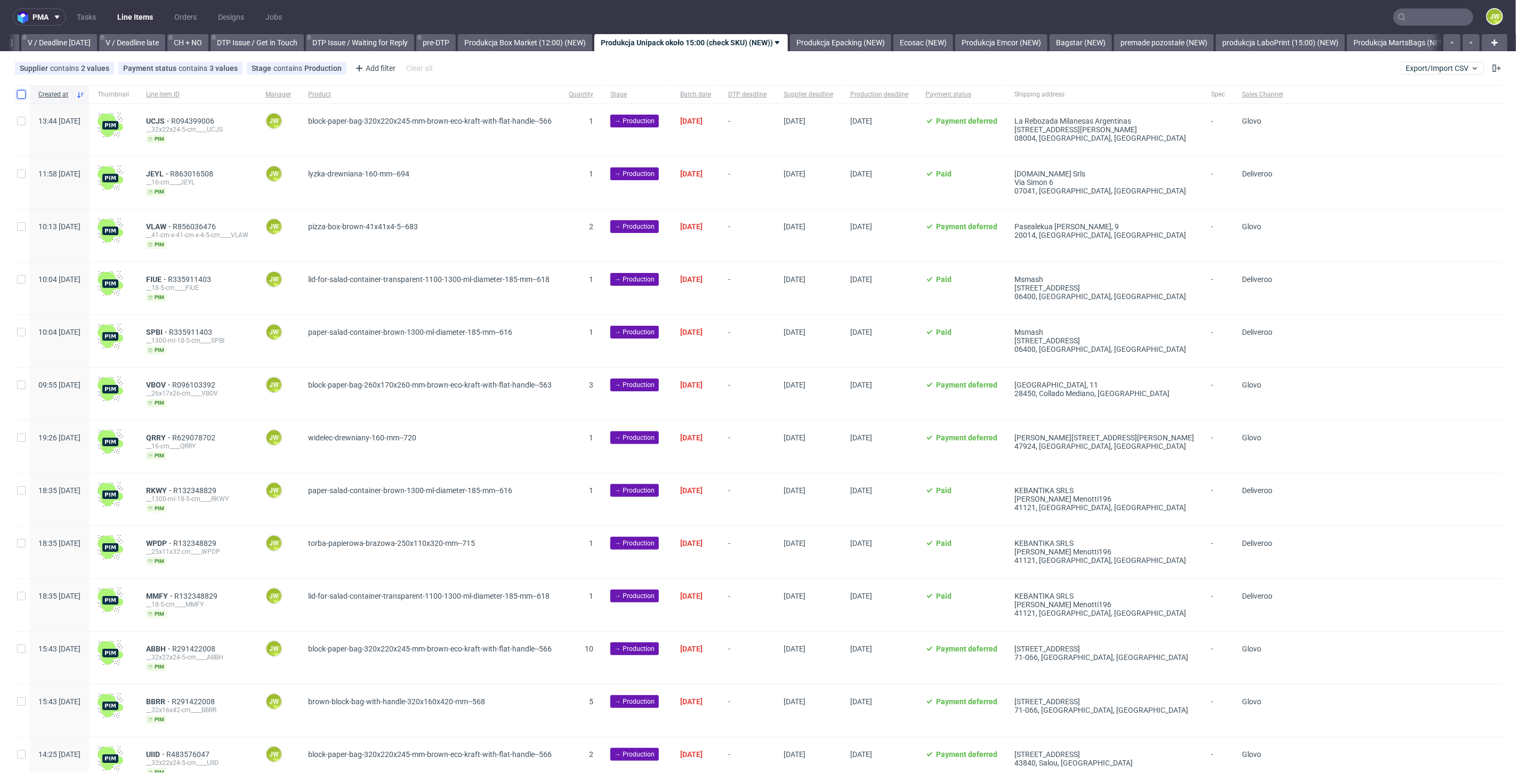
click at [21, 96] on input "checkbox" at bounding box center [21, 94] width 9 height 9
checkbox input "true"
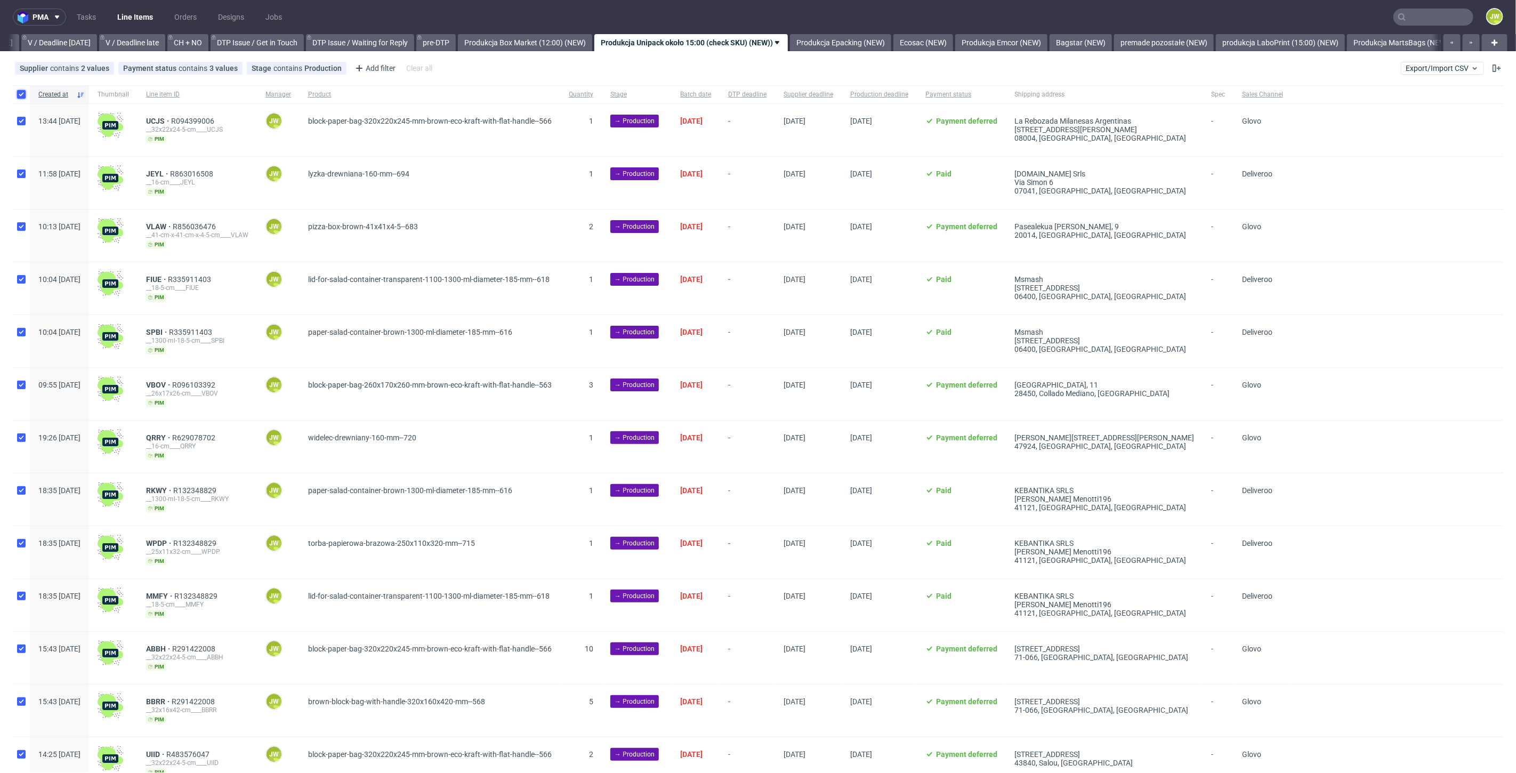
checkbox input "true"
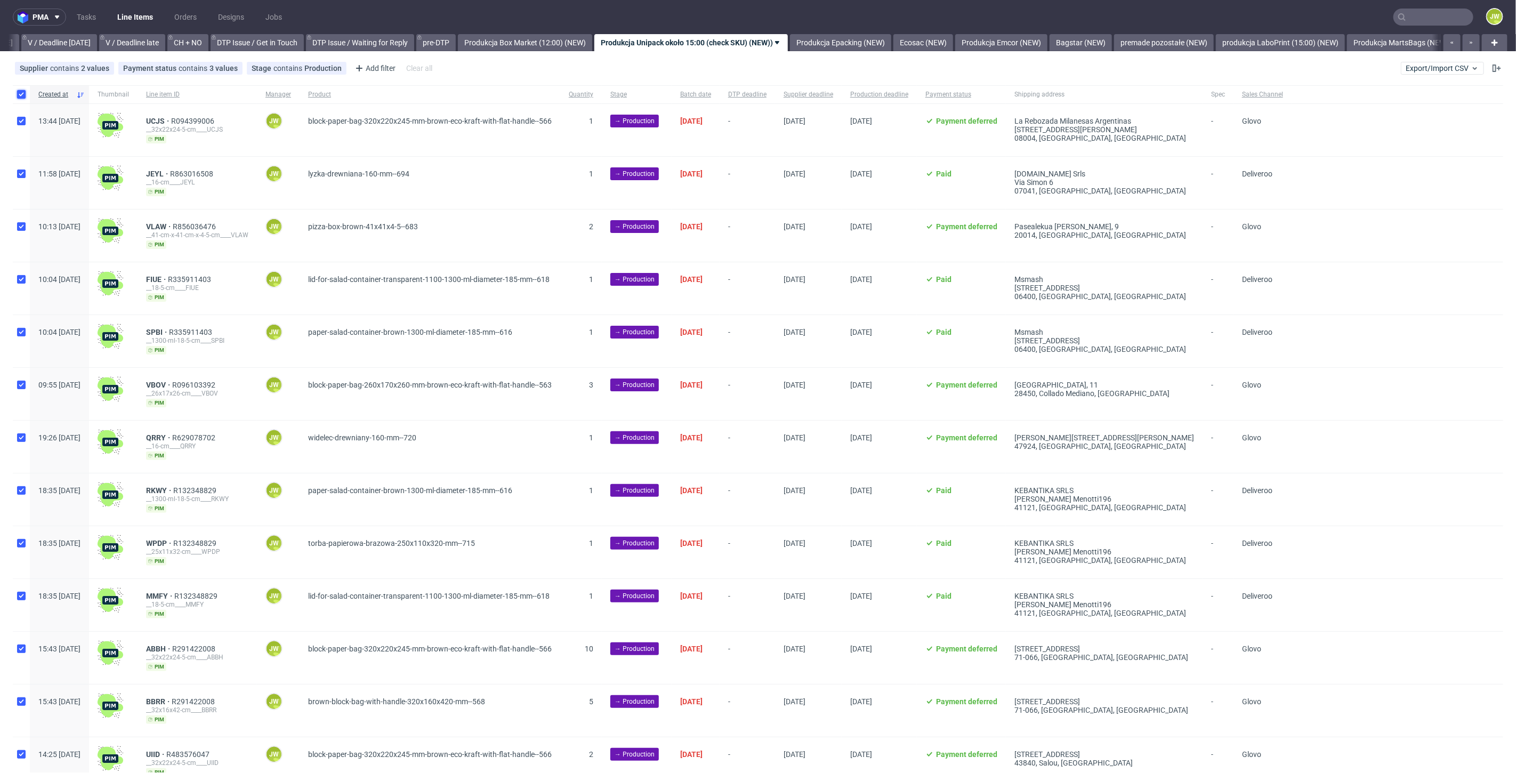
checkbox input "true"
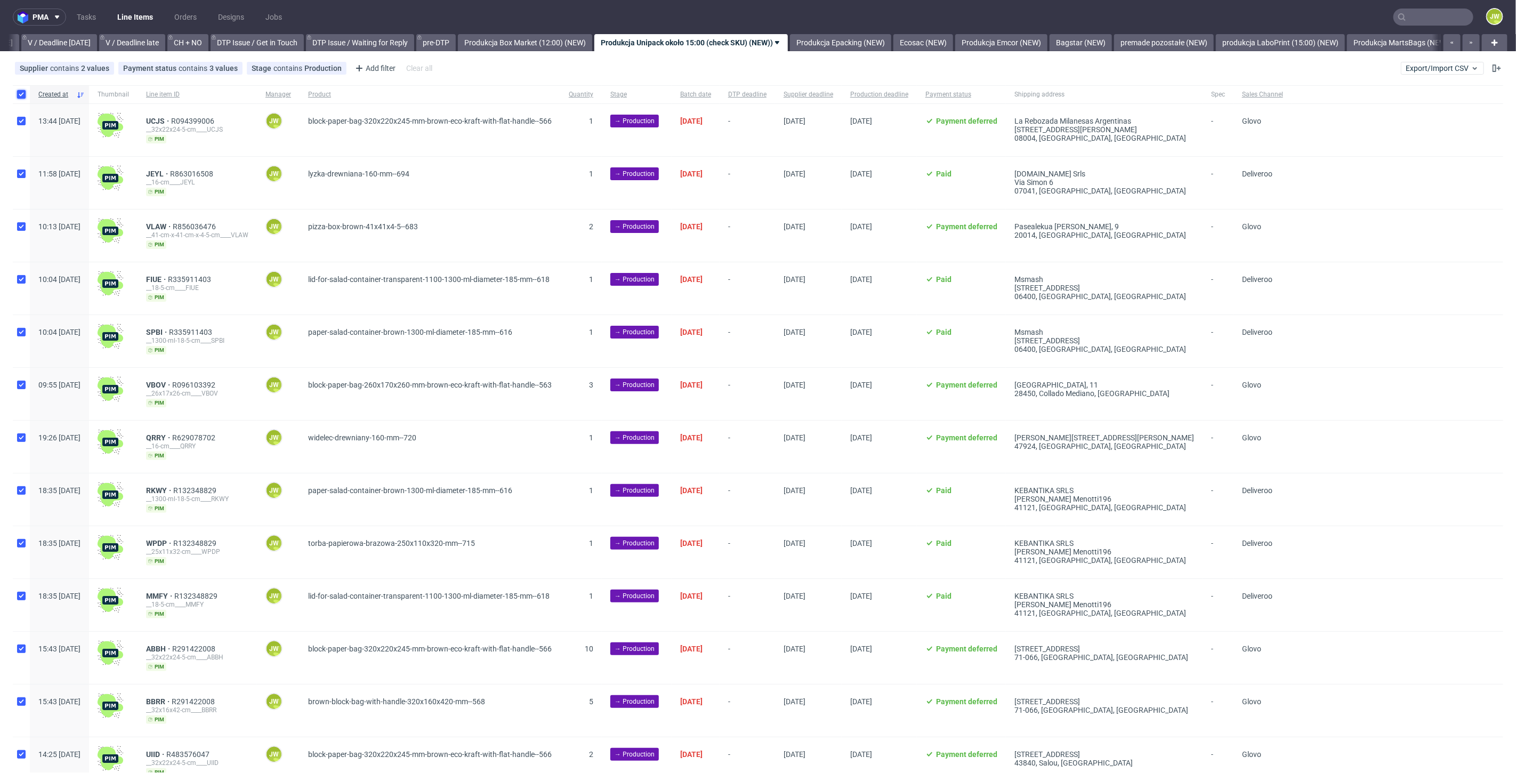
checkbox input "true"
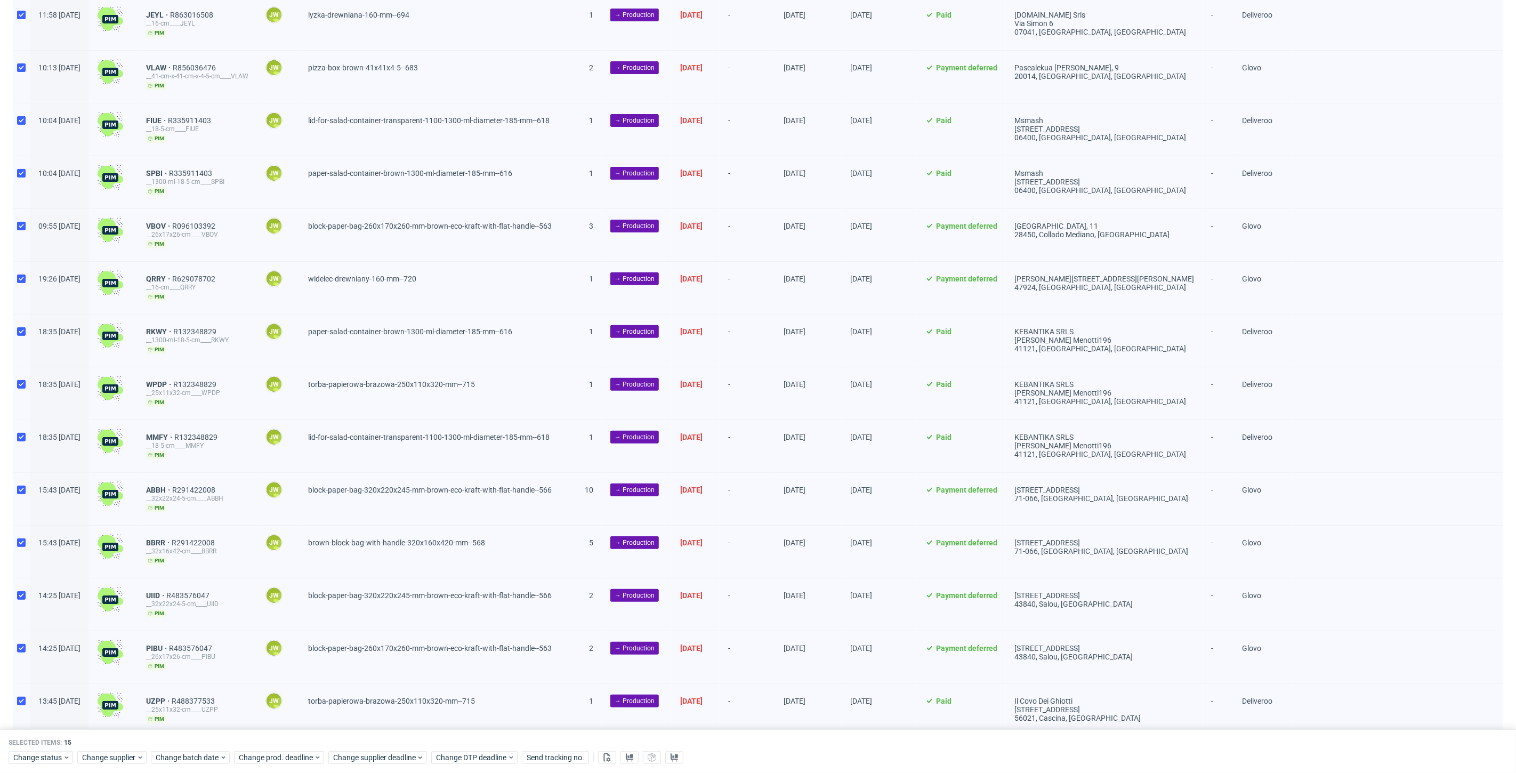
scroll to position [195, 0]
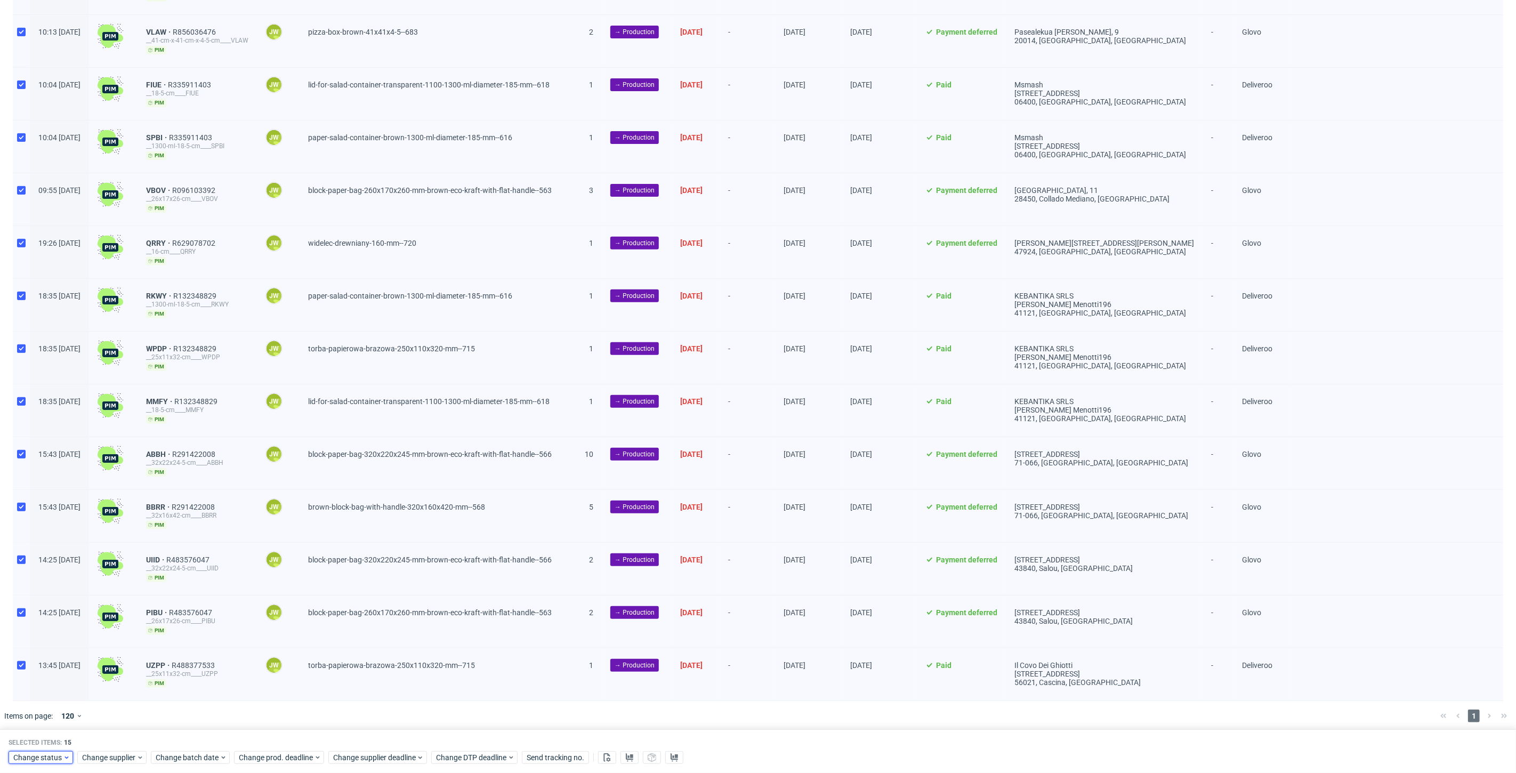
click at [21, 753] on span "Change status" at bounding box center [38, 757] width 50 height 11
click at [30, 633] on span "In Production" at bounding box center [40, 637] width 54 height 15
click at [115, 734] on span "Save" at bounding box center [122, 736] width 17 height 7
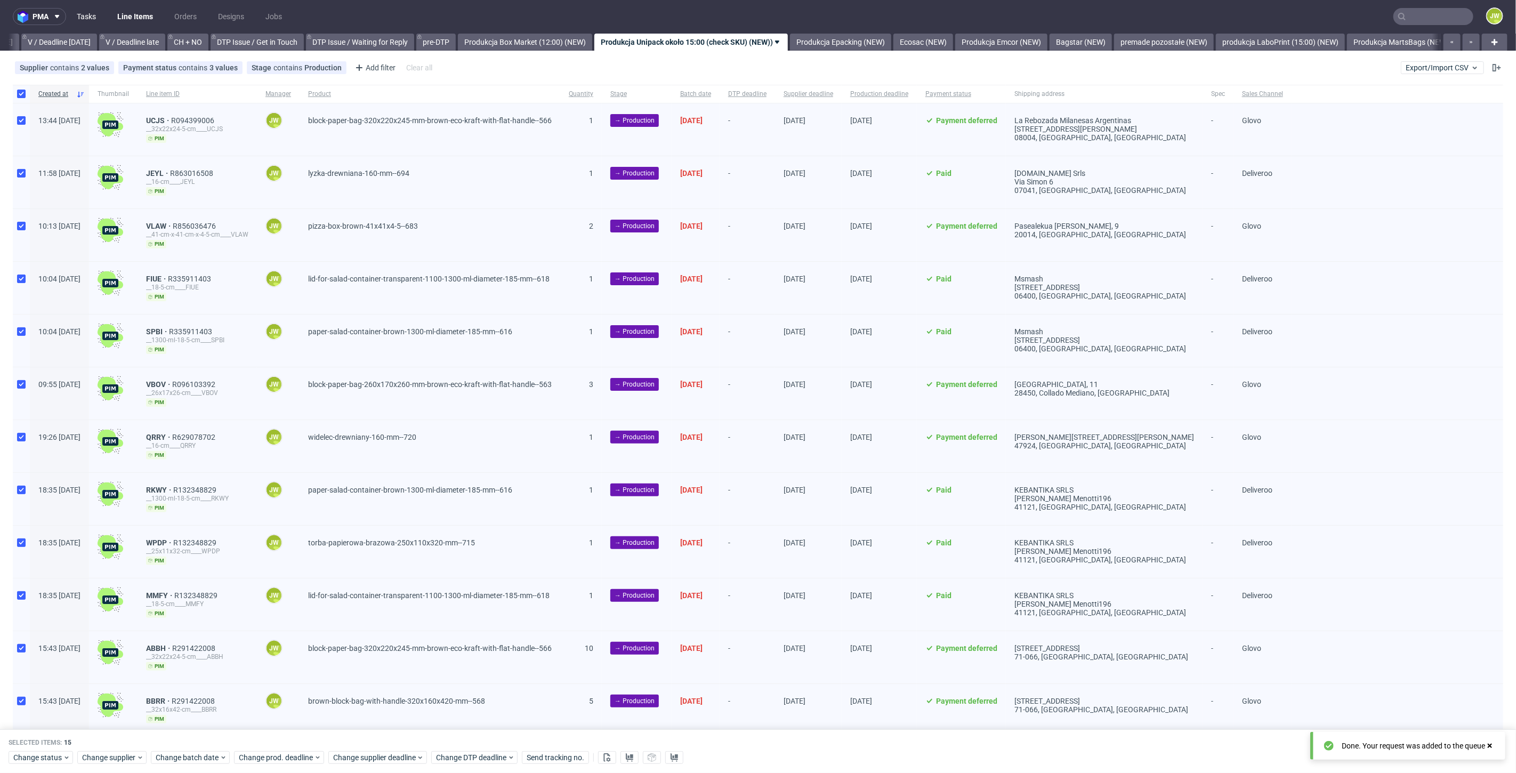
scroll to position [0, 0]
